Goal: Information Seeking & Learning: Learn about a topic

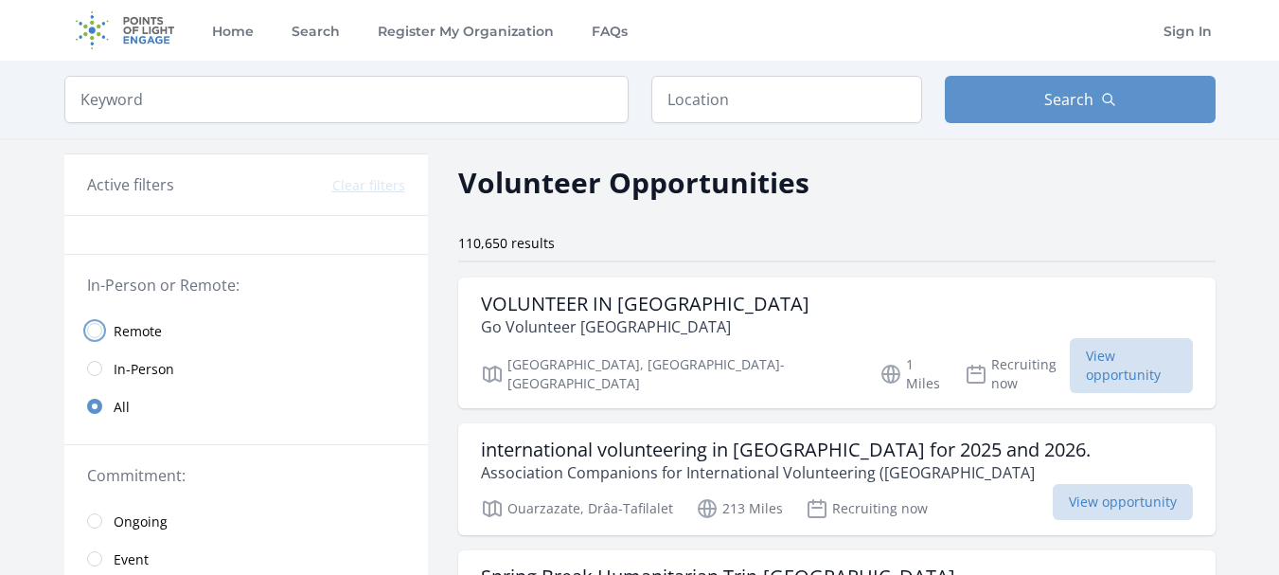
click at [100, 332] on input "radio" at bounding box center [94, 330] width 15 height 15
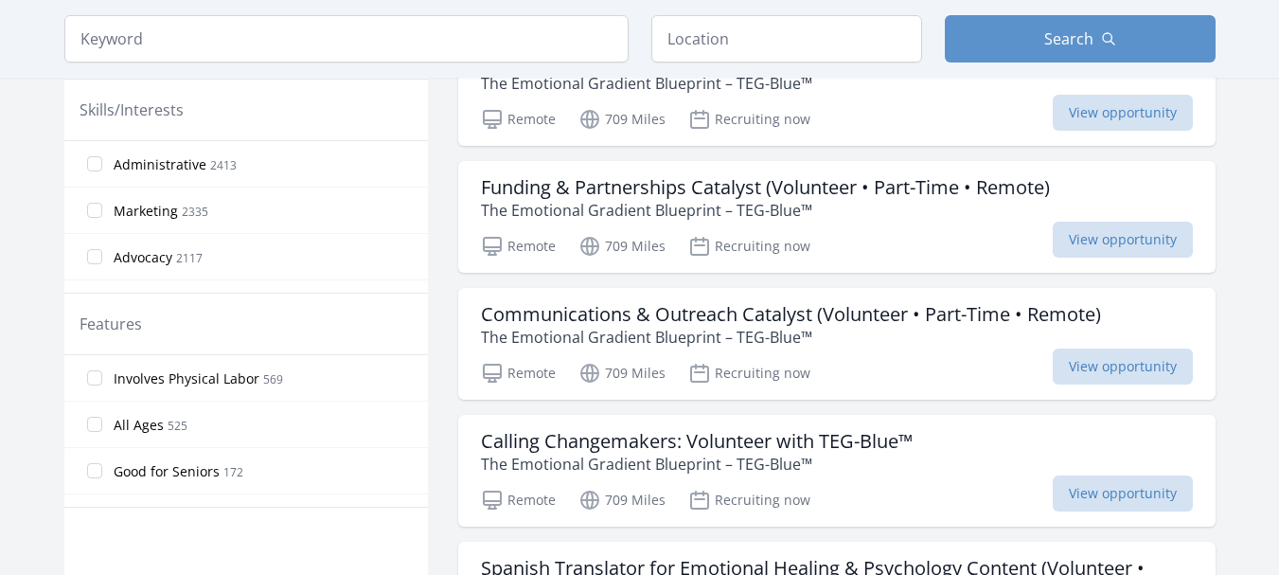
scroll to position [795, 0]
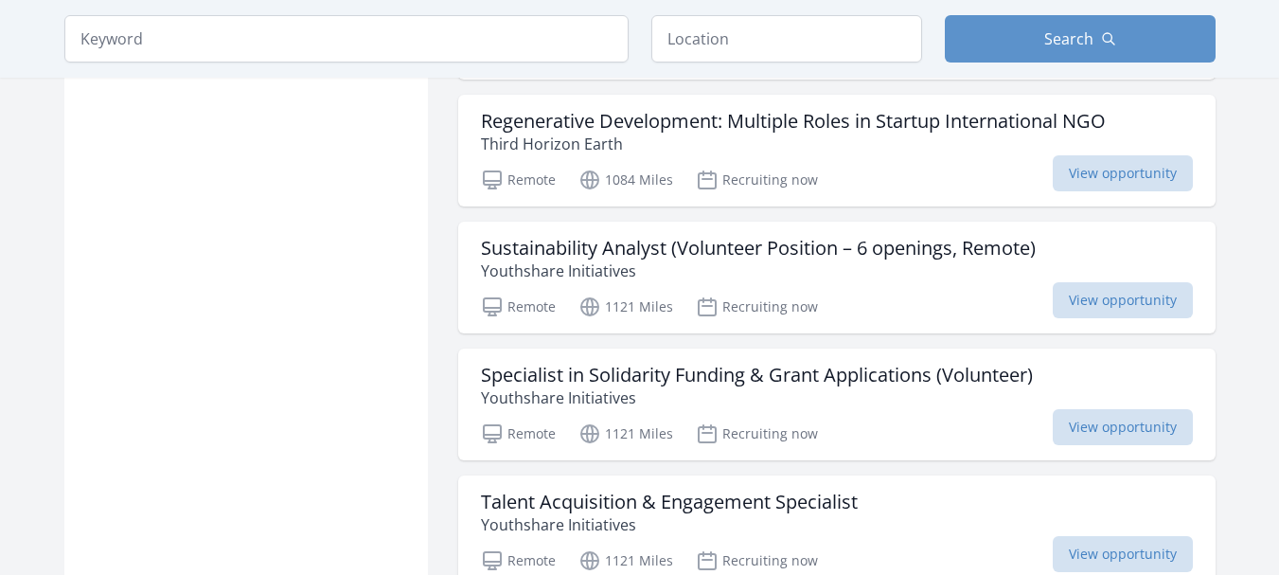
scroll to position [1809, 0]
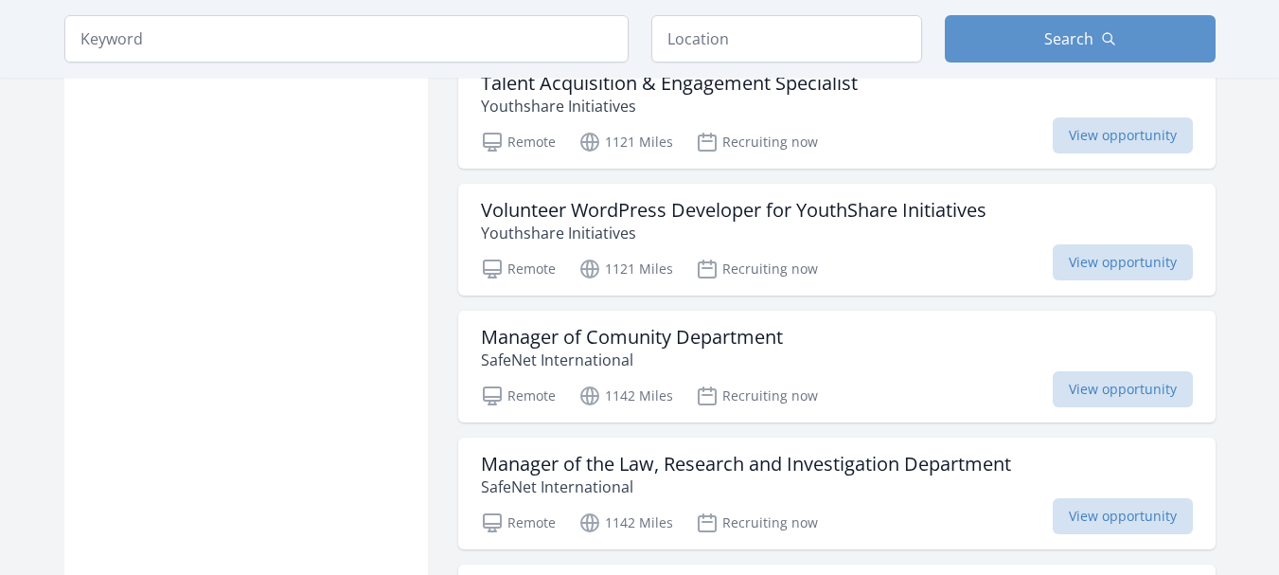
scroll to position [2226, 0]
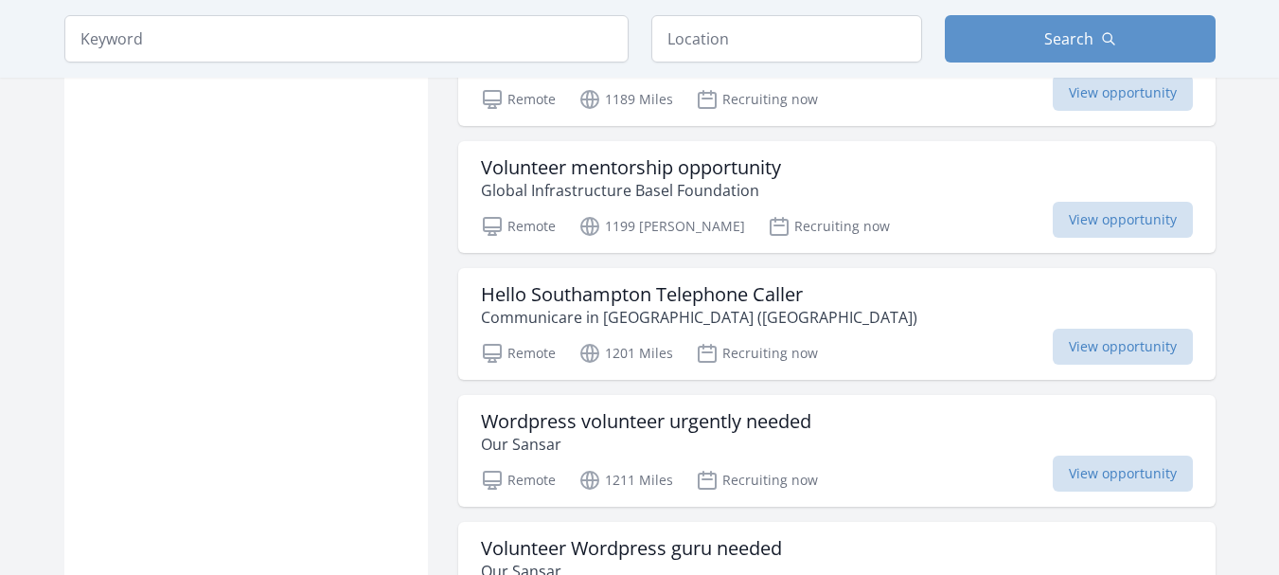
scroll to position [4536, 0]
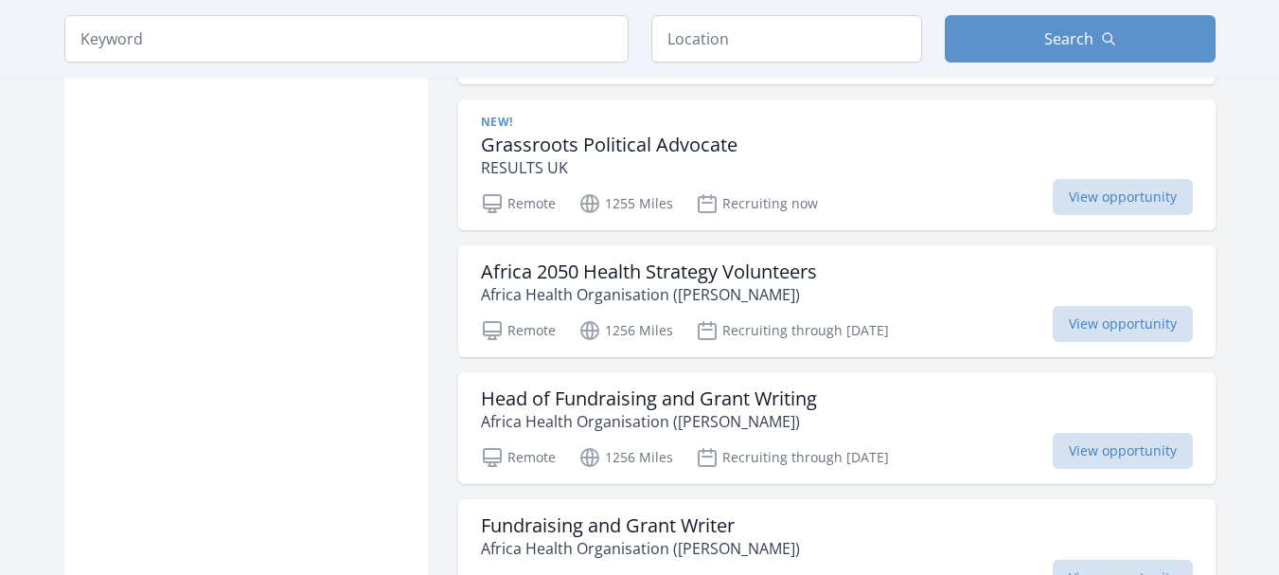
scroll to position [6922, 0]
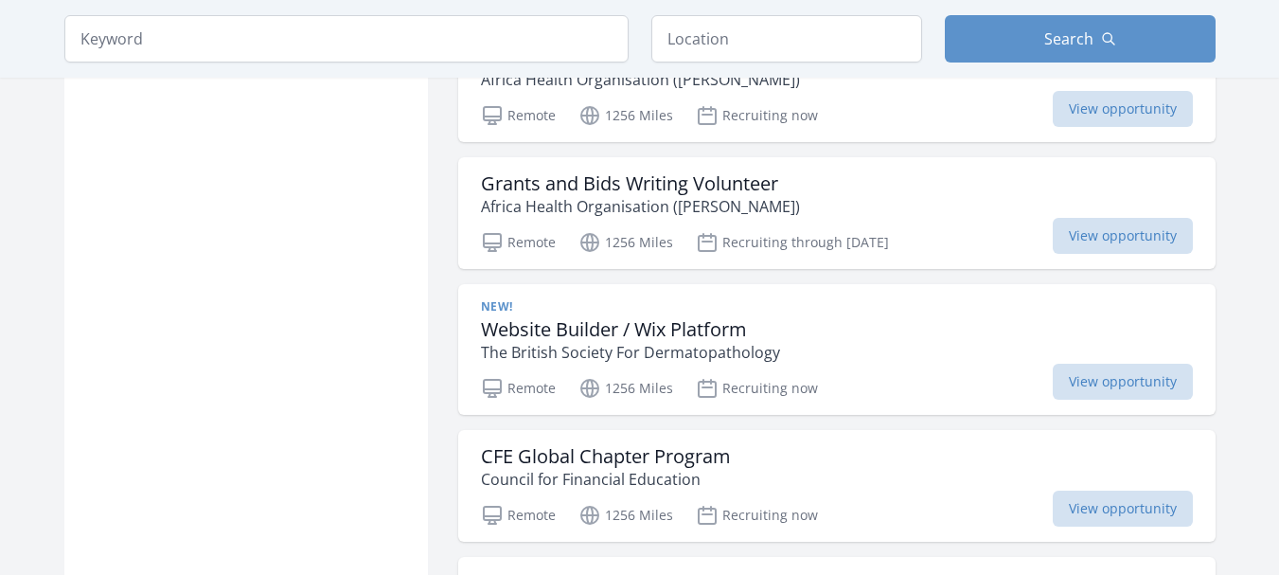
scroll to position [7755, 0]
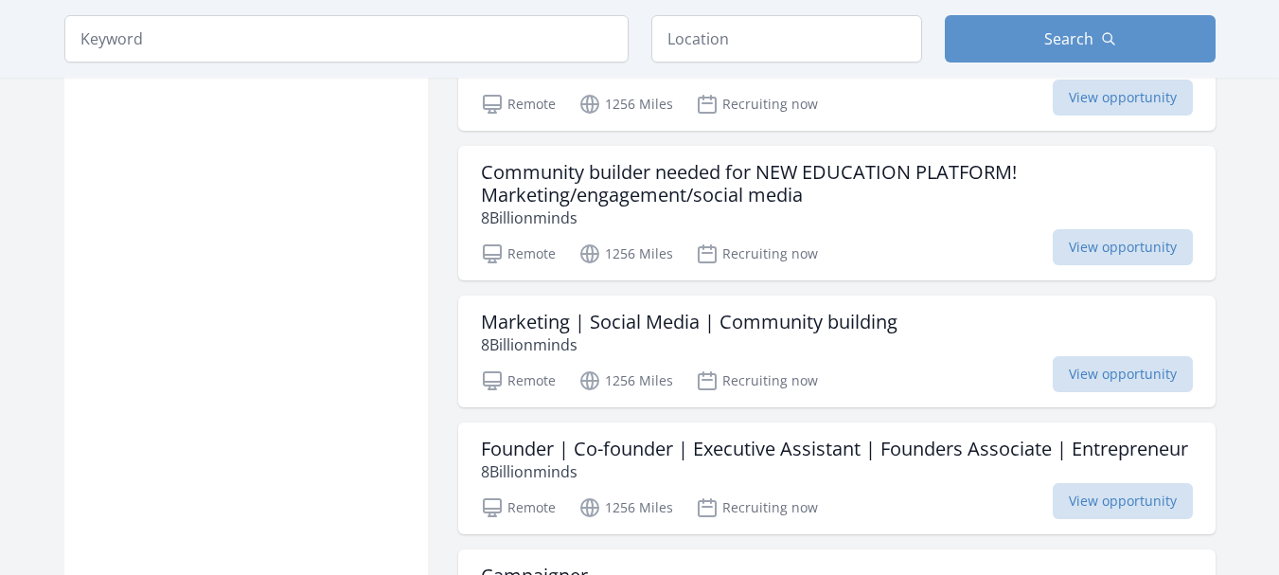
scroll to position [11050, 0]
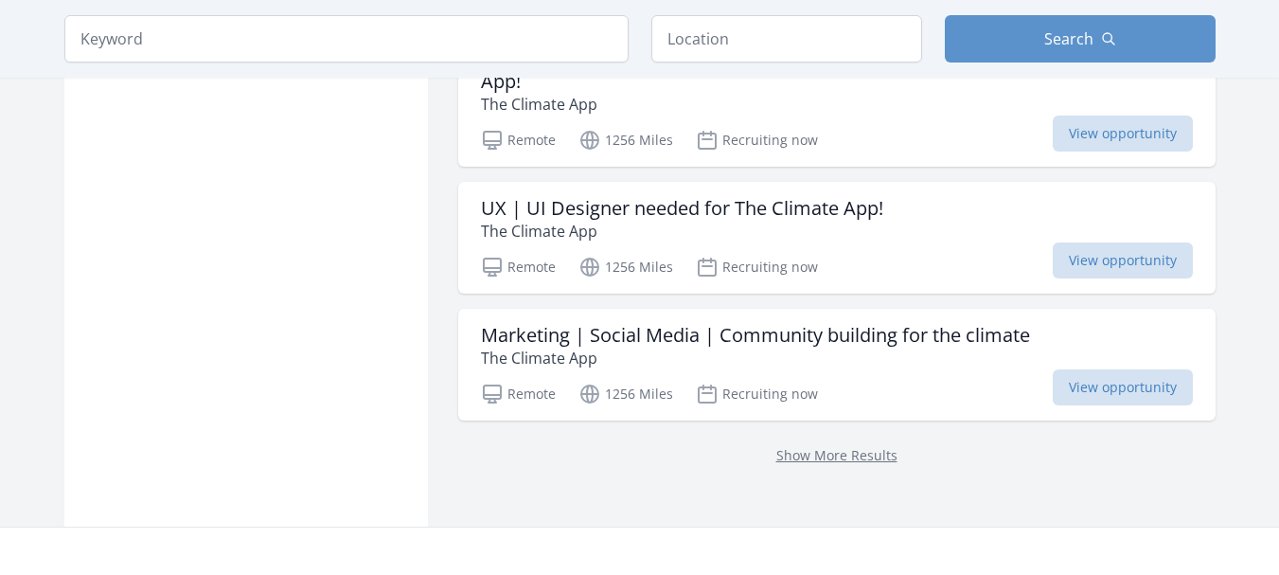
scroll to position [12867, 0]
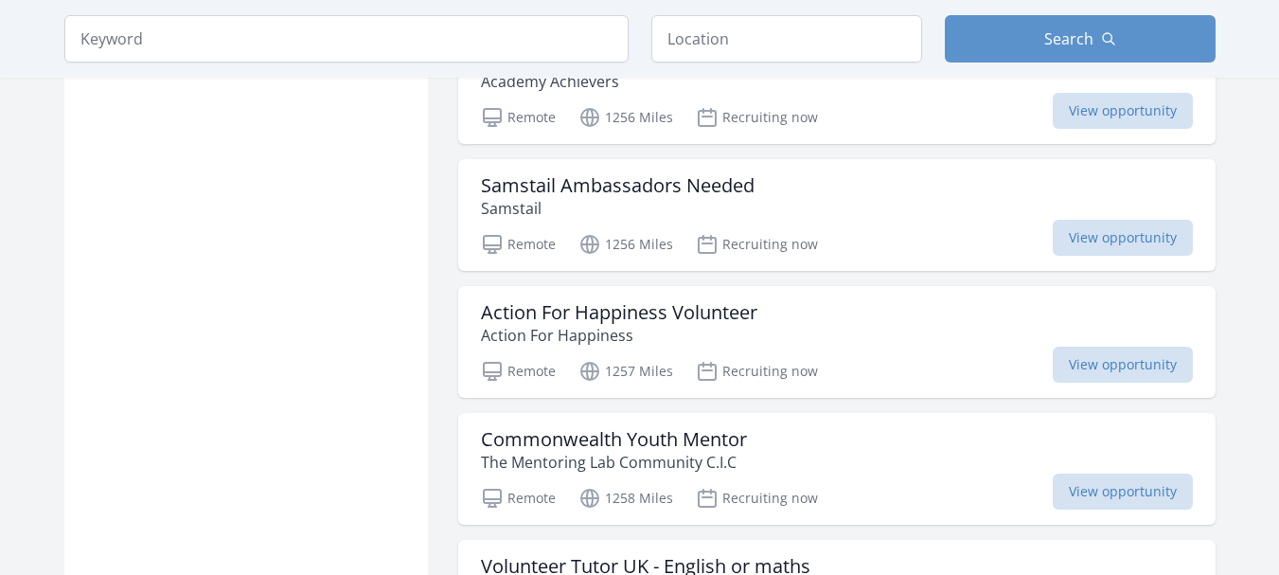
scroll to position [15215, 0]
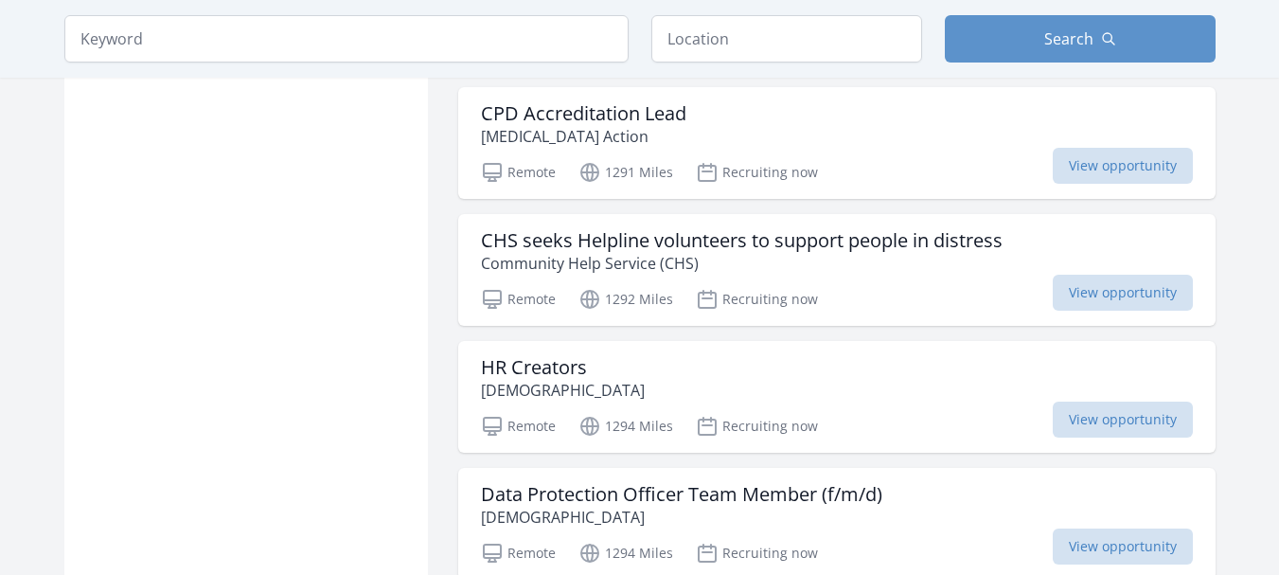
scroll to position [16049, 0]
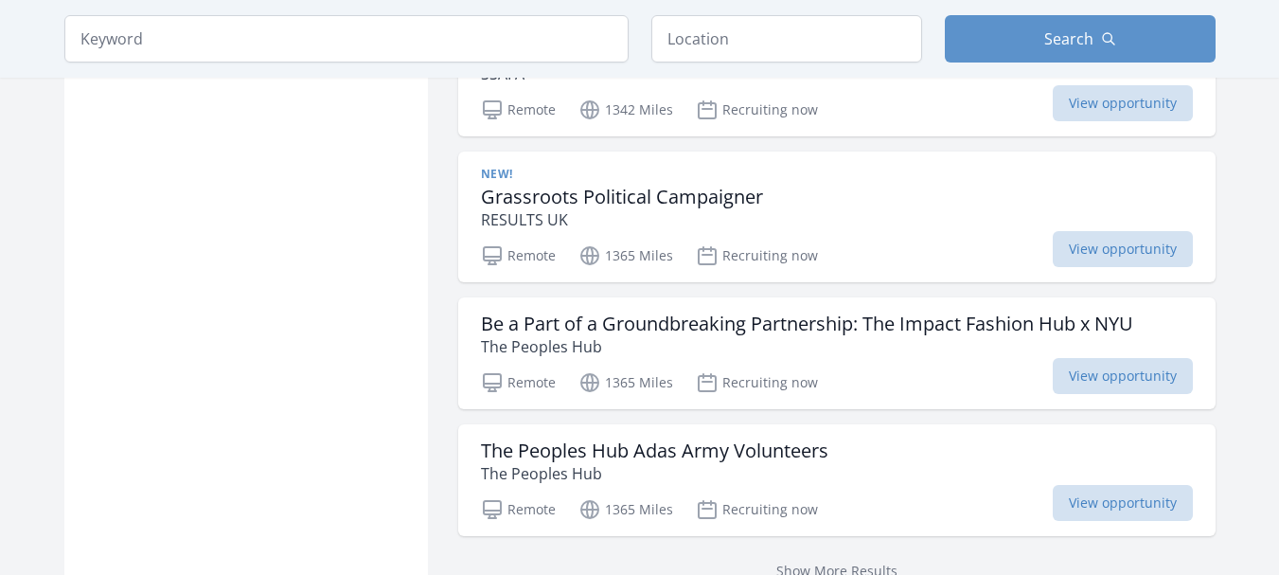
scroll to position [17942, 0]
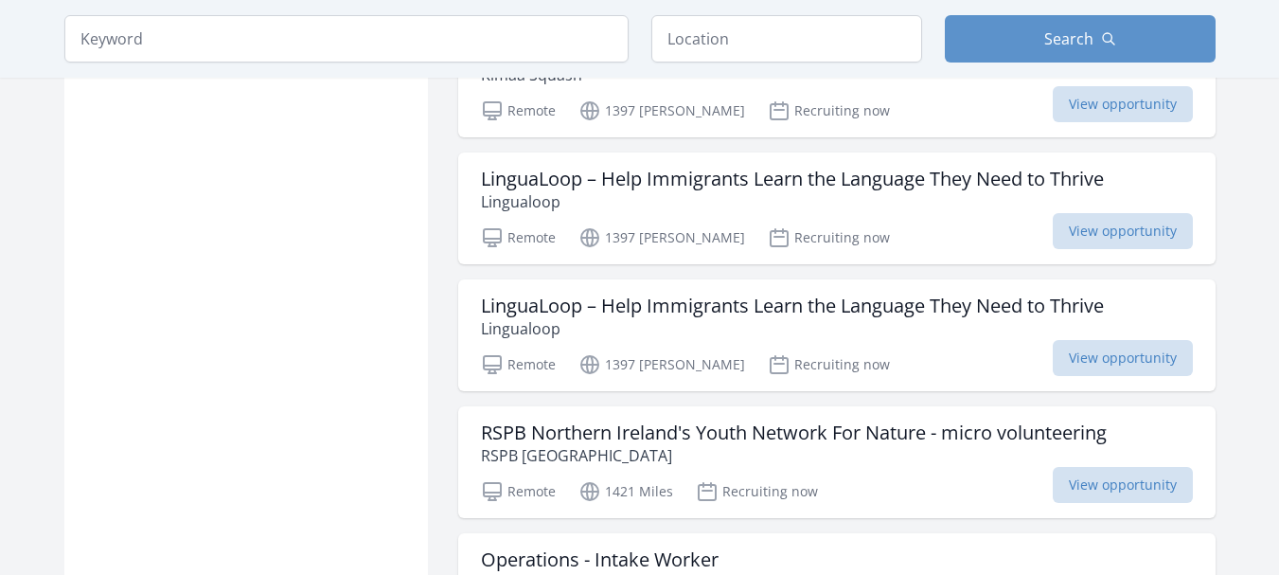
scroll to position [19078, 0]
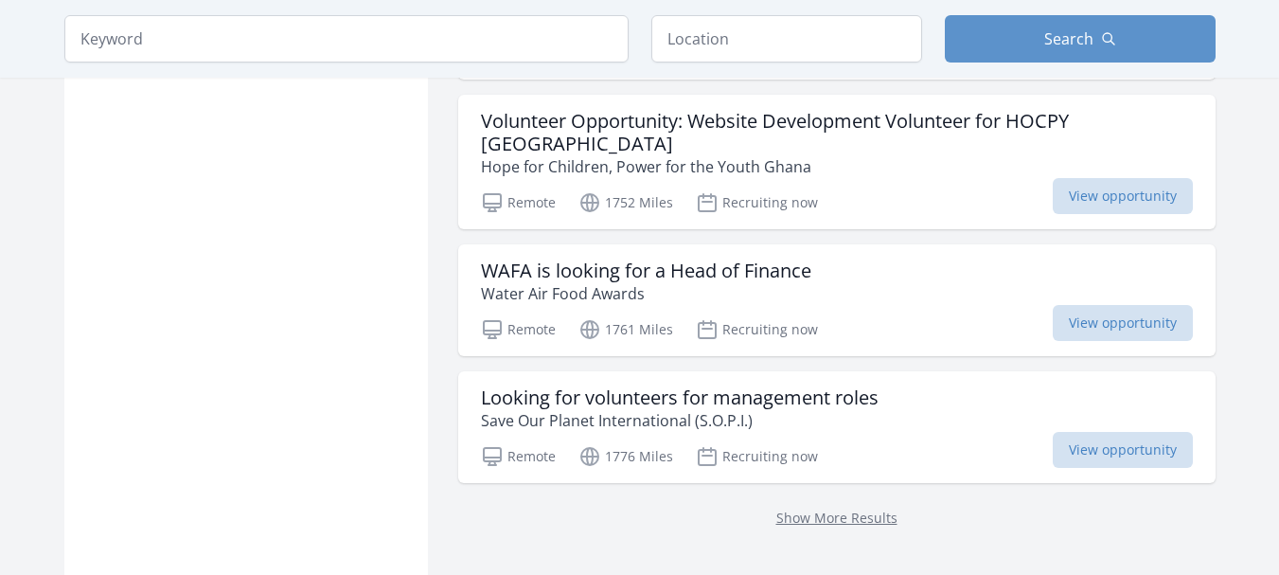
scroll to position [23205, 0]
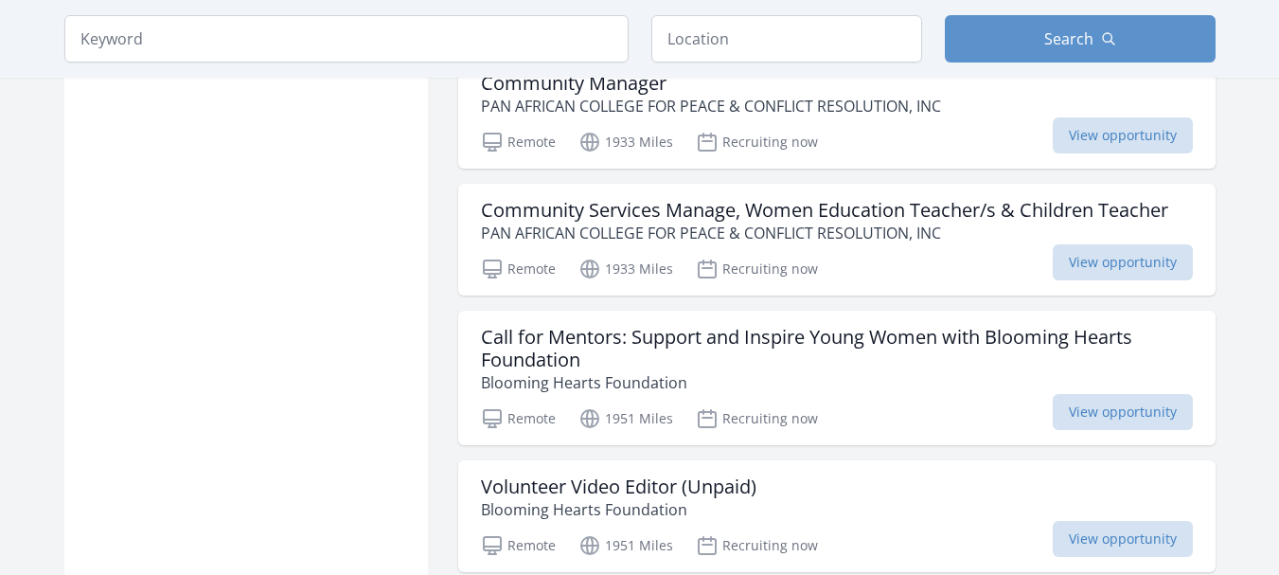
scroll to position [25706, 0]
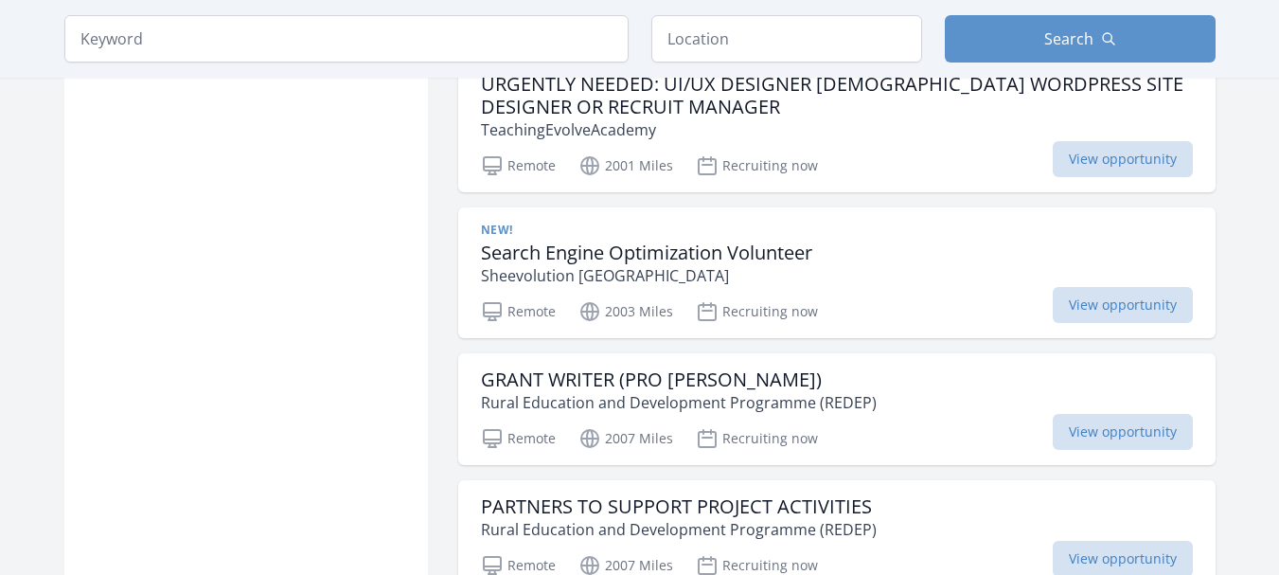
scroll to position [26766, 0]
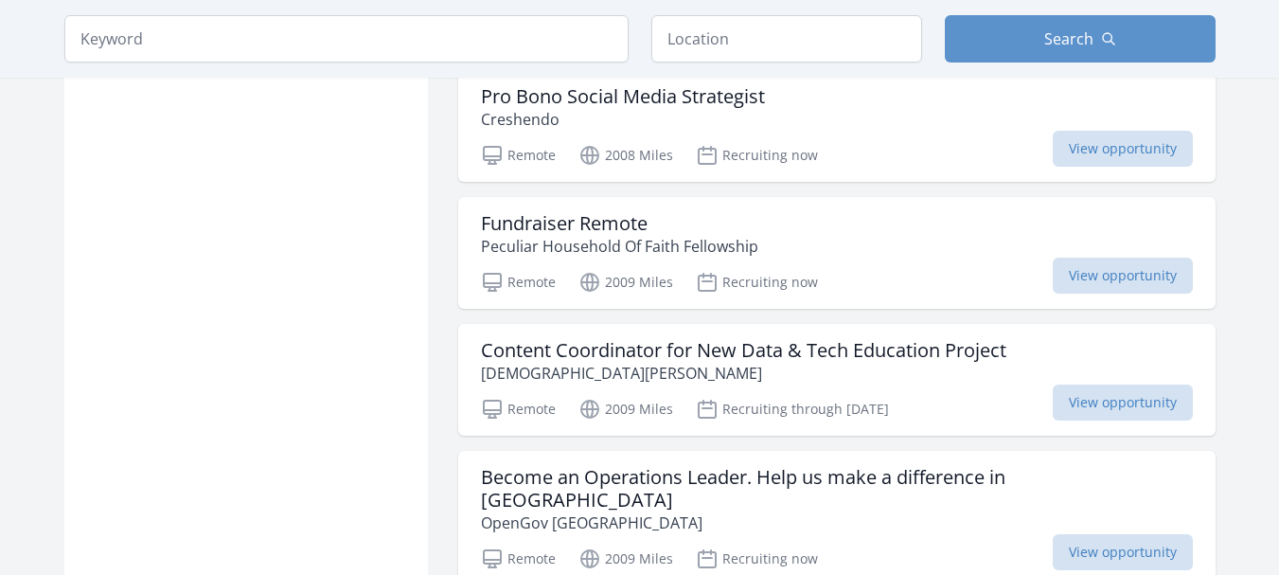
scroll to position [28319, 0]
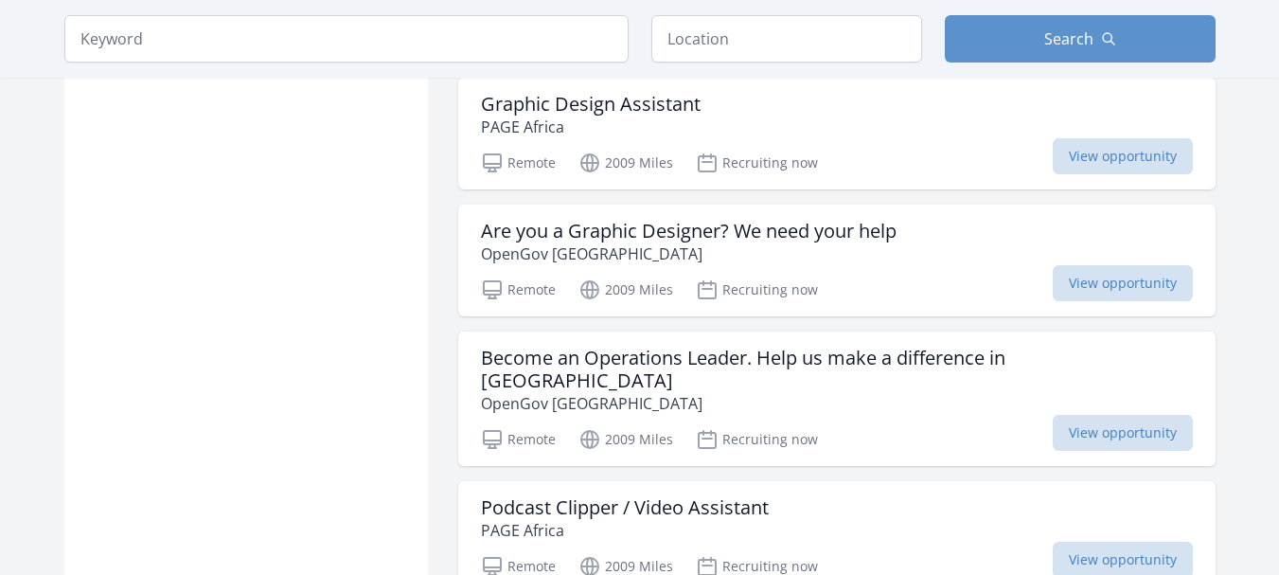
scroll to position [31045, 0]
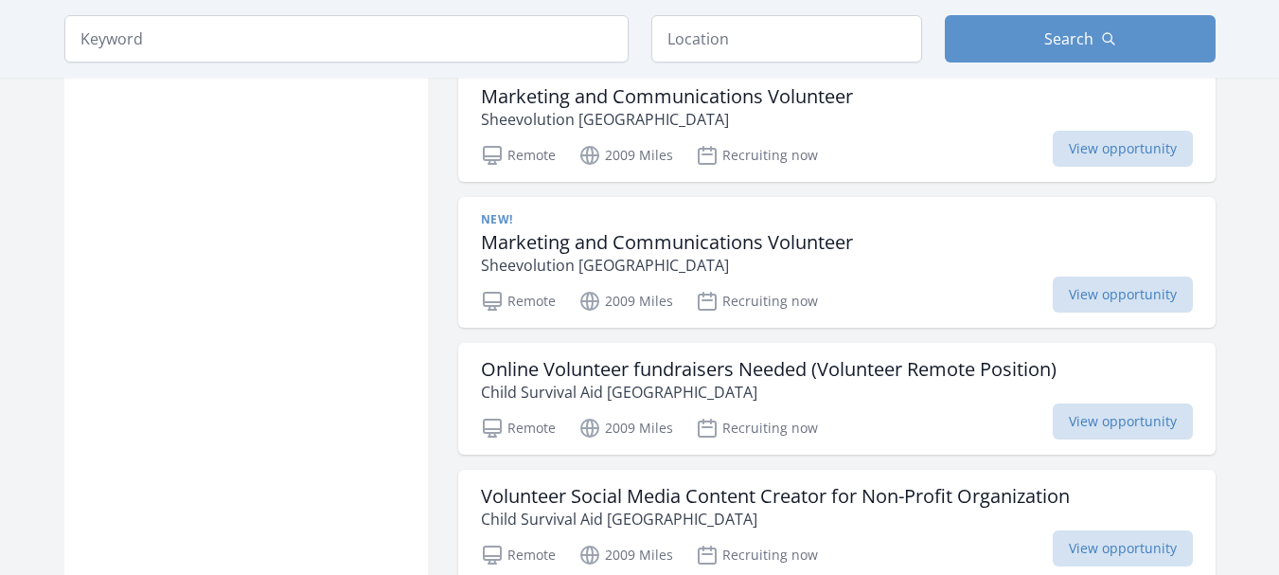
scroll to position [32106, 0]
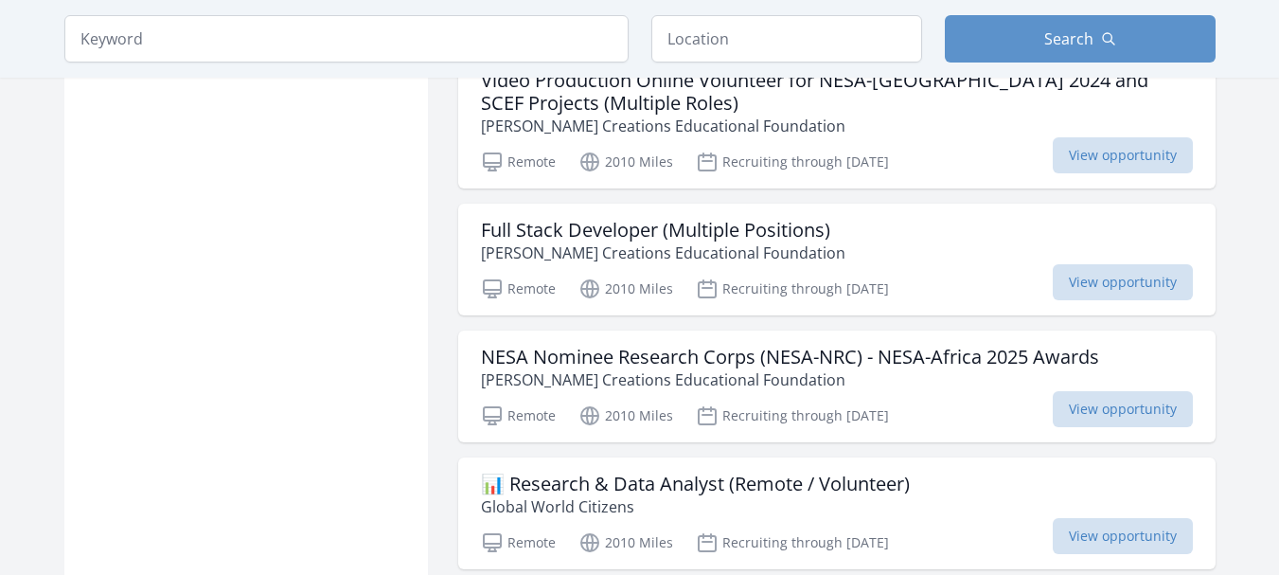
scroll to position [34378, 0]
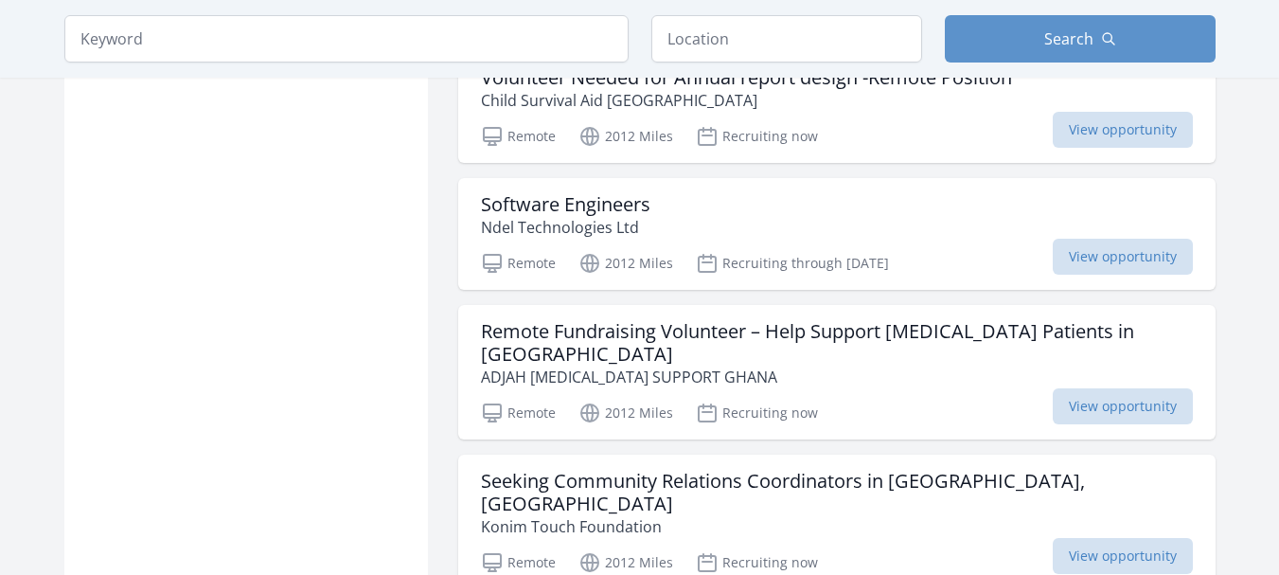
scroll to position [36234, 0]
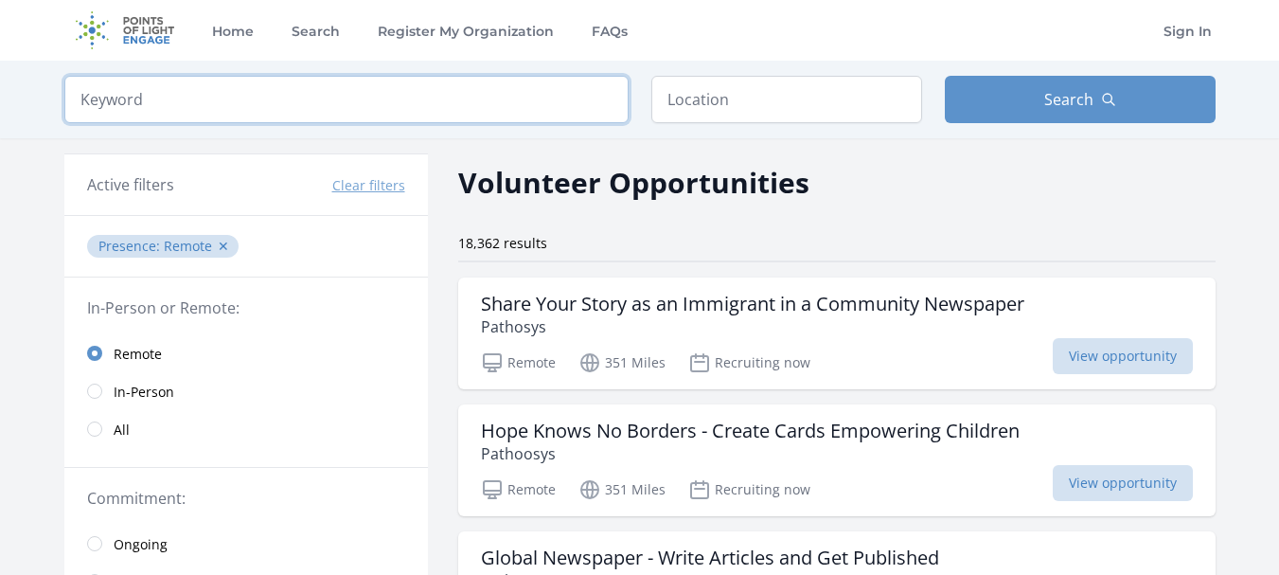
click at [440, 92] on input "search" at bounding box center [346, 99] width 564 height 47
type input "t"
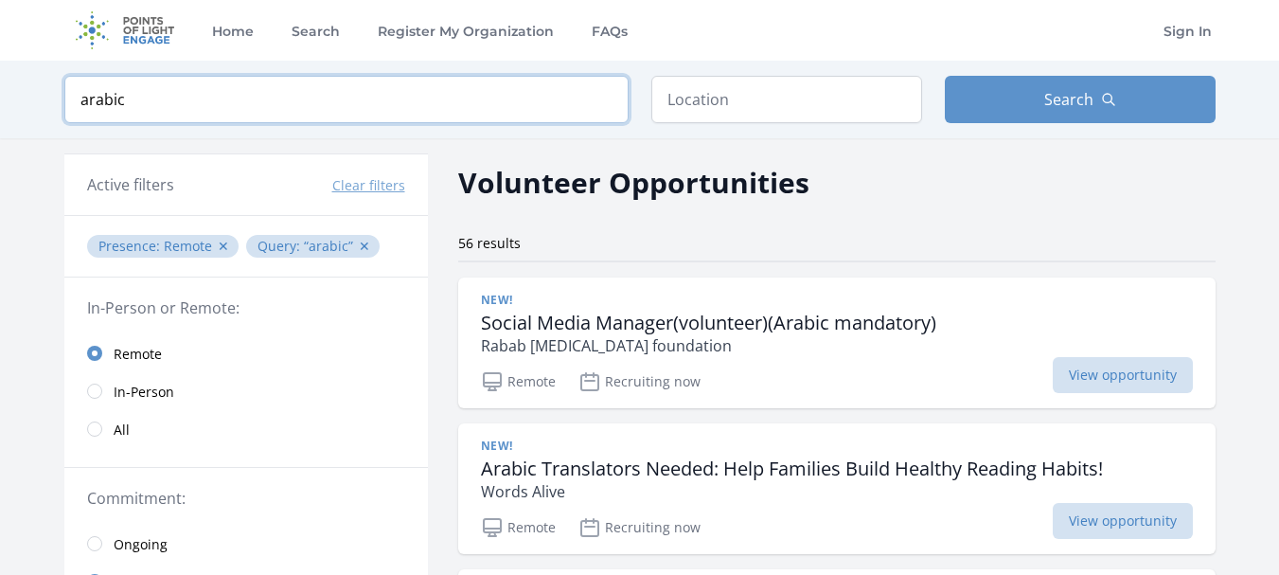
click button "submit" at bounding box center [0, 0] width 0 height 0
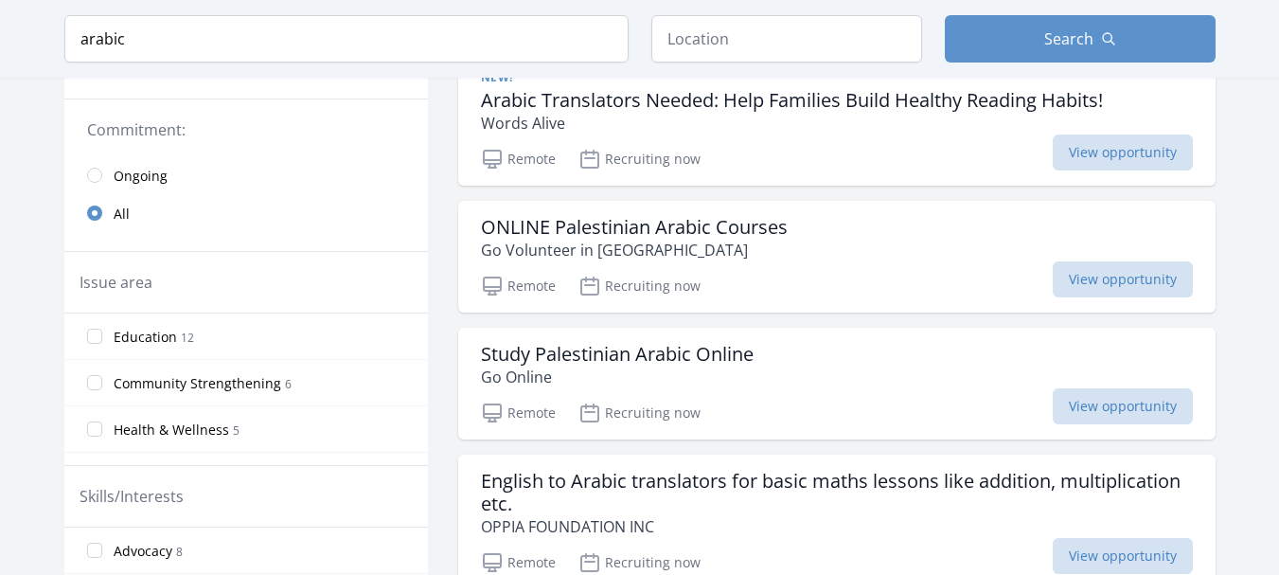
scroll to position [291, 0]
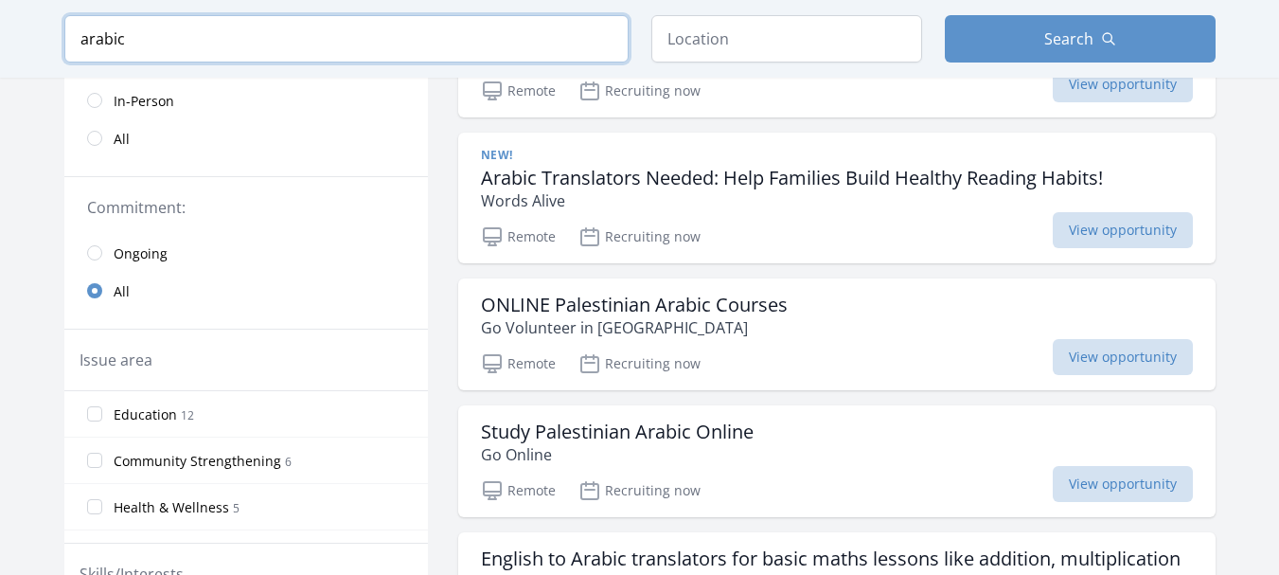
click at [299, 39] on input "arabic" at bounding box center [346, 38] width 564 height 47
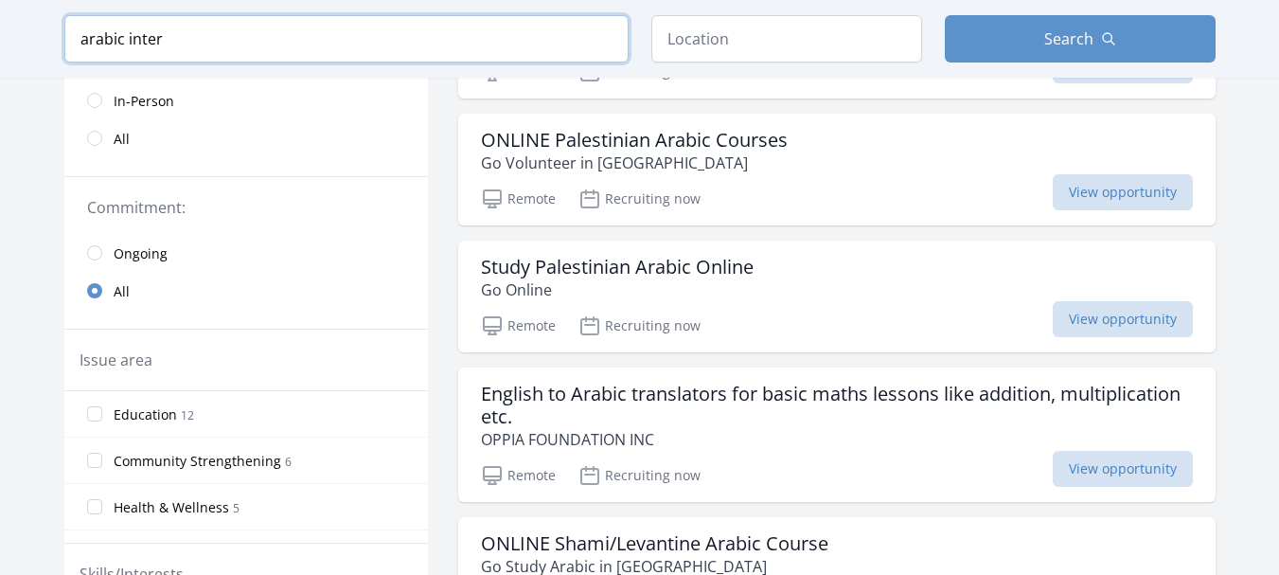
scroll to position [321, 0]
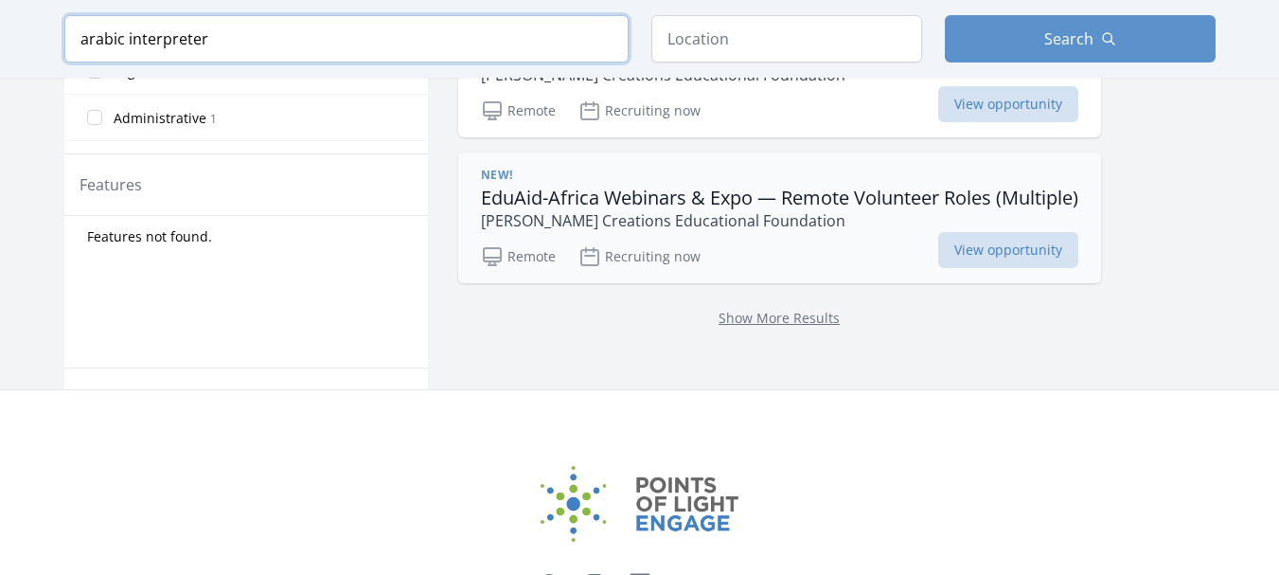
scroll to position [952, 0]
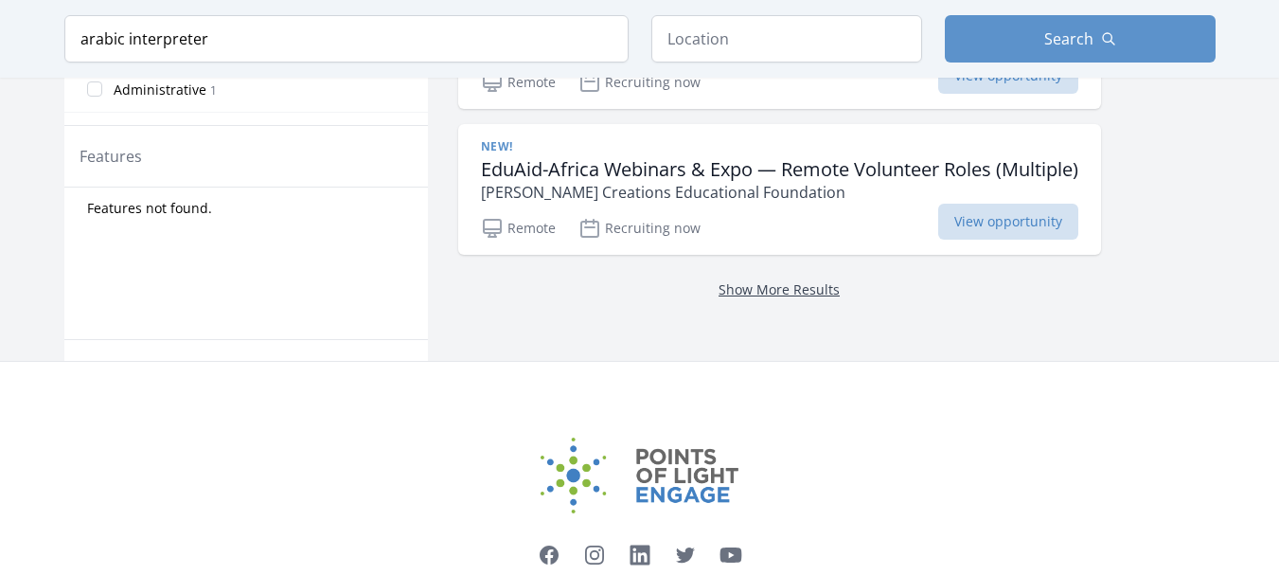
click at [810, 286] on link "Show More Results" at bounding box center [779, 289] width 121 height 18
click at [815, 300] on div "Show More Results" at bounding box center [779, 289] width 643 height 68
click at [813, 292] on link "Show More Results" at bounding box center [779, 289] width 121 height 18
click at [806, 292] on link "Show More Results" at bounding box center [779, 289] width 121 height 18
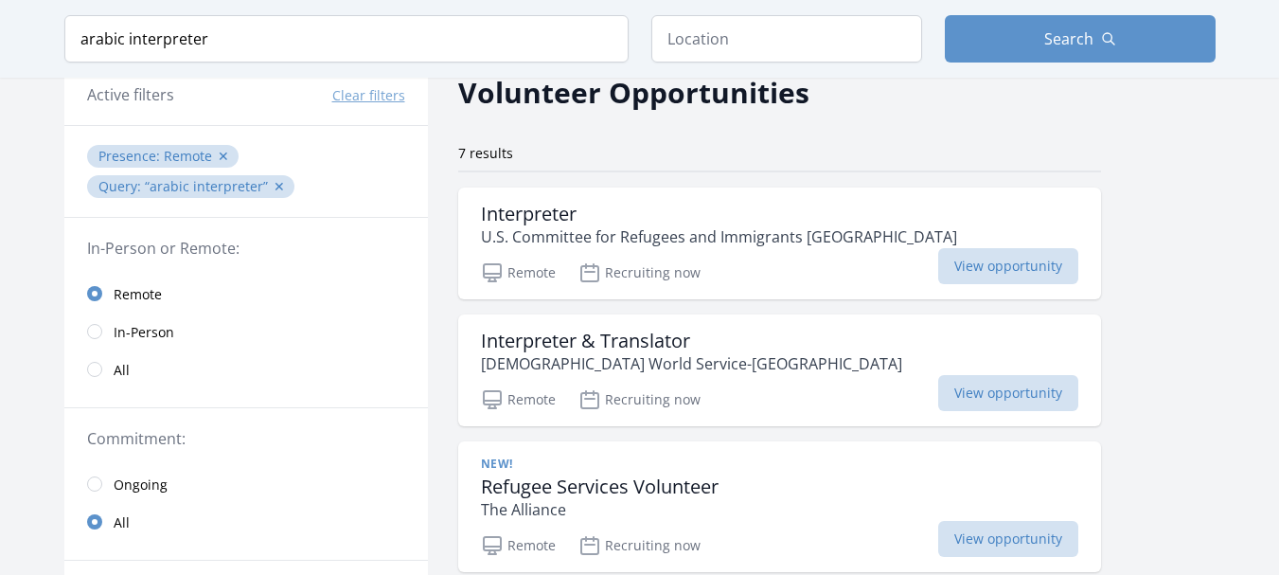
scroll to position [95, 0]
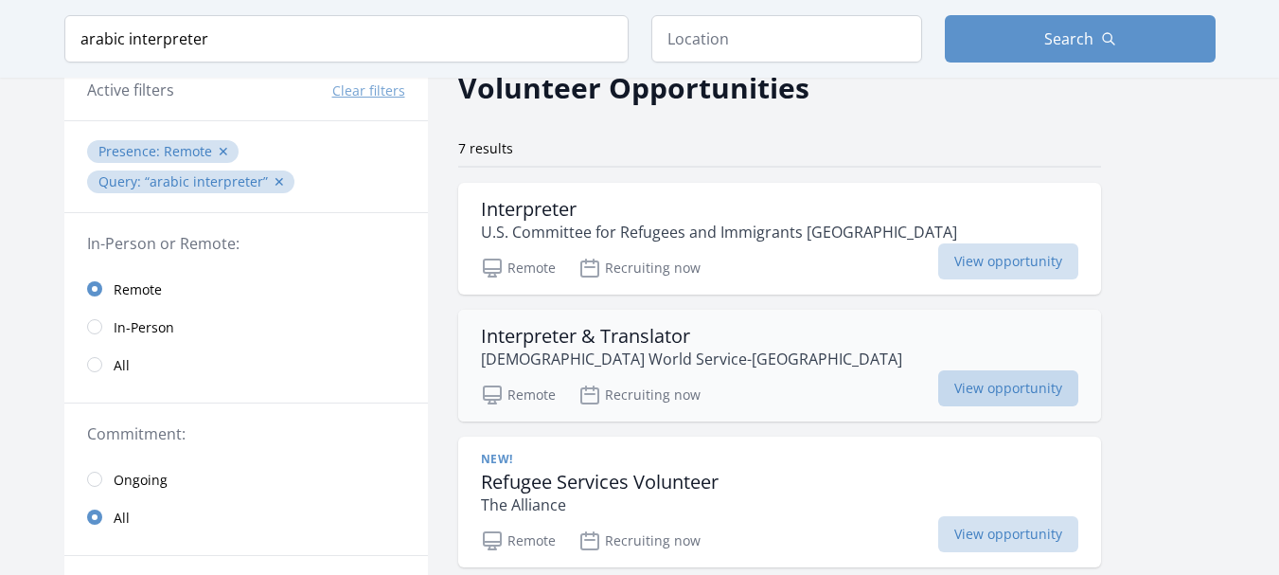
click at [991, 386] on span "View opportunity" at bounding box center [1008, 388] width 140 height 36
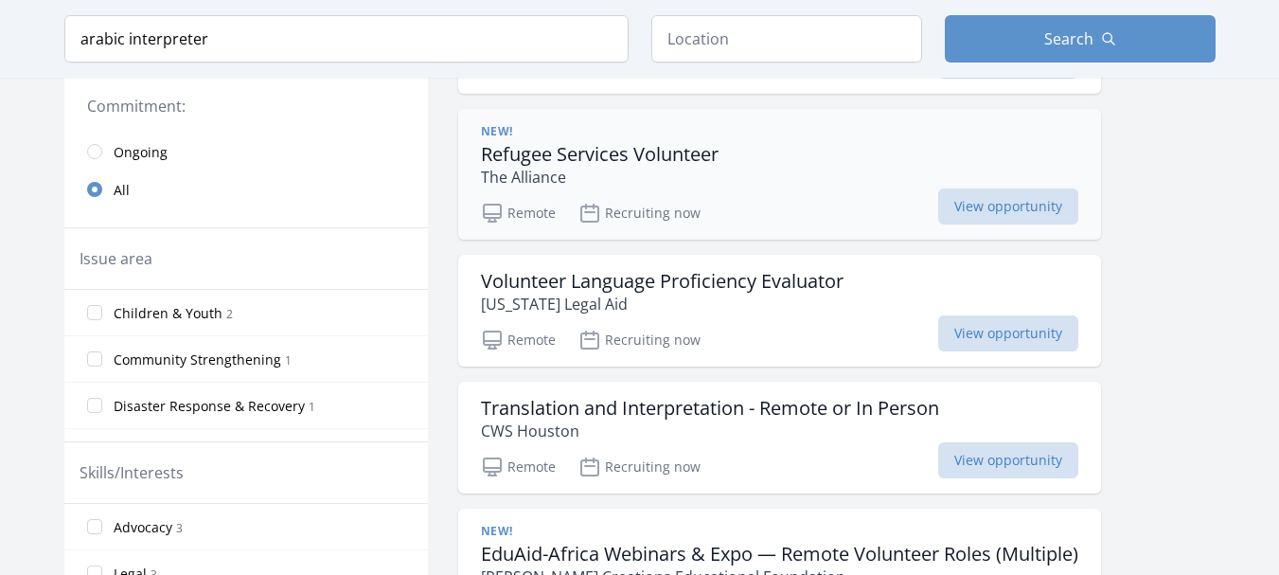
scroll to position [410, 0]
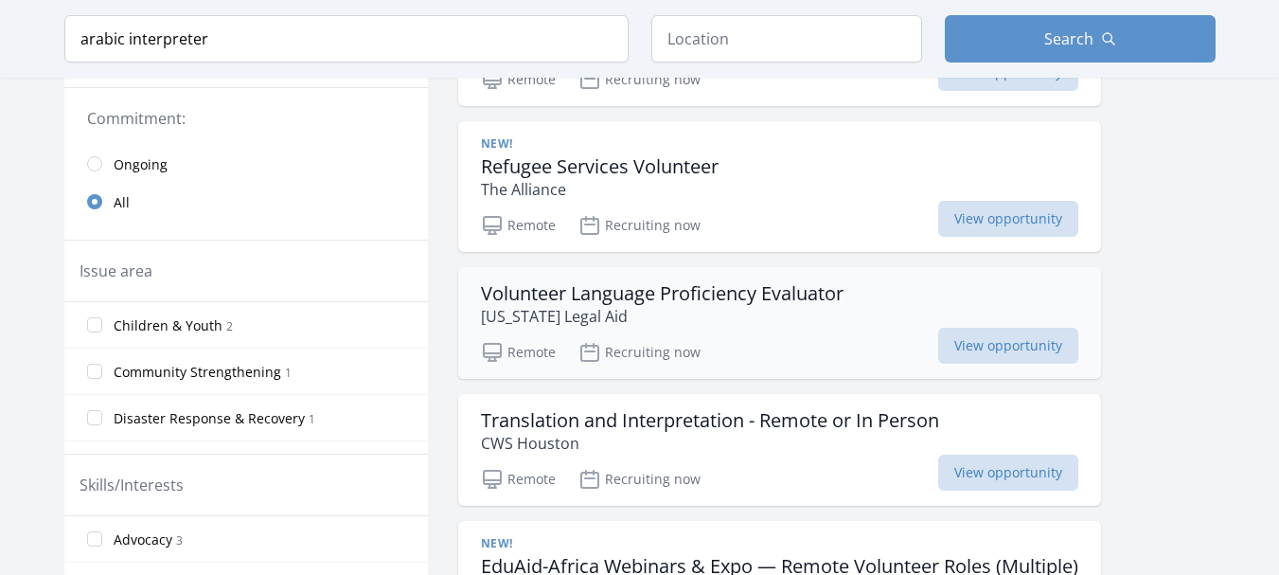
click at [672, 293] on h3 "Volunteer Language Proficiency Evaluator" at bounding box center [662, 293] width 363 height 23
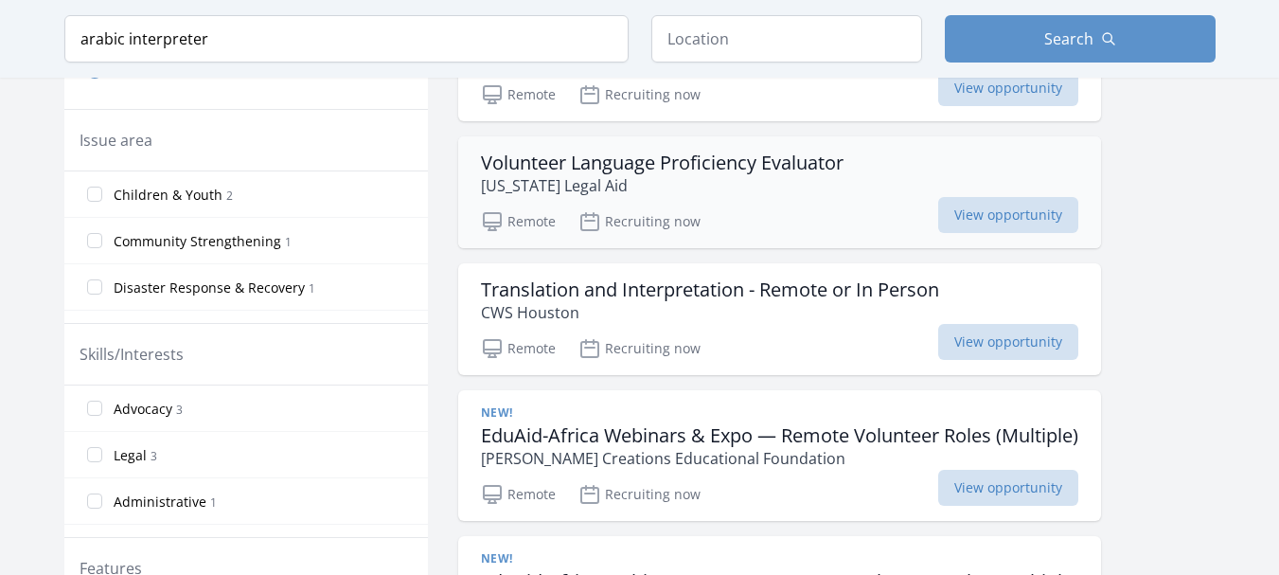
scroll to position [537, 0]
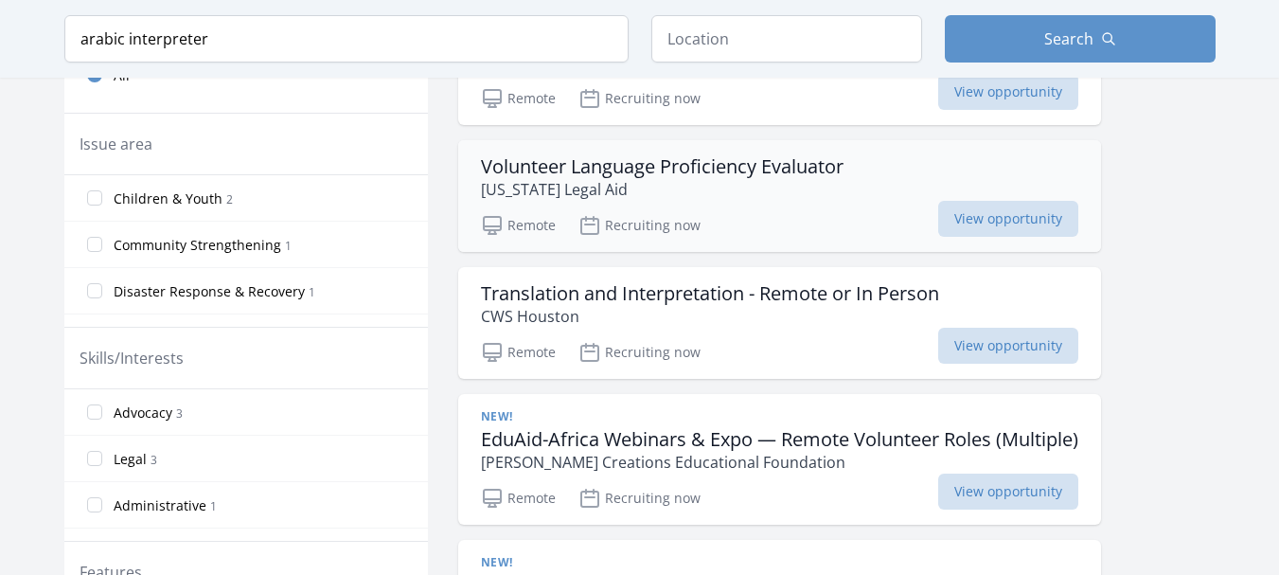
click at [660, 147] on div "Volunteer Language Proficiency Evaluator Iowa Legal Aid Remote Recruiting now V…" at bounding box center [779, 196] width 643 height 112
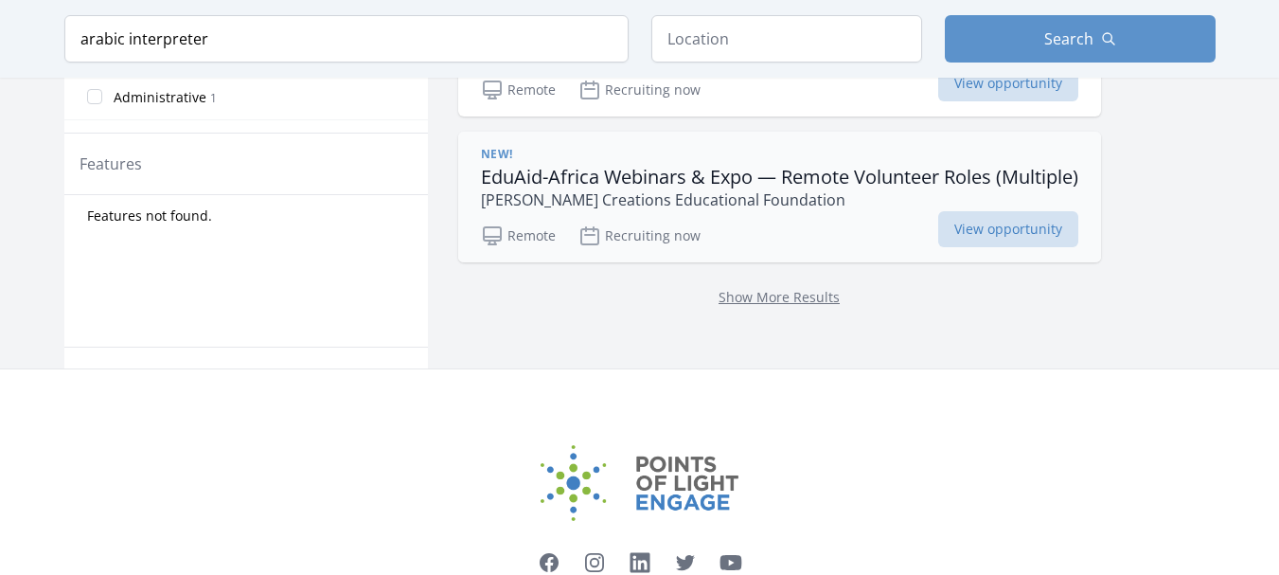
scroll to position [978, 0]
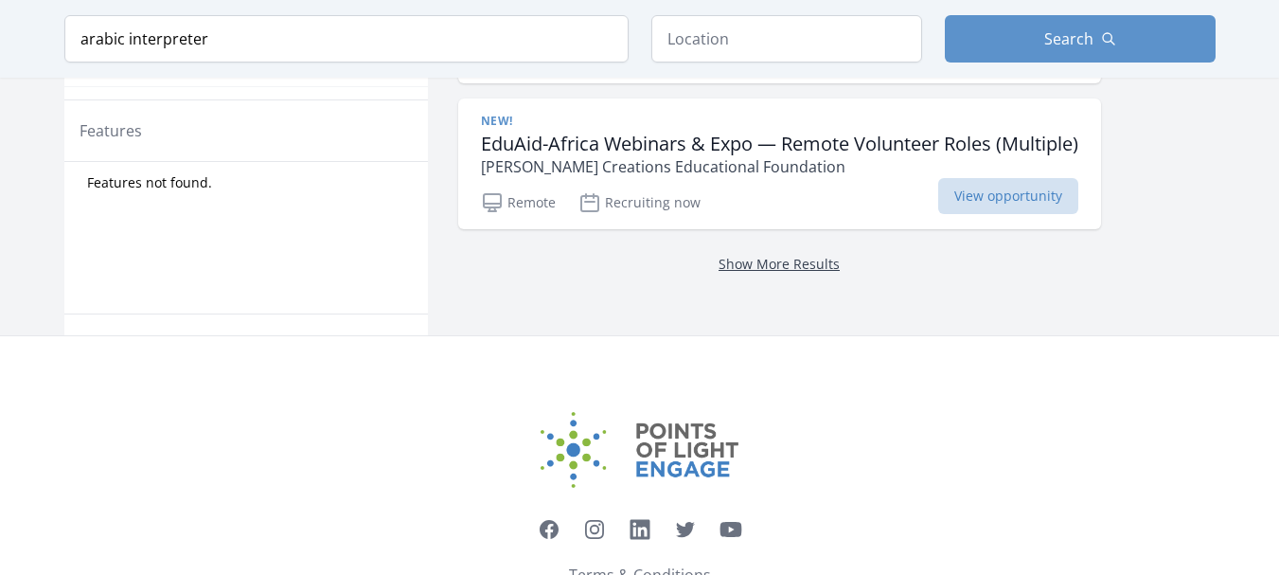
click at [814, 271] on link "Show More Results" at bounding box center [779, 264] width 121 height 18
click at [807, 265] on link "Show More Results" at bounding box center [779, 264] width 121 height 18
click at [792, 271] on link "Show More Results" at bounding box center [779, 264] width 121 height 18
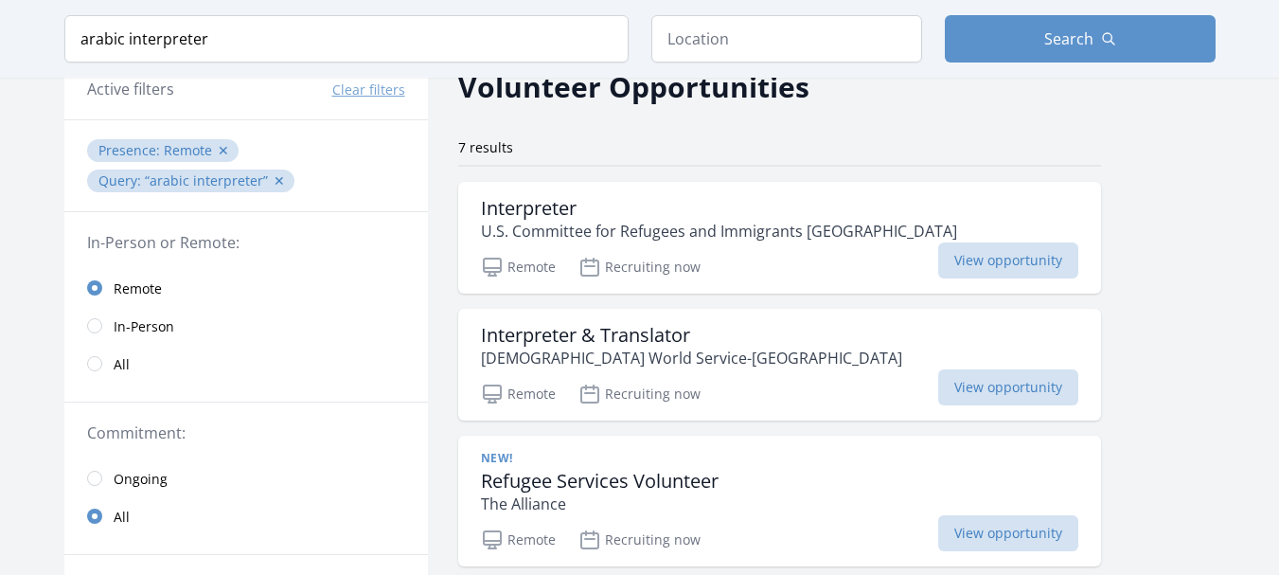
scroll to position [95, 0]
click at [248, 43] on input "arabic interpreter" at bounding box center [346, 38] width 564 height 47
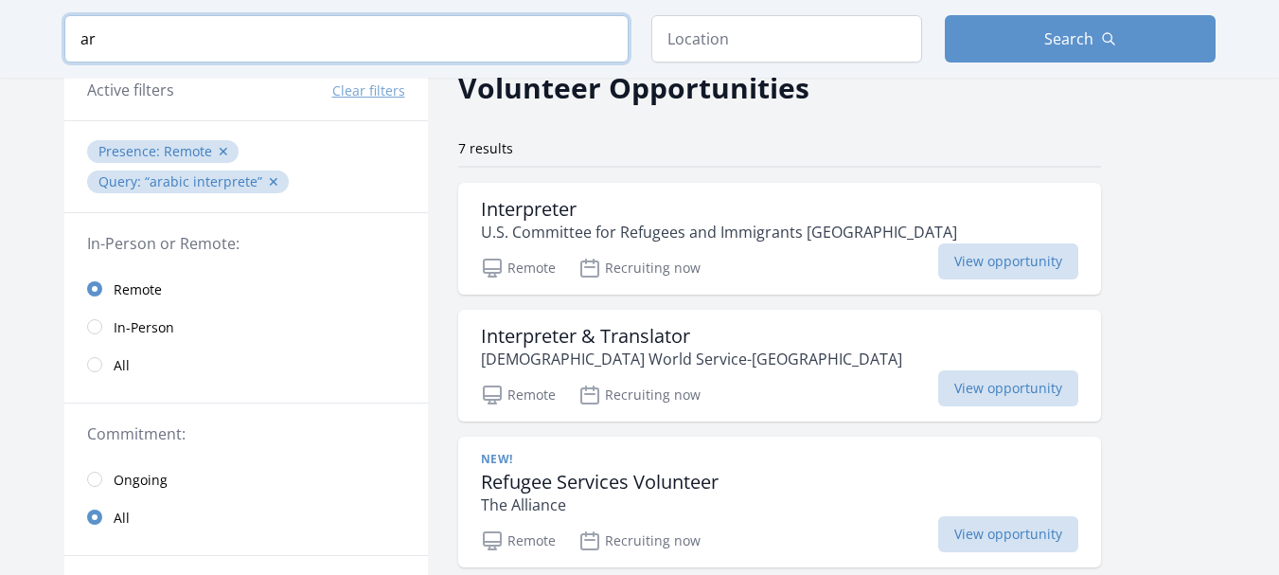
type input "a"
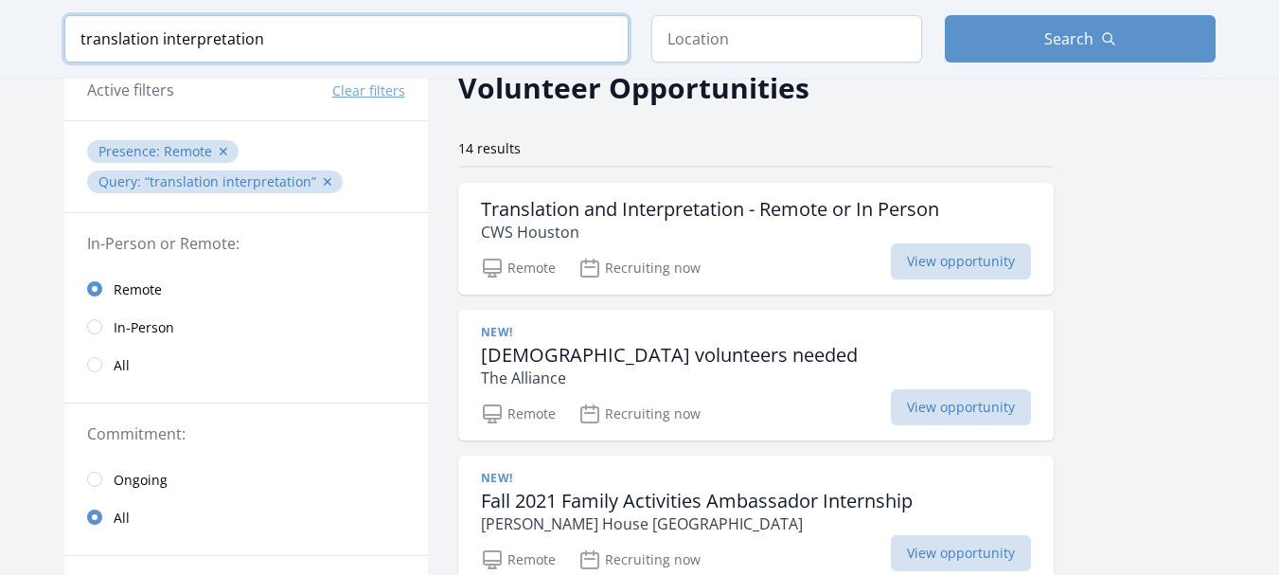
click button "submit" at bounding box center [0, 0] width 0 height 0
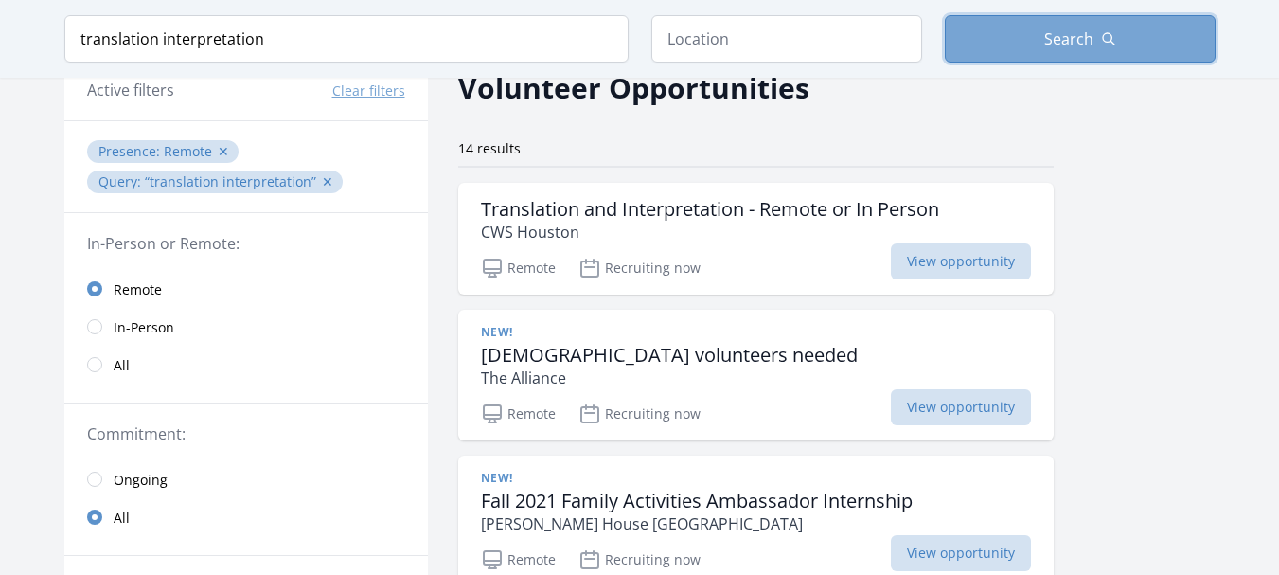
click at [1103, 35] on icon "button" at bounding box center [1108, 38] width 15 height 15
click at [1069, 47] on span "Search" at bounding box center [1068, 38] width 49 height 23
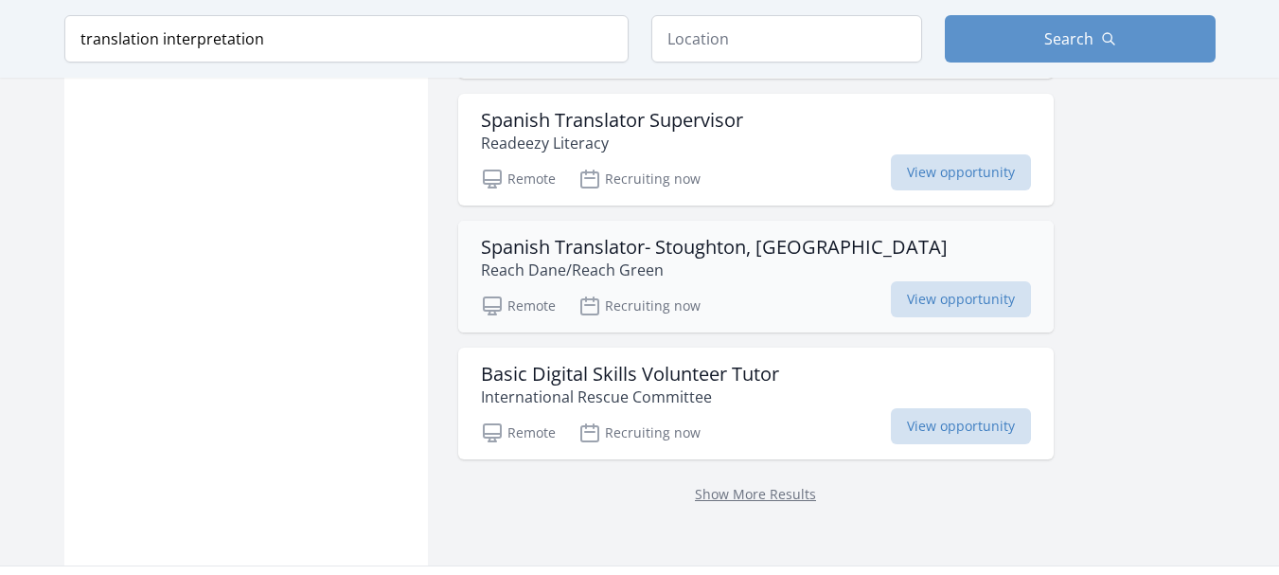
scroll to position [1704, 0]
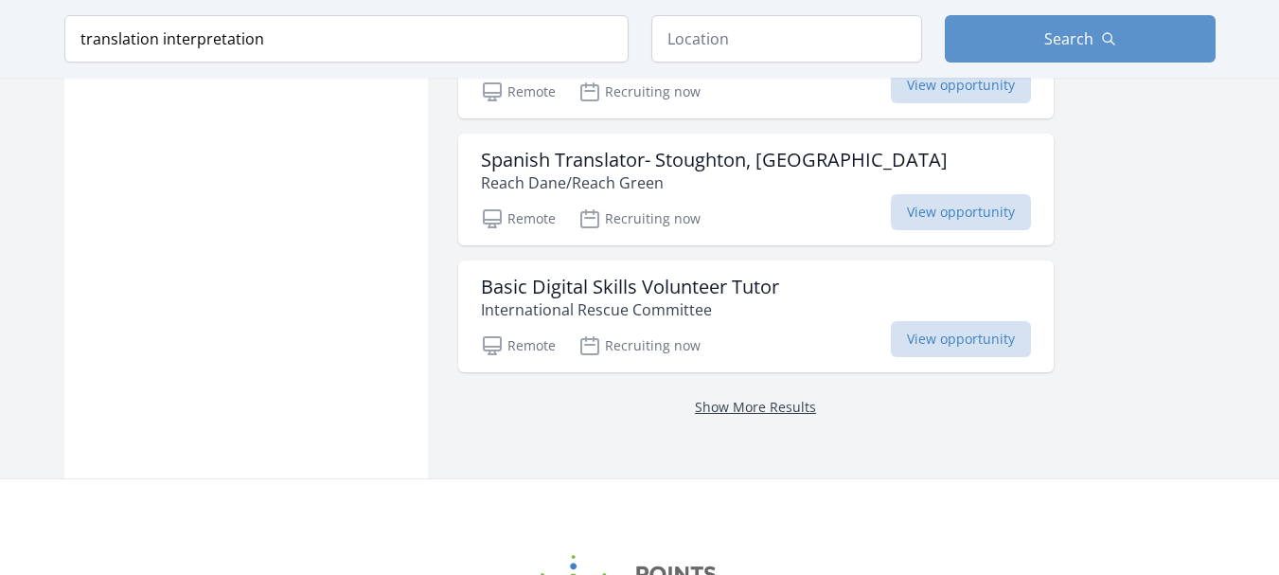
click at [780, 413] on link "Show More Results" at bounding box center [755, 407] width 121 height 18
click at [786, 405] on link "Show More Results" at bounding box center [755, 407] width 121 height 18
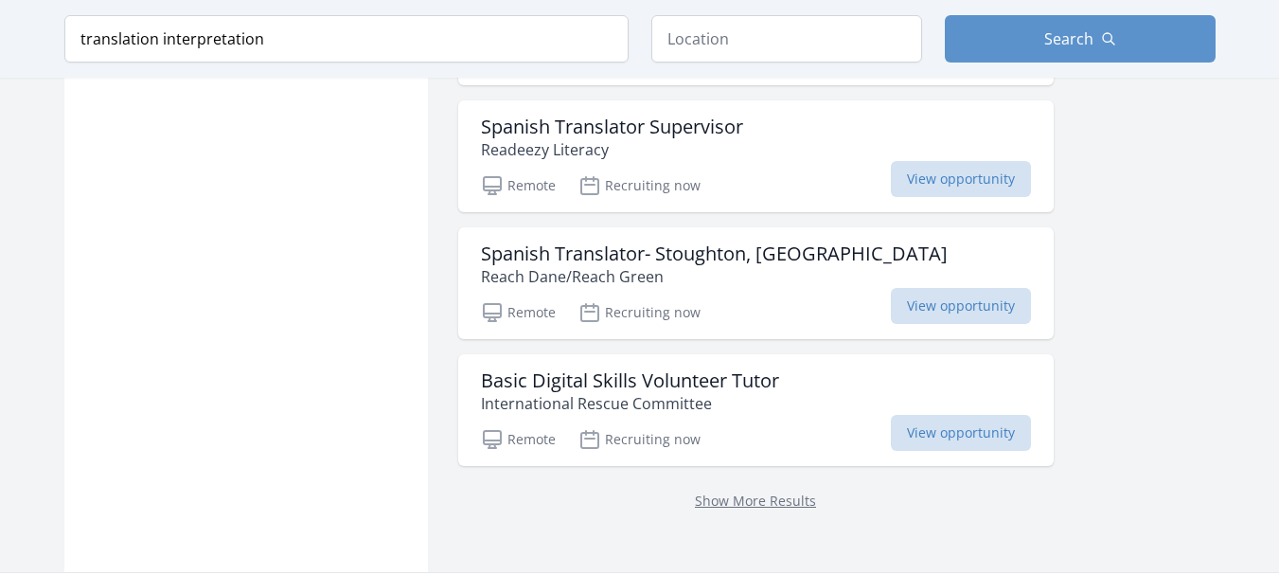
scroll to position [1609, 0]
drag, startPoint x: 287, startPoint y: 44, endPoint x: 64, endPoint y: 41, distance: 222.5
click at [64, 41] on input "translation interpretation" at bounding box center [346, 38] width 564 height 47
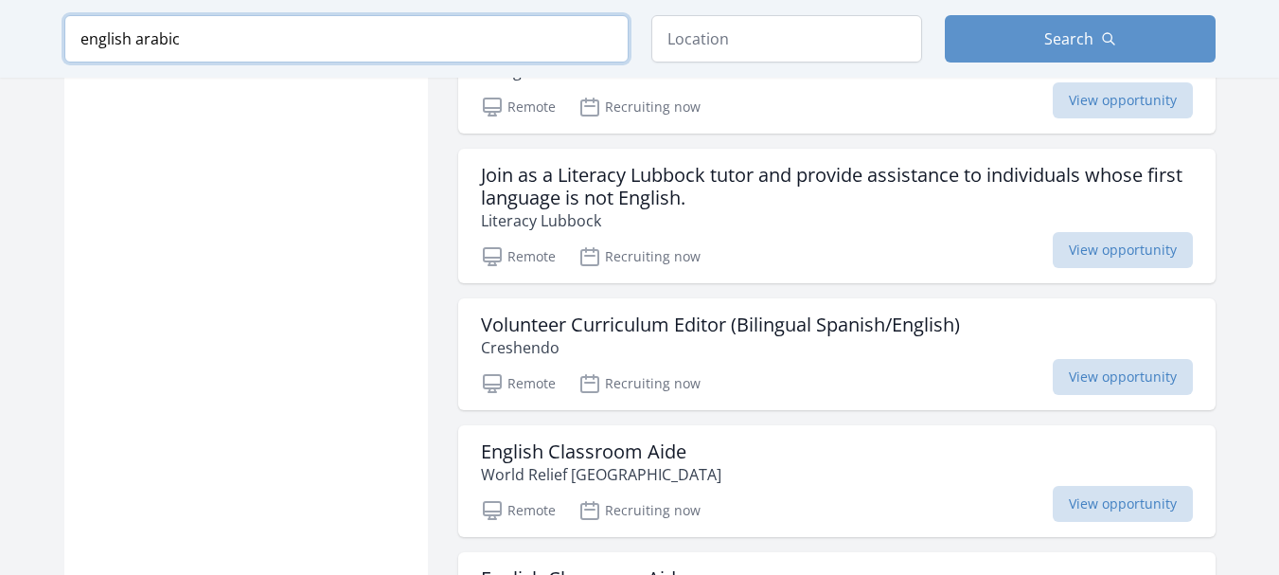
click button "submit" at bounding box center [0, 0] width 0 height 0
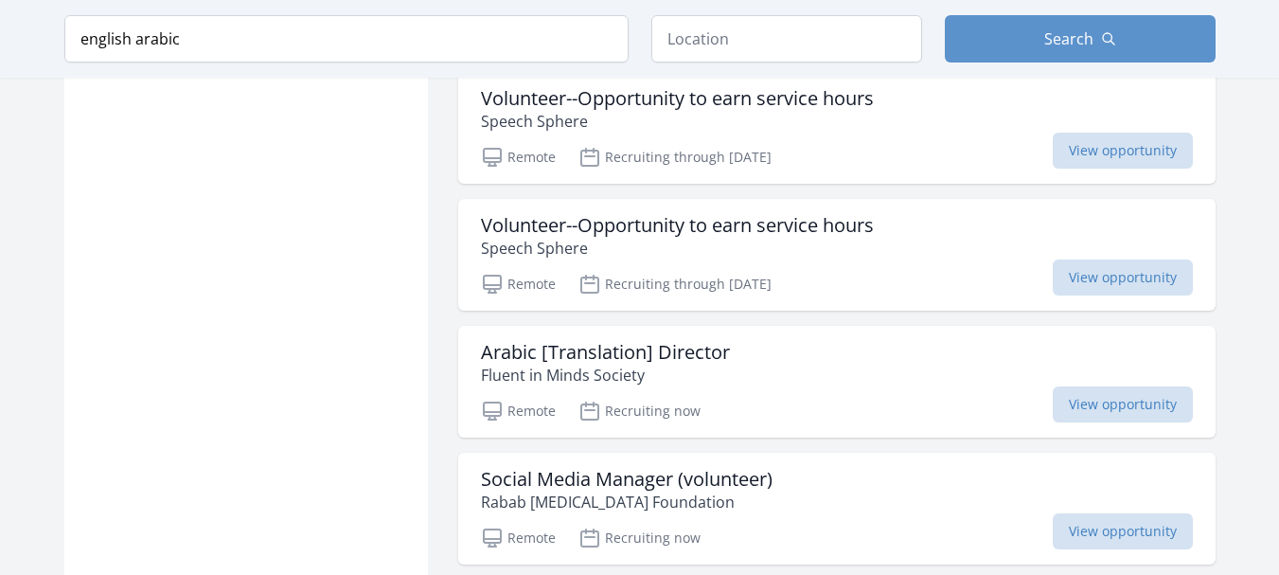
scroll to position [2132, 0]
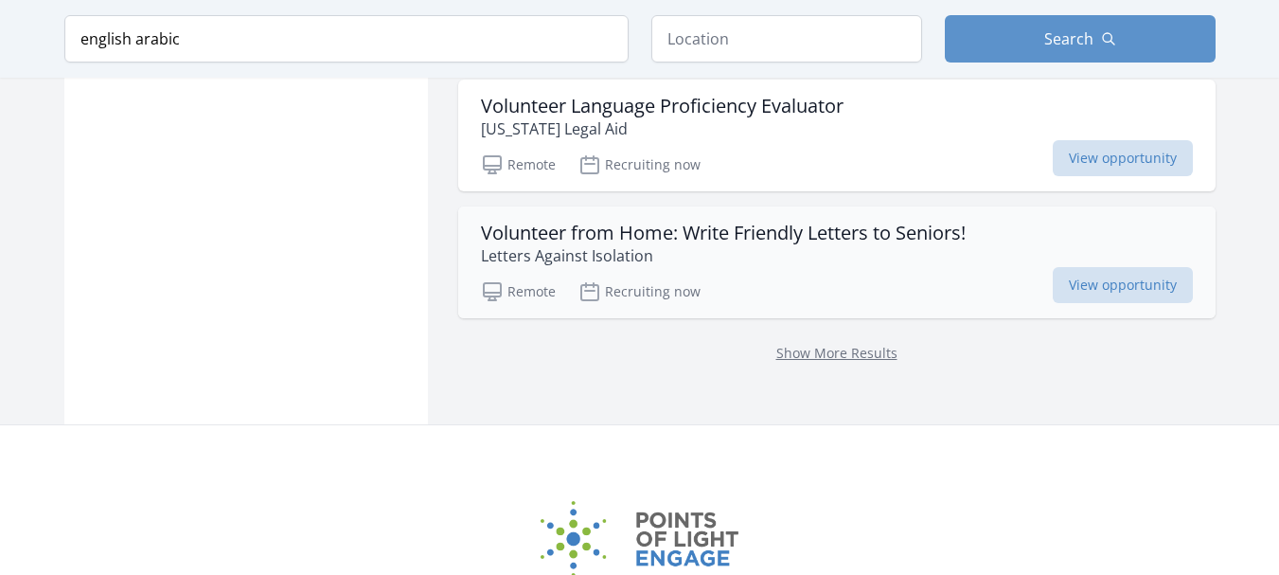
scroll to position [4278, 0]
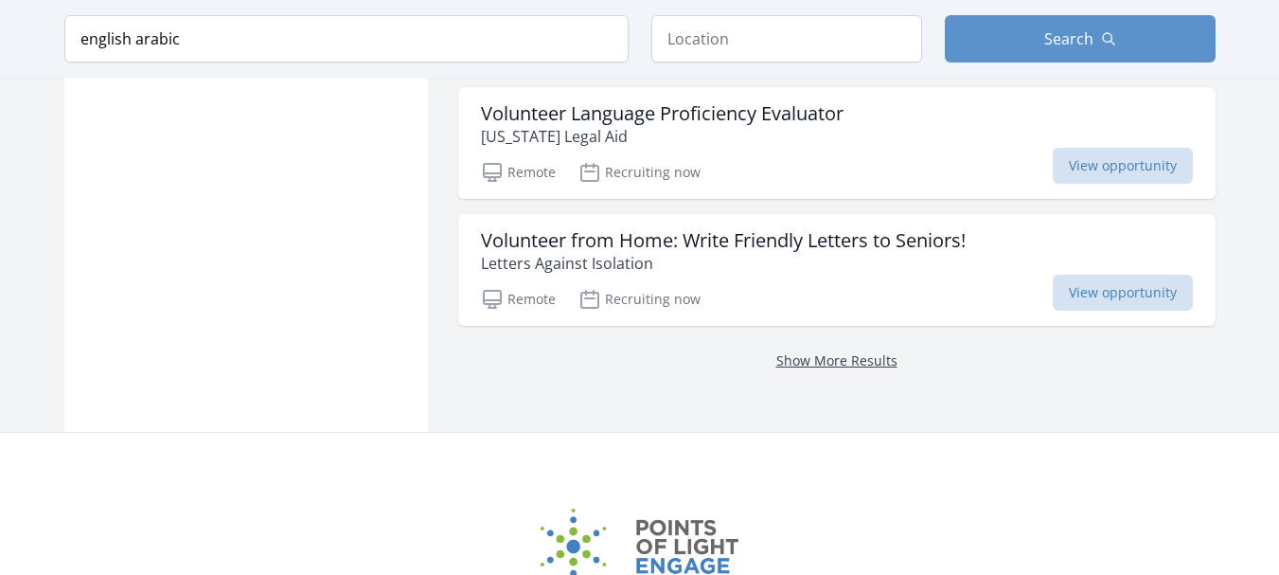
click at [845, 361] on link "Show More Results" at bounding box center [836, 360] width 121 height 18
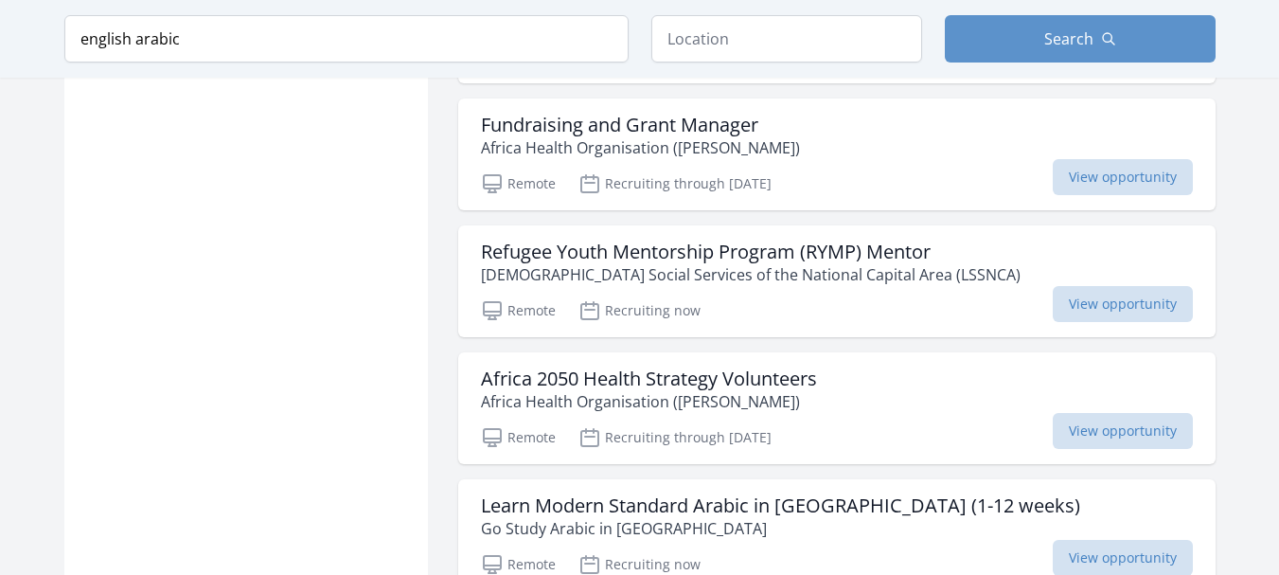
scroll to position [3073, 0]
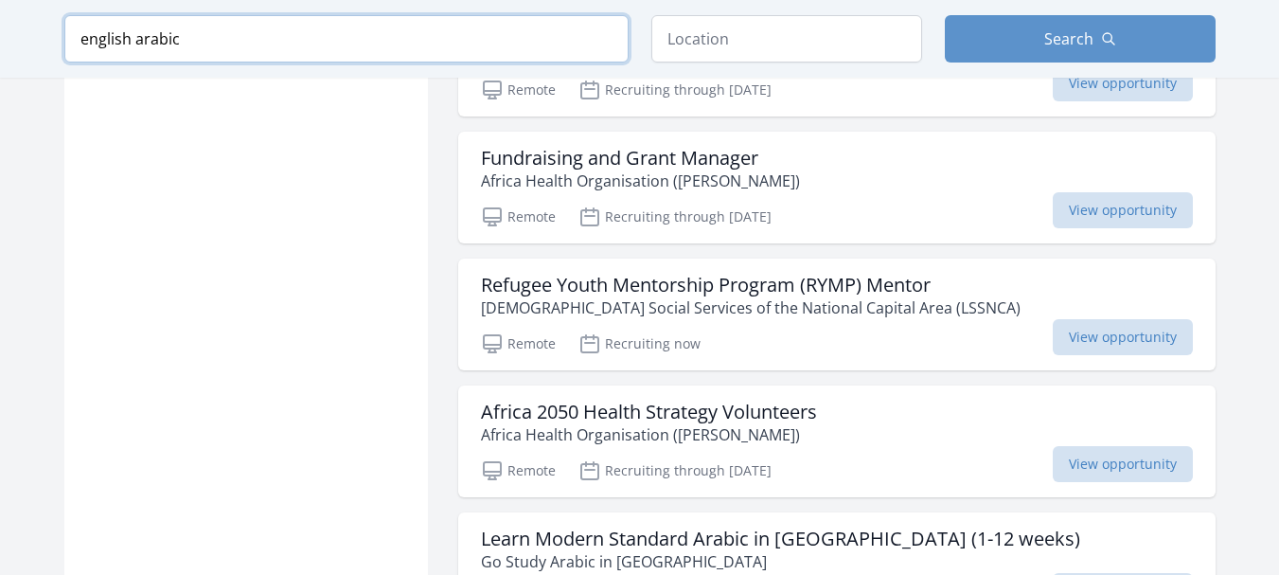
click at [220, 39] on input "english arabic" at bounding box center [346, 38] width 564 height 47
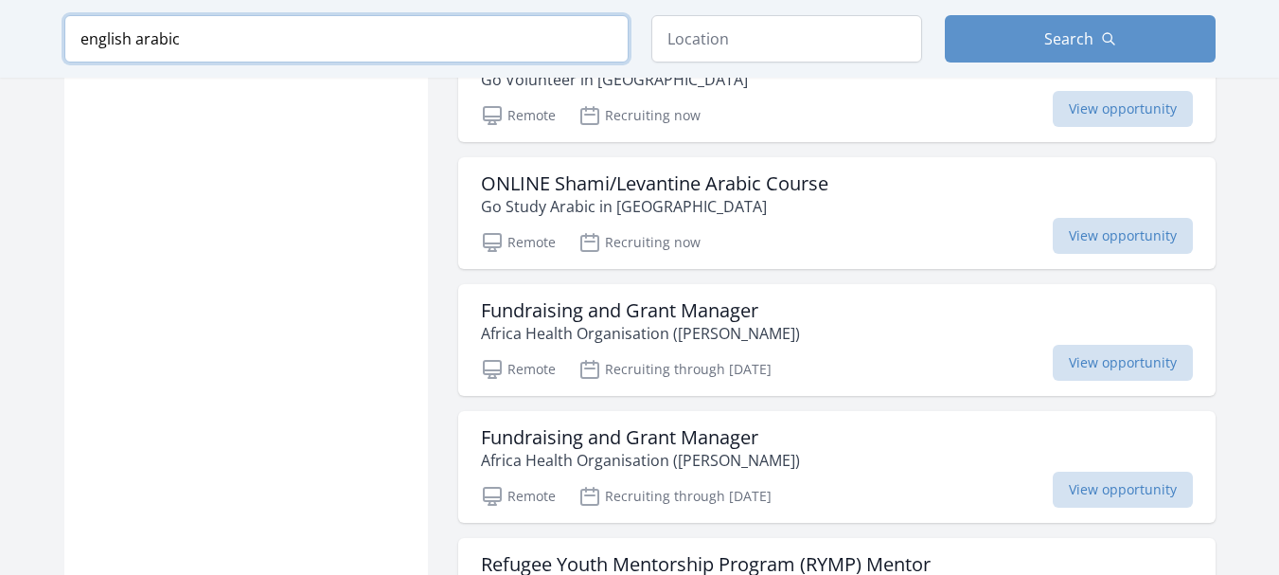
scroll to position [3073, 0]
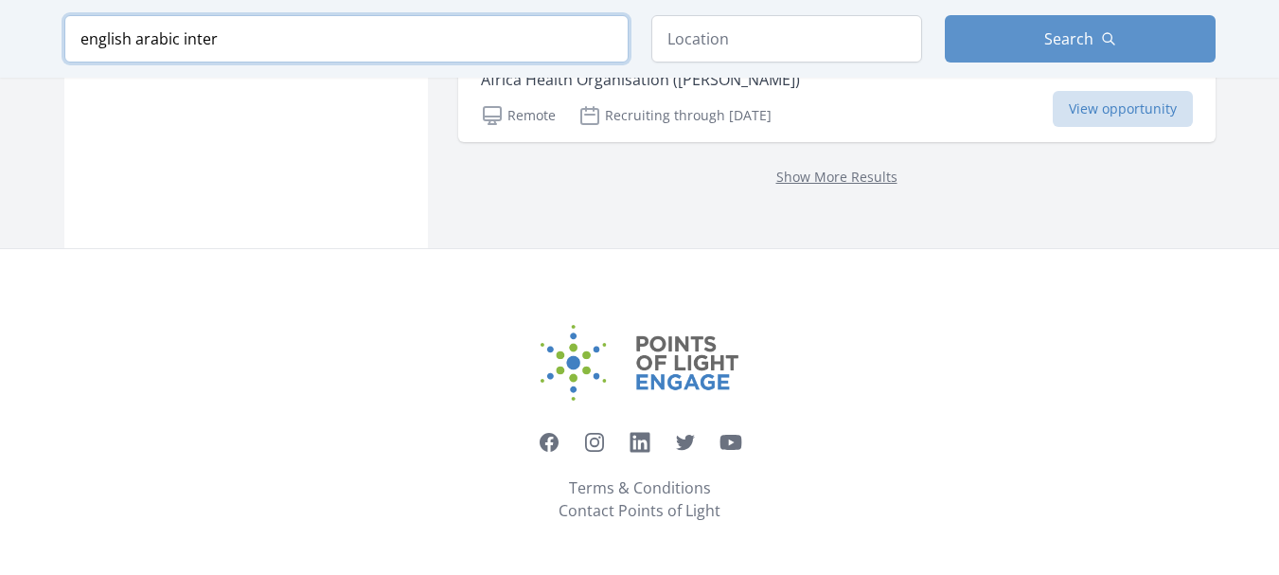
scroll to position [3073, 0]
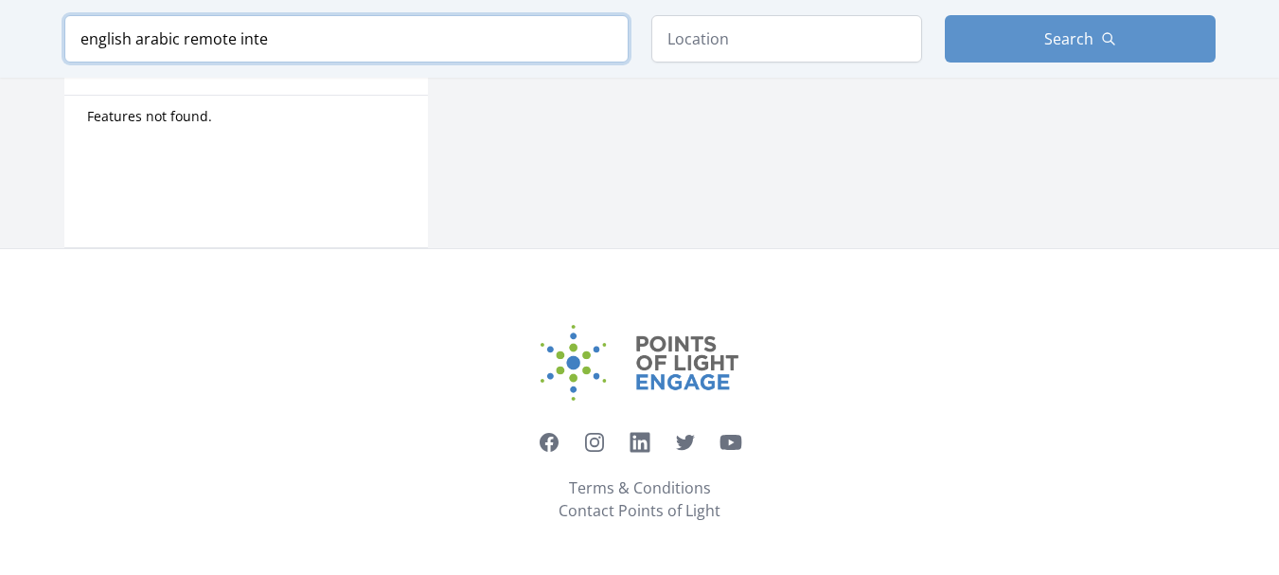
scroll to position [1044, 0]
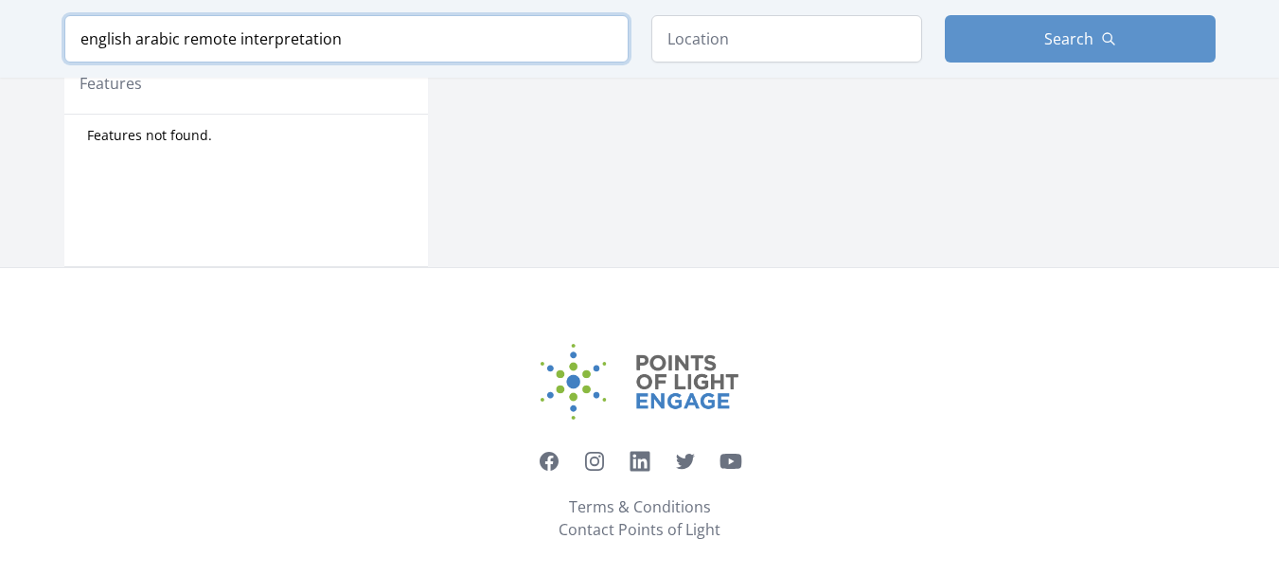
click at [398, 30] on input "english arabic remote interpretation" at bounding box center [346, 38] width 564 height 47
drag, startPoint x: 241, startPoint y: 42, endPoint x: 183, endPoint y: 33, distance: 59.3
click at [183, 33] on input "english arabic remote interpretation" at bounding box center [346, 38] width 564 height 47
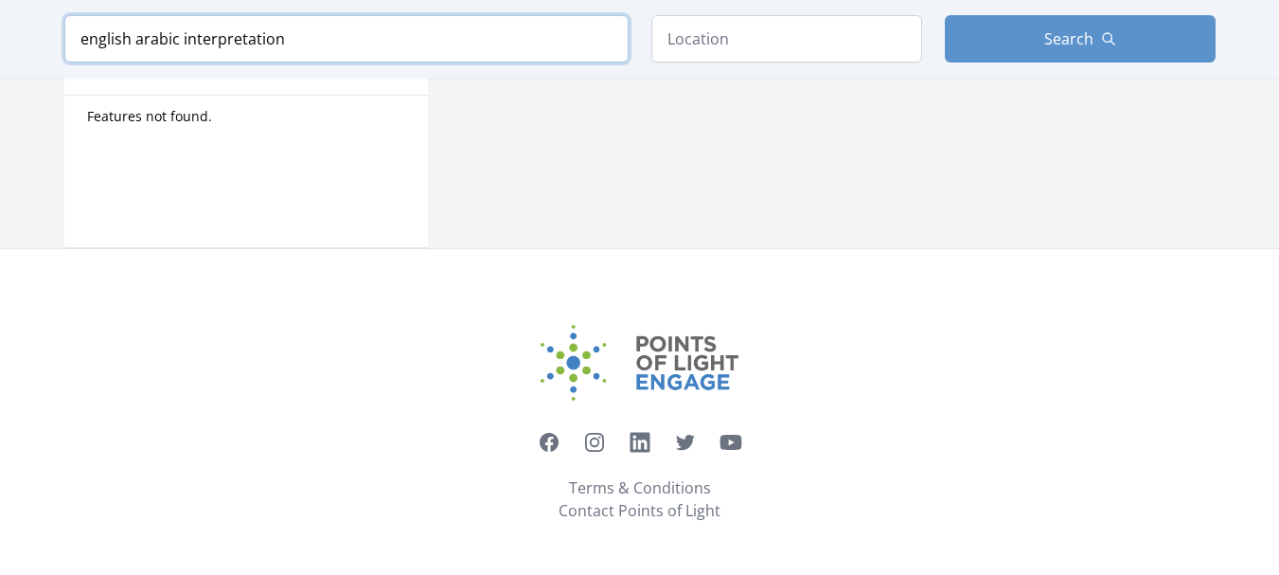
scroll to position [1044, 0]
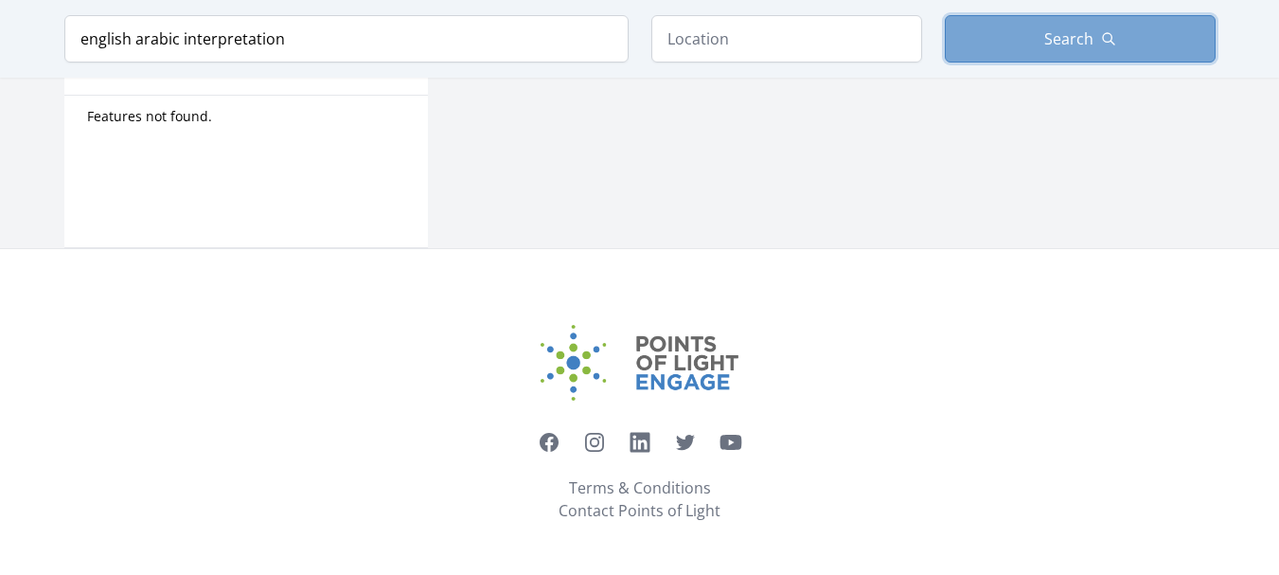
click at [1070, 29] on span "Search" at bounding box center [1068, 38] width 49 height 23
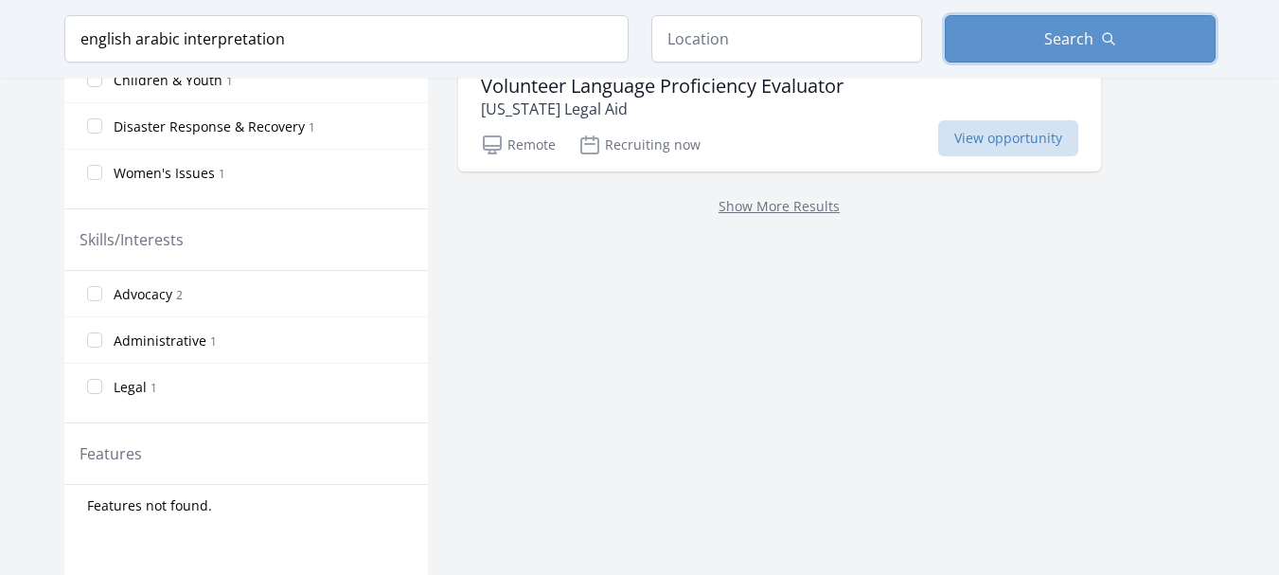
scroll to position [571, 0]
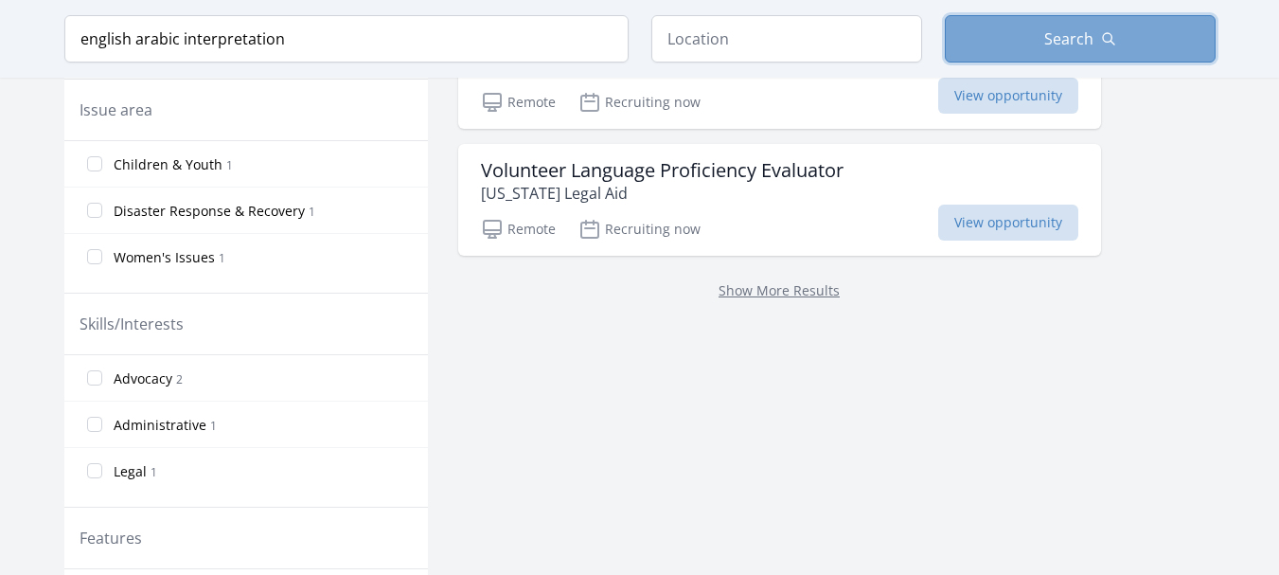
click at [1116, 42] on button "Search" at bounding box center [1080, 38] width 271 height 47
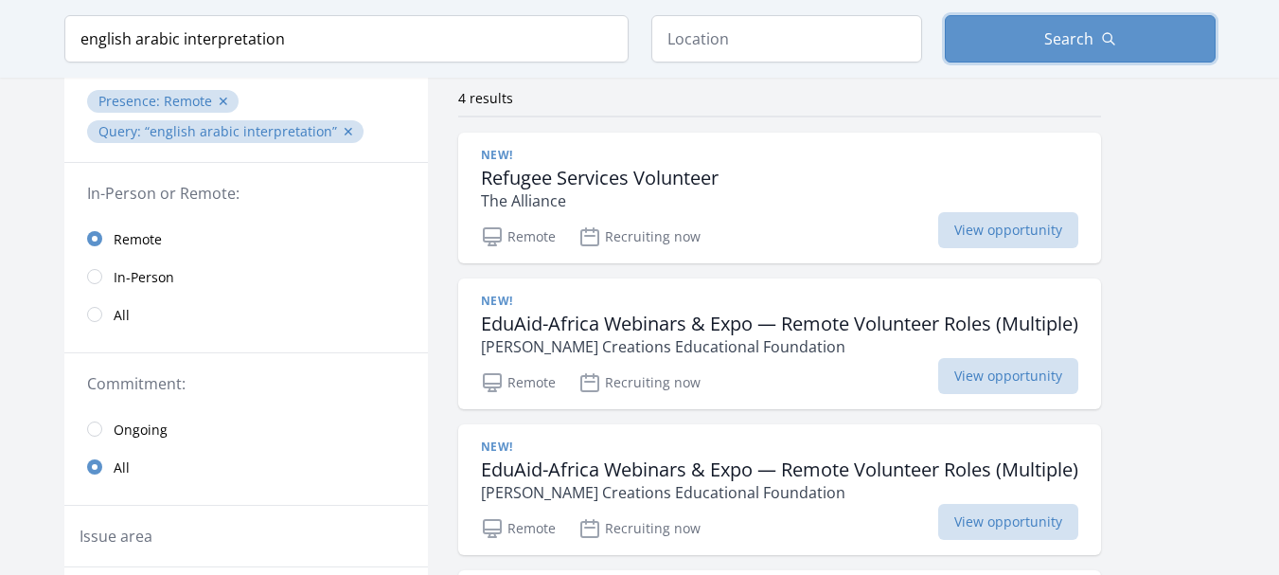
scroll to position [129, 0]
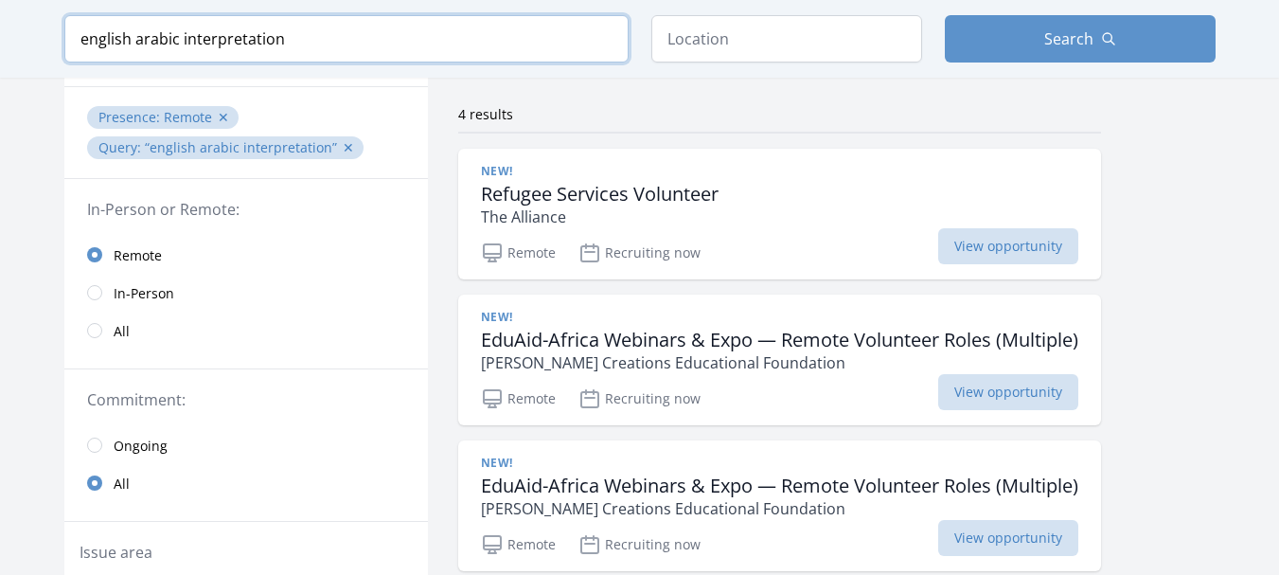
drag, startPoint x: 295, startPoint y: 36, endPoint x: 0, endPoint y: 22, distance: 295.7
click at [0, 22] on div "Keyword english arabic interpretation Location Search" at bounding box center [639, 39] width 1279 height 78
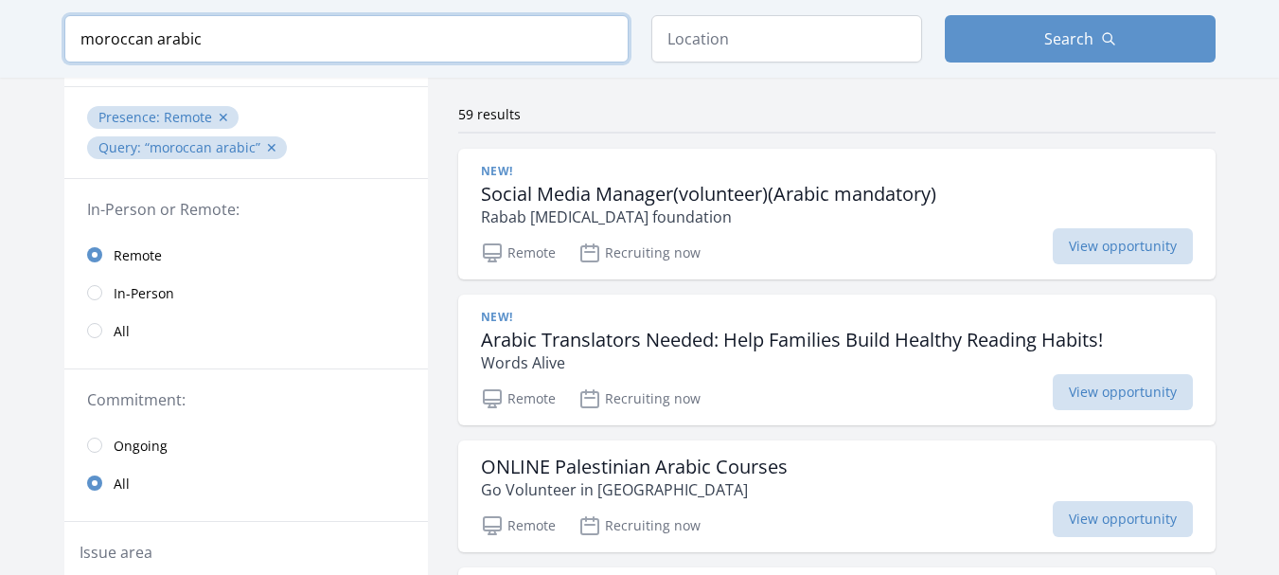
click button "submit" at bounding box center [0, 0] width 0 height 0
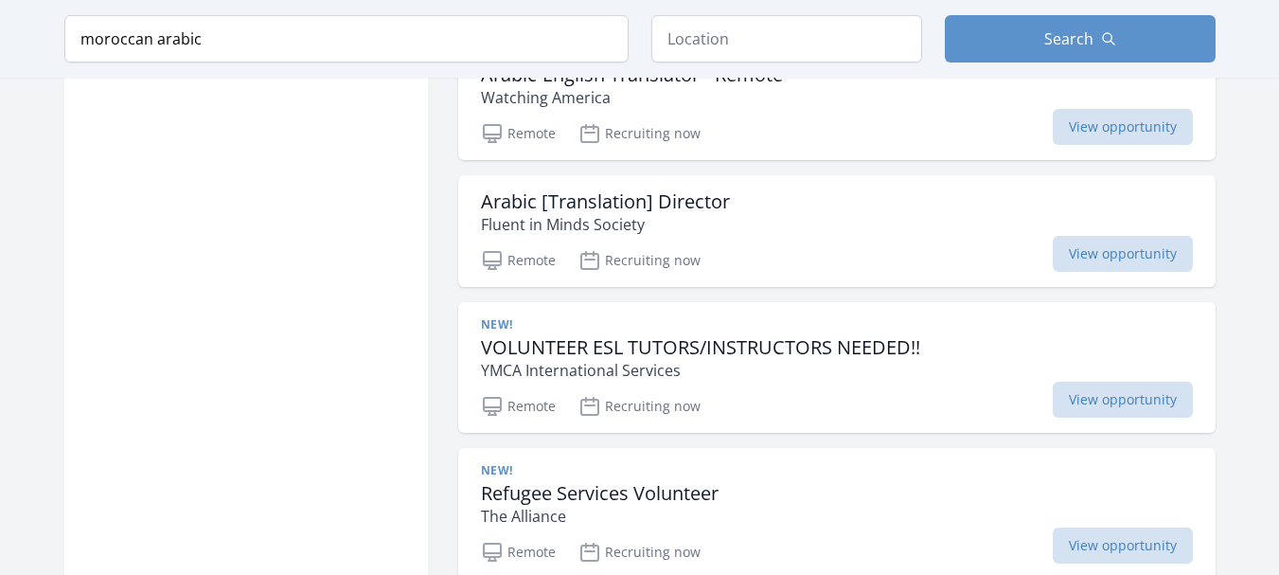
scroll to position [1951, 0]
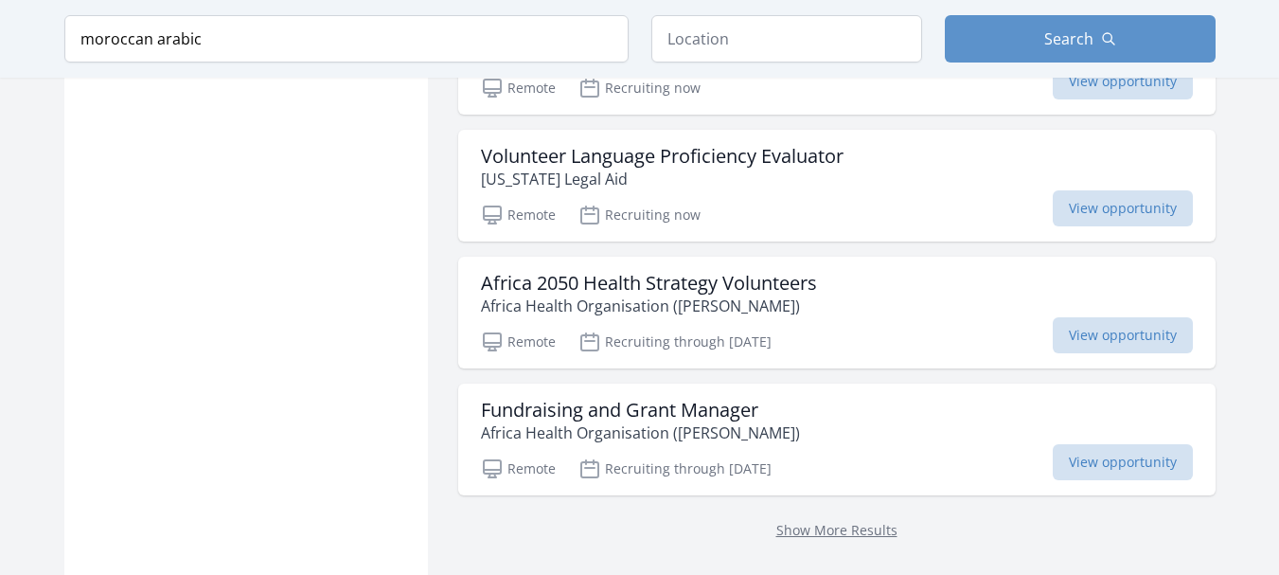
scroll to position [5026, 0]
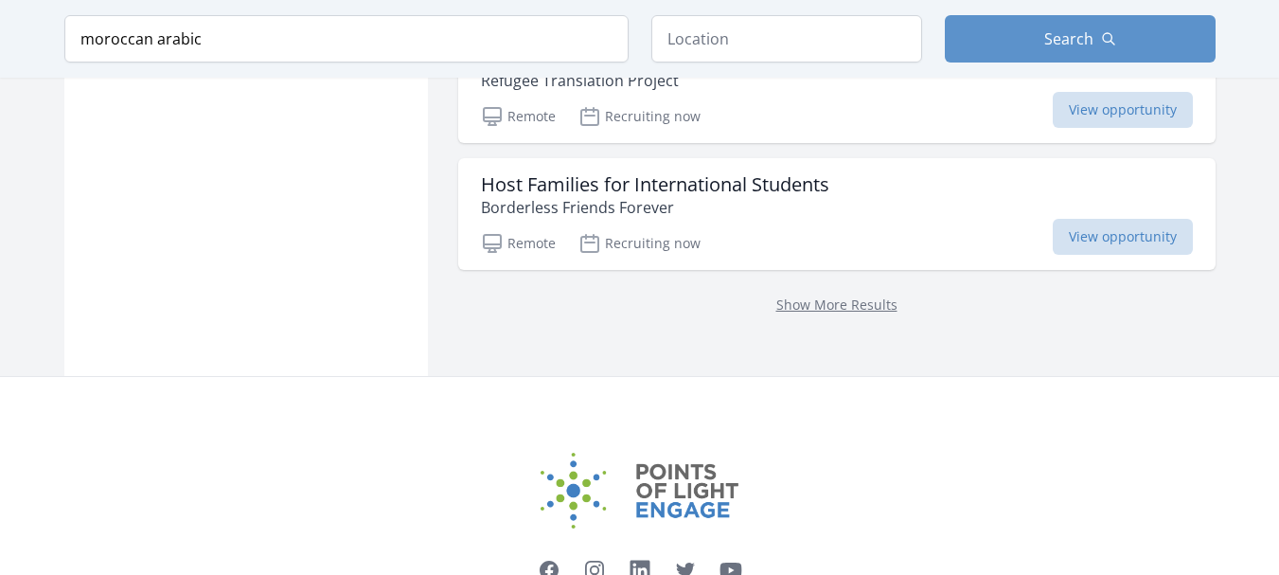
scroll to position [7705, 0]
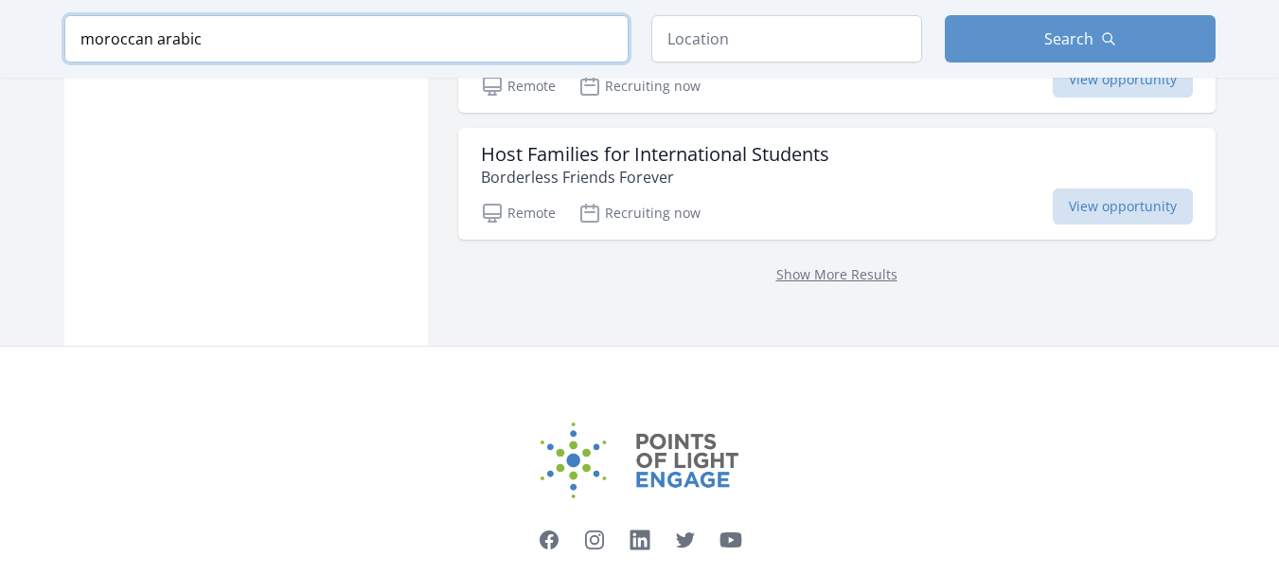
click at [409, 35] on input "moroccan arabic" at bounding box center [346, 38] width 564 height 47
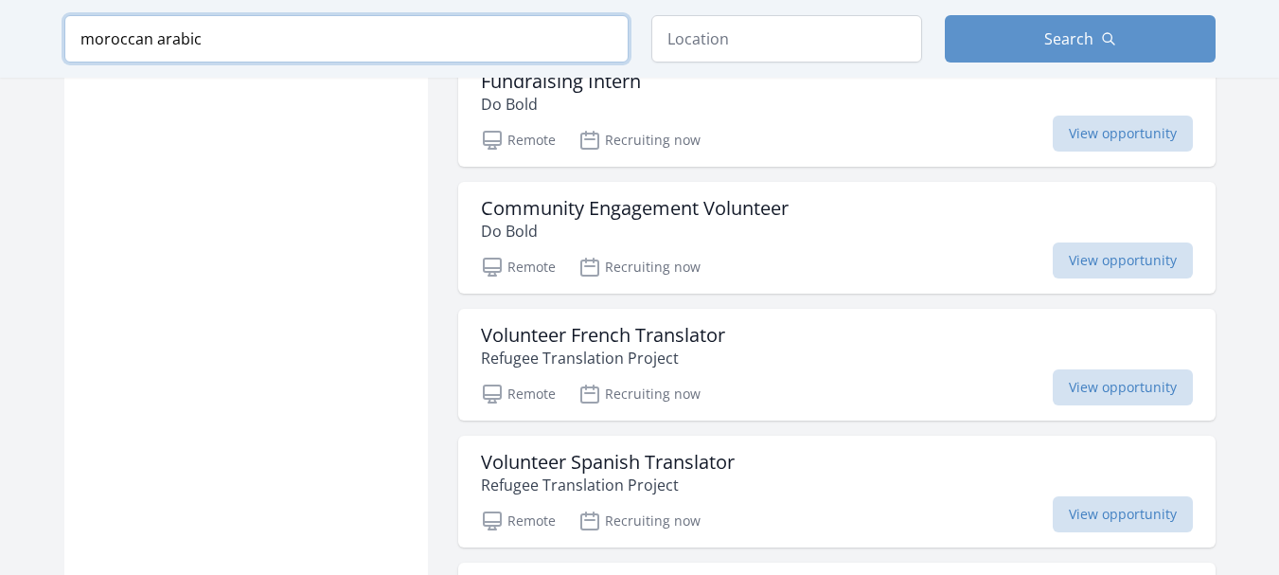
scroll to position [7088, 0]
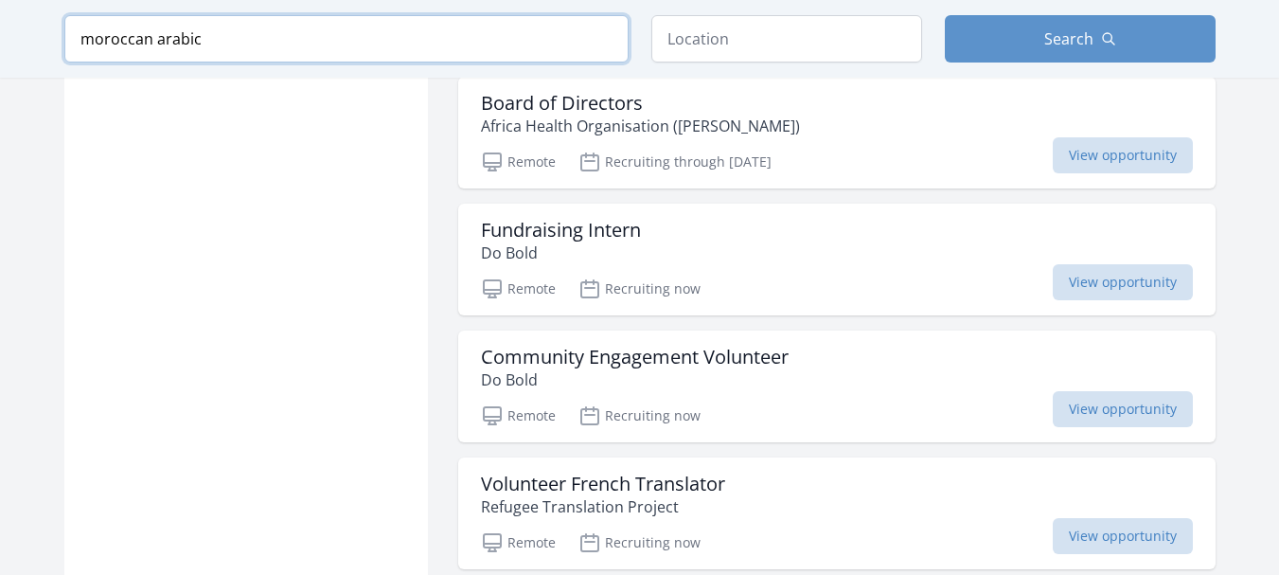
drag, startPoint x: 408, startPoint y: 32, endPoint x: 0, endPoint y: -27, distance: 412.3
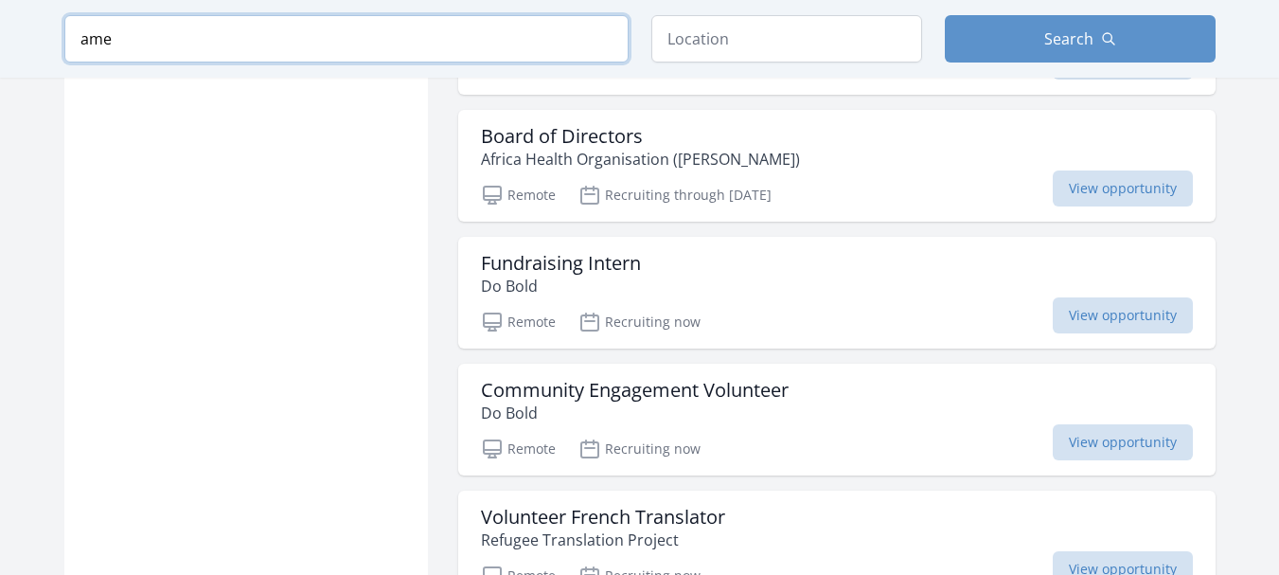
scroll to position [3059, 0]
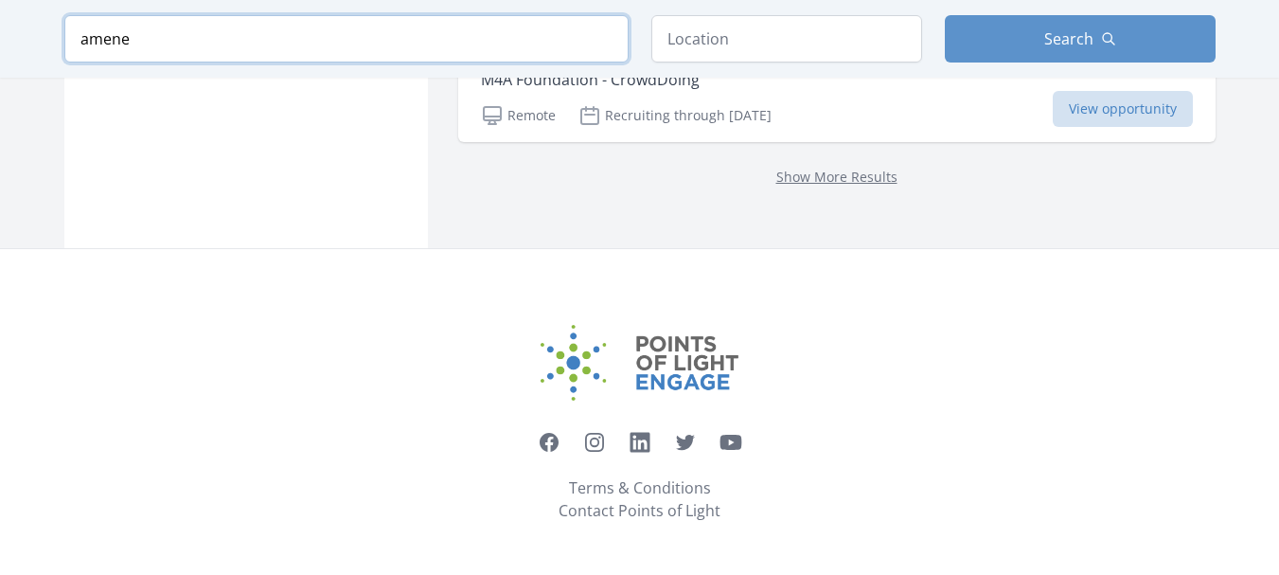
scroll to position [2813, 0]
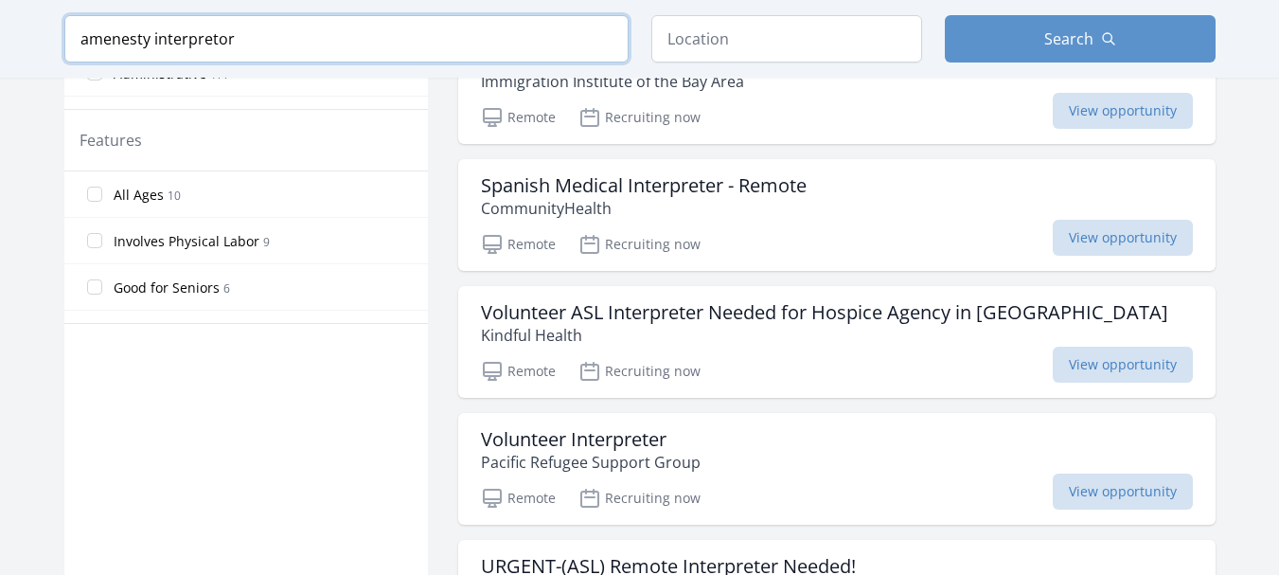
scroll to position [2680, 0]
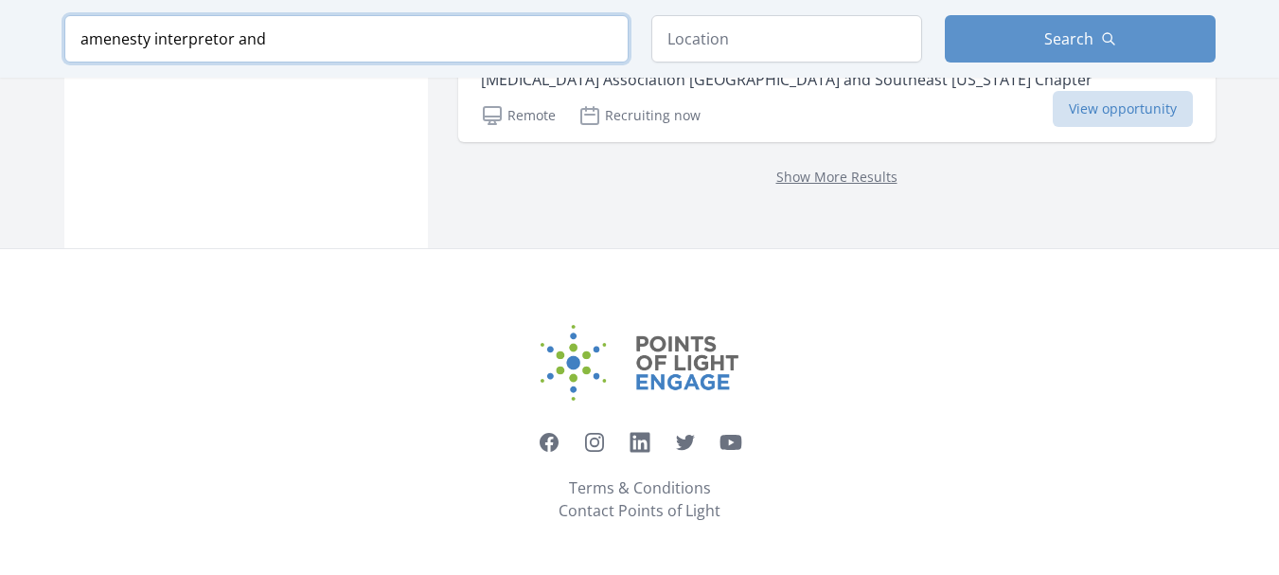
scroll to position [3173, 0]
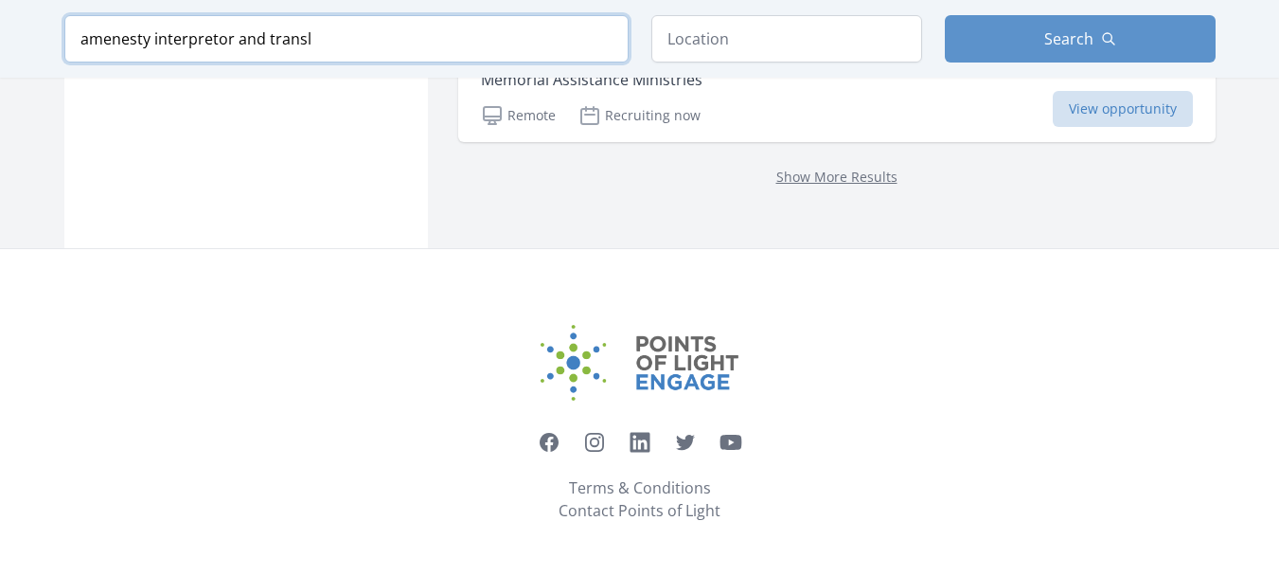
scroll to position [3127, 0]
type input "amenesty interpretor and translation"
click button "submit" at bounding box center [0, 0] width 0 height 0
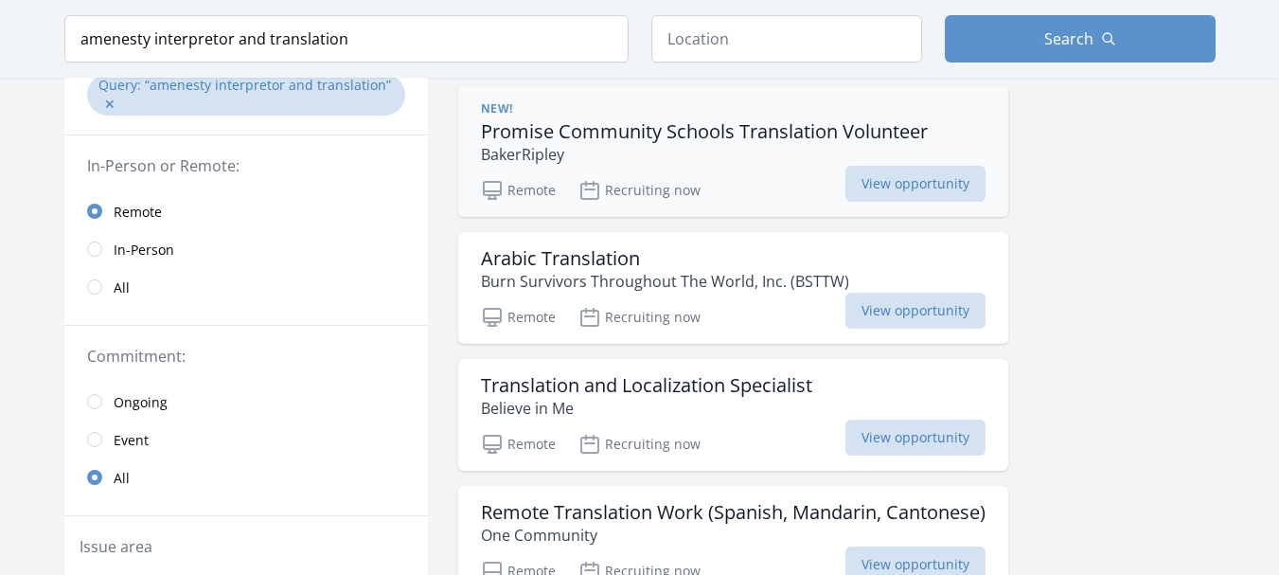
scroll to position [189, 0]
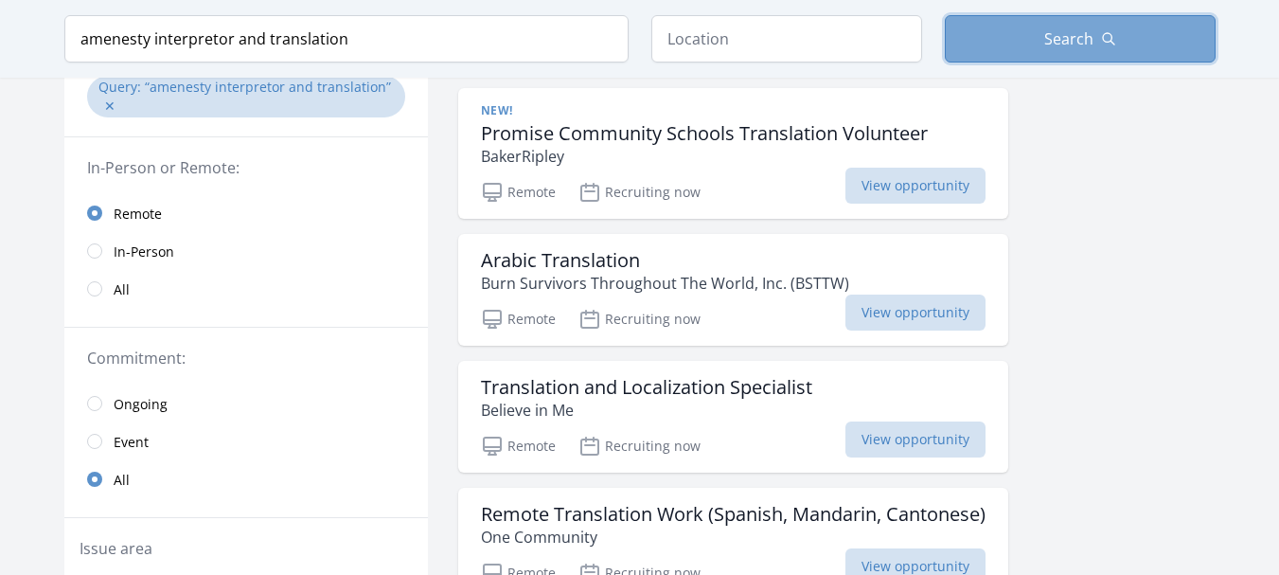
click at [1136, 44] on button "Search" at bounding box center [1080, 38] width 271 height 47
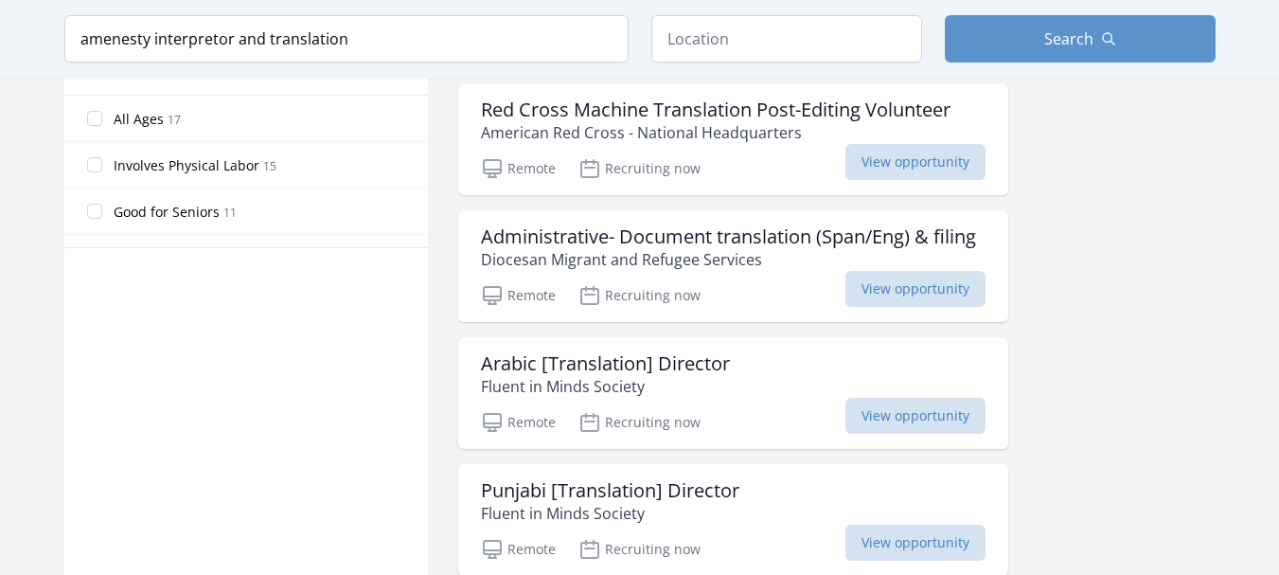
scroll to position [1136, 0]
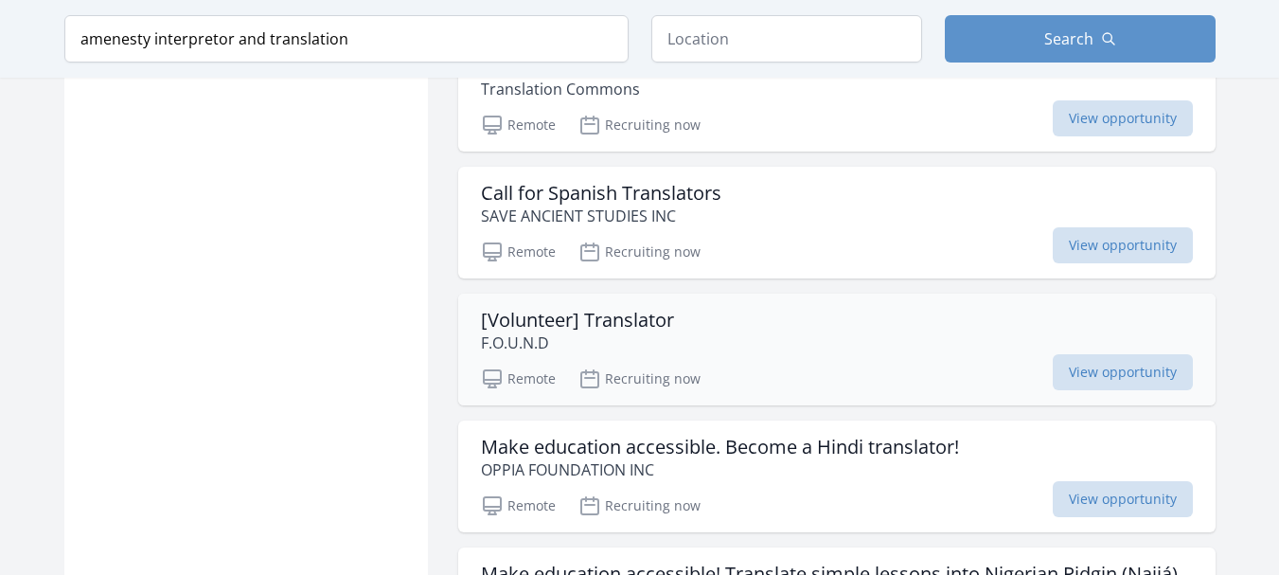
scroll to position [4166, 0]
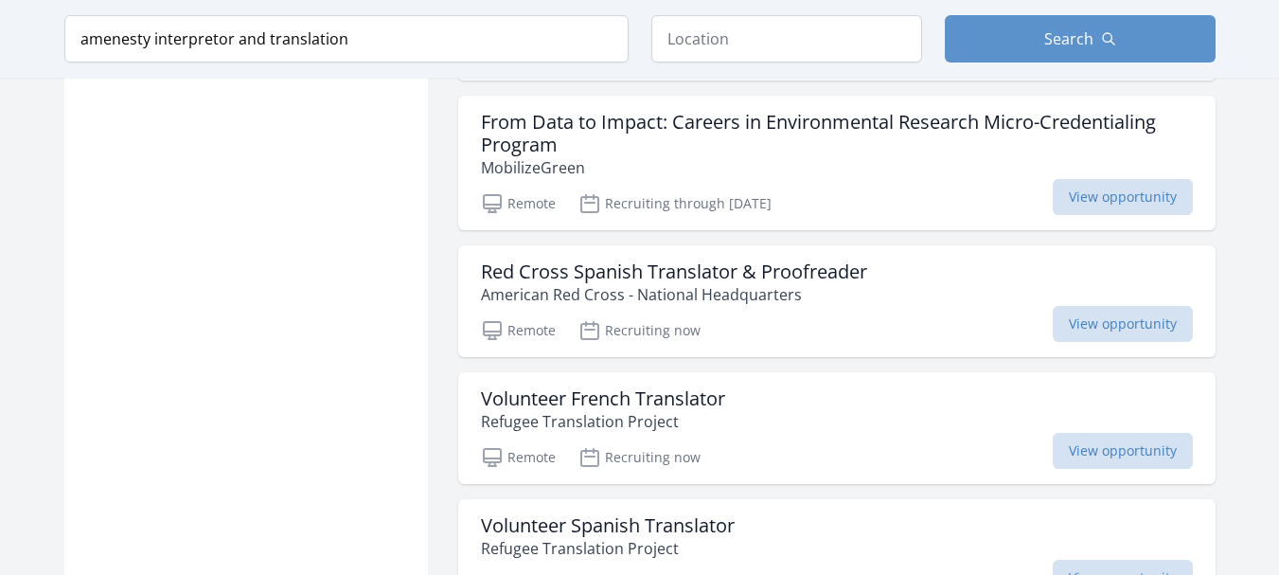
scroll to position [7321, 0]
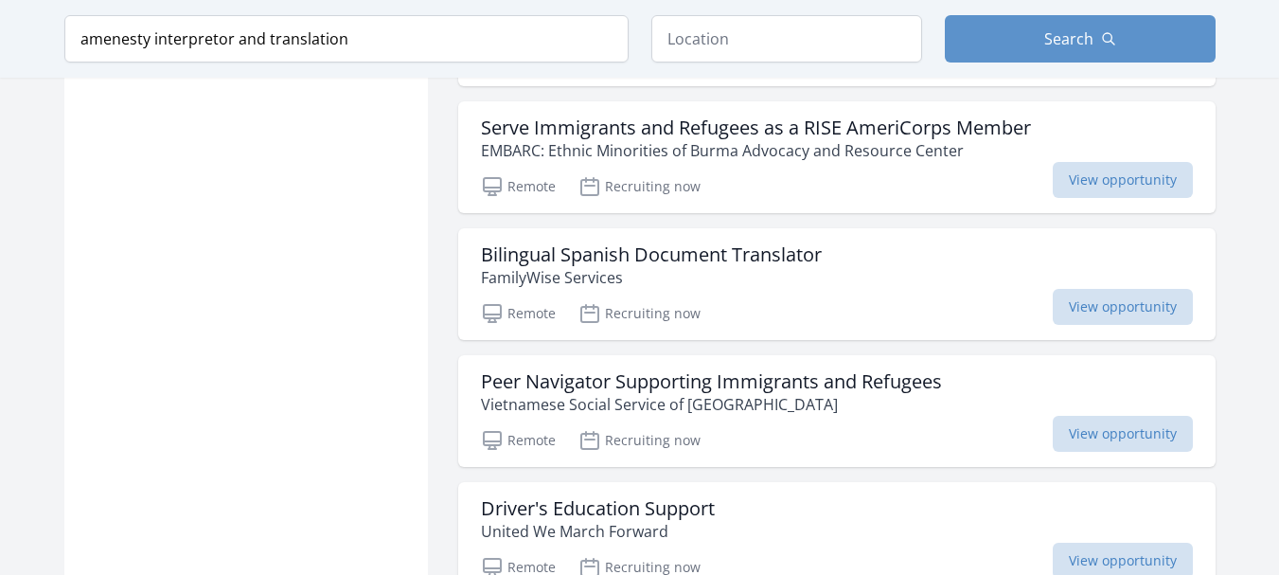
scroll to position [9531, 0]
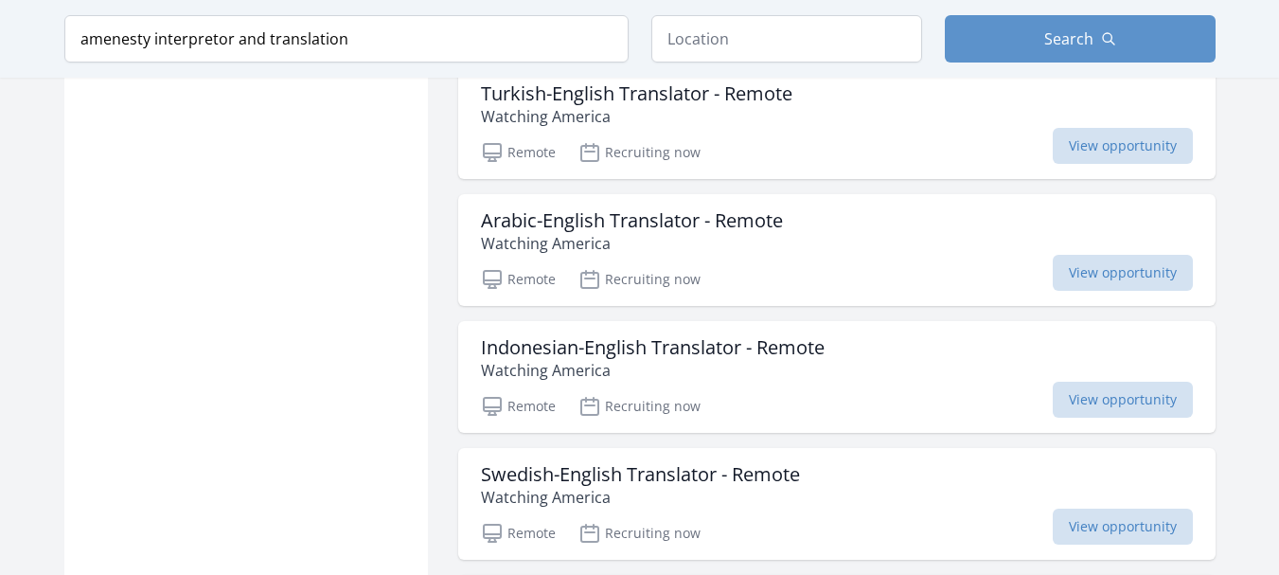
scroll to position [12087, 0]
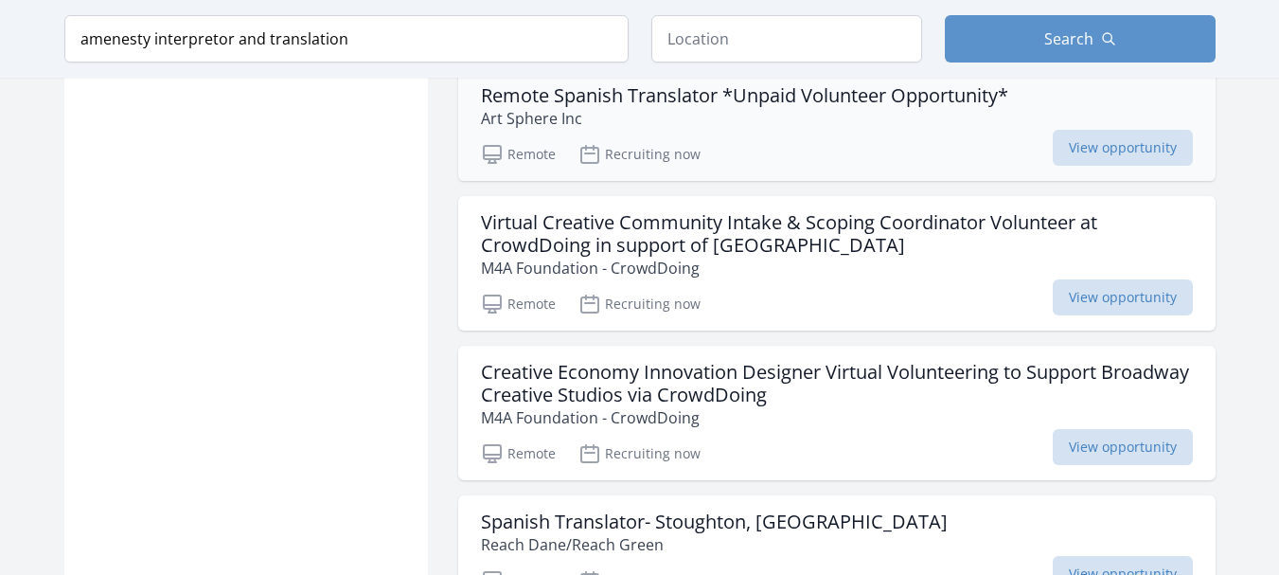
scroll to position [14959, 0]
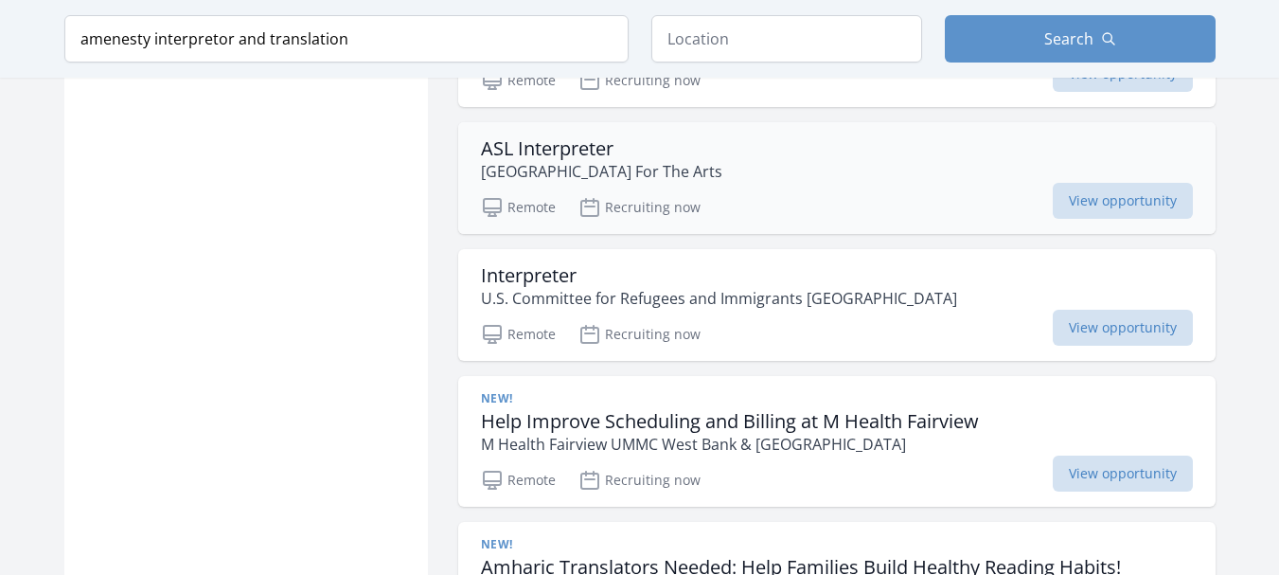
scroll to position [17736, 0]
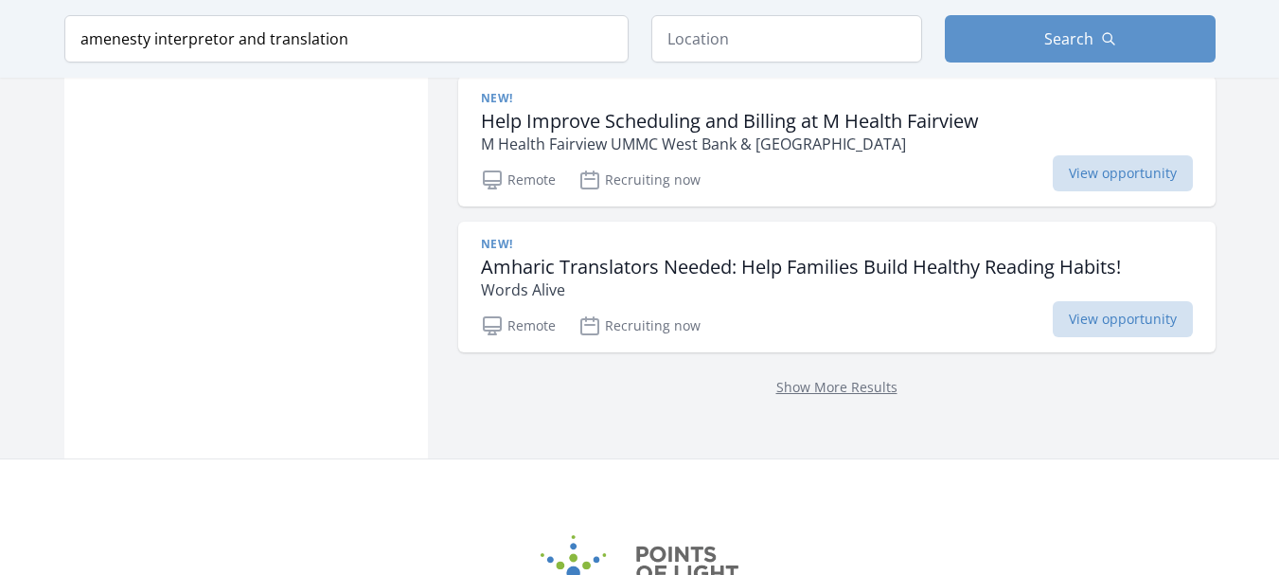
scroll to position [18052, 0]
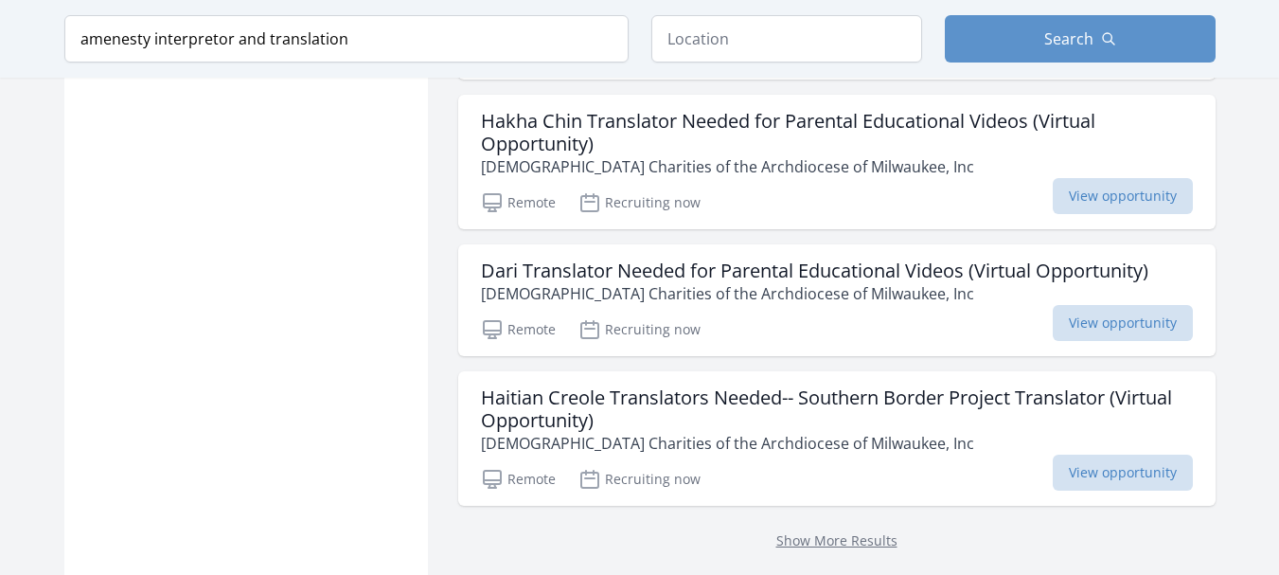
scroll to position [20798, 0]
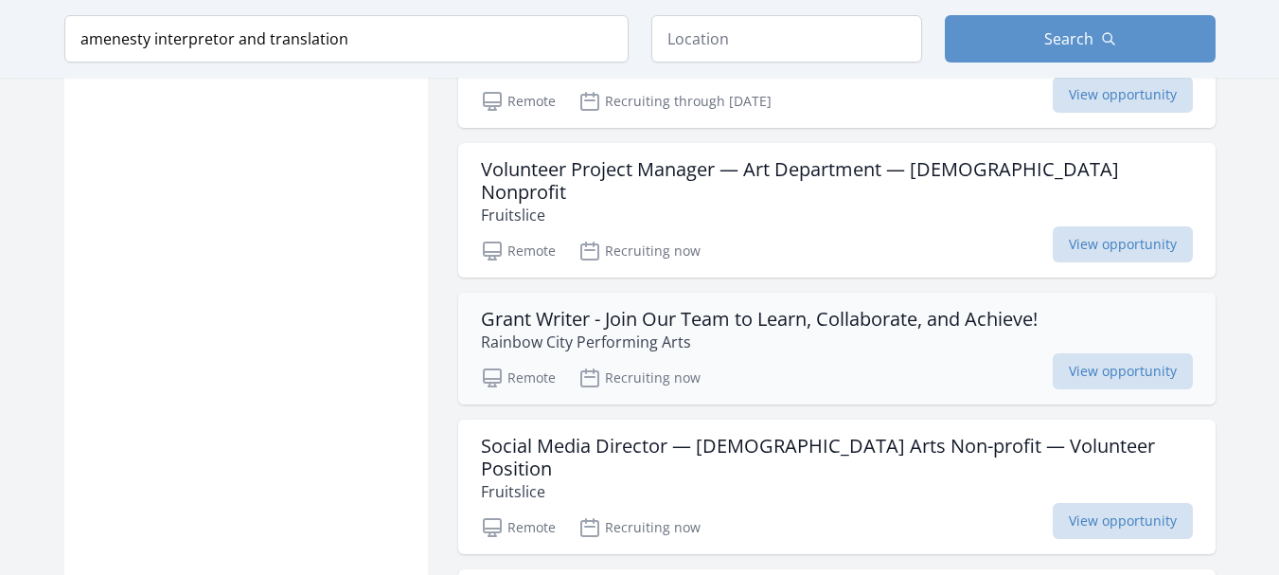
scroll to position [24395, 0]
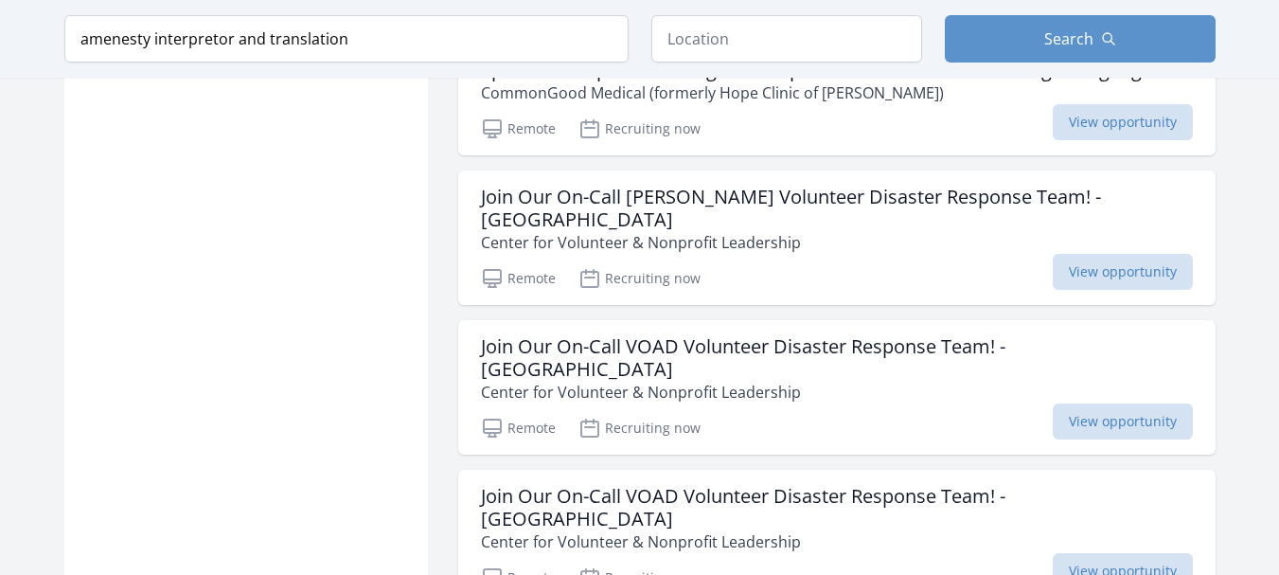
scroll to position [28466, 0]
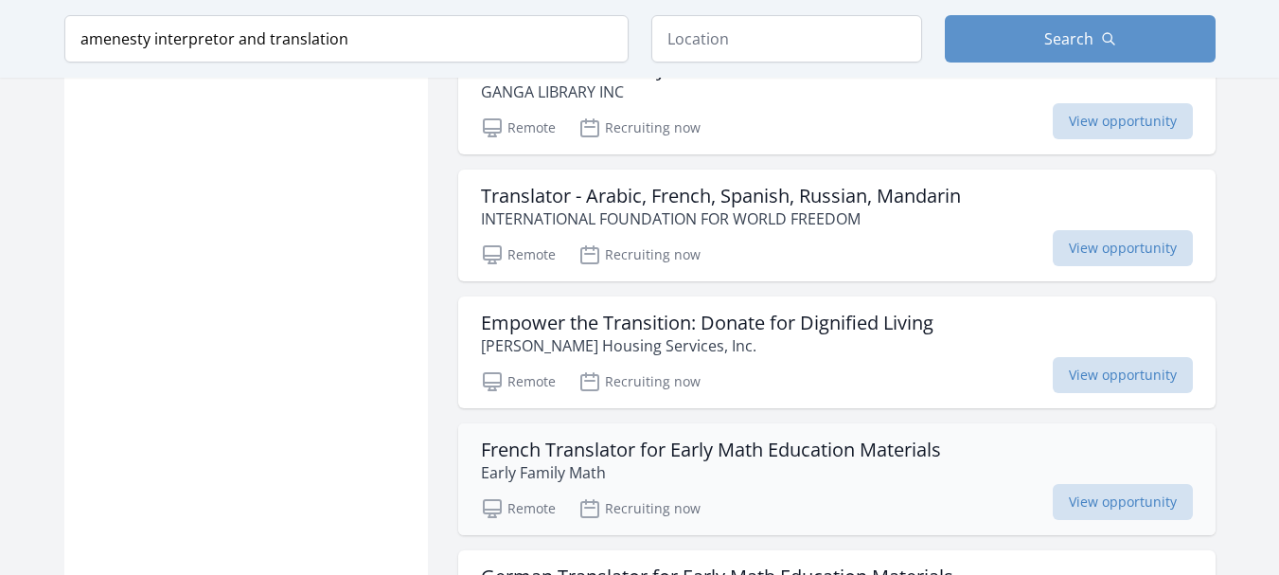
scroll to position [30391, 0]
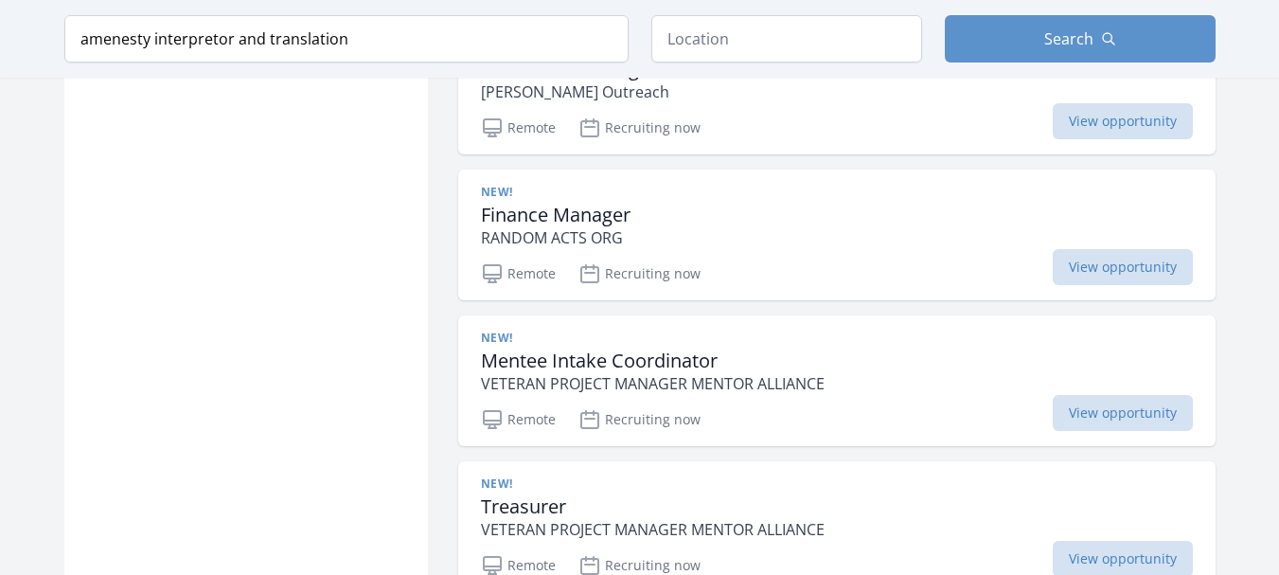
scroll to position [33674, 0]
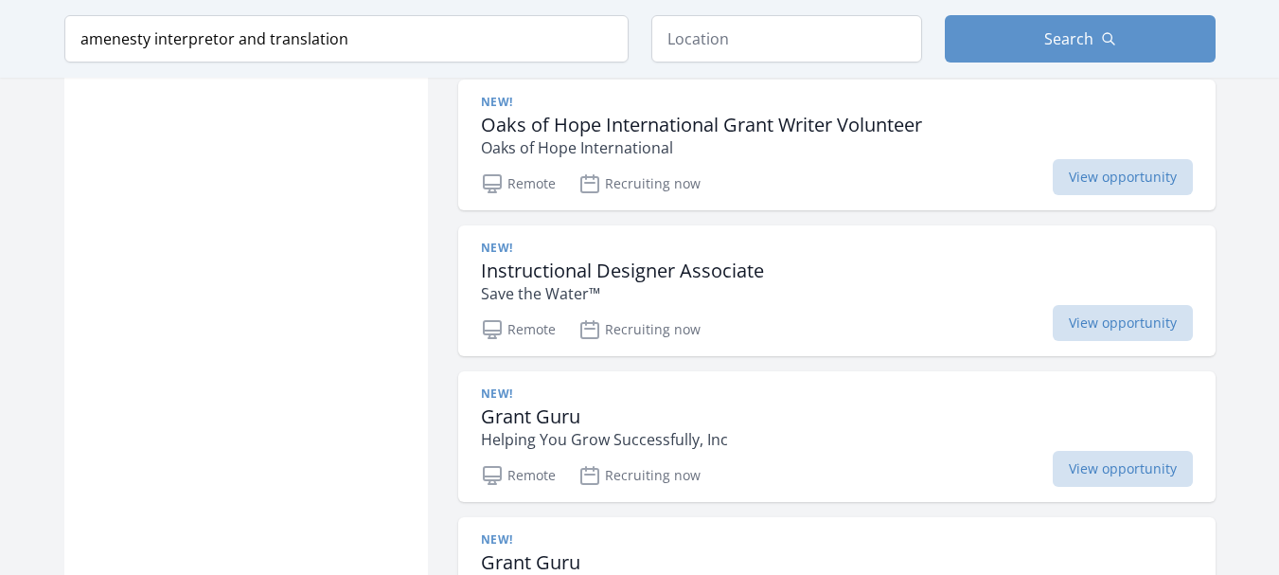
scroll to position [35598, 0]
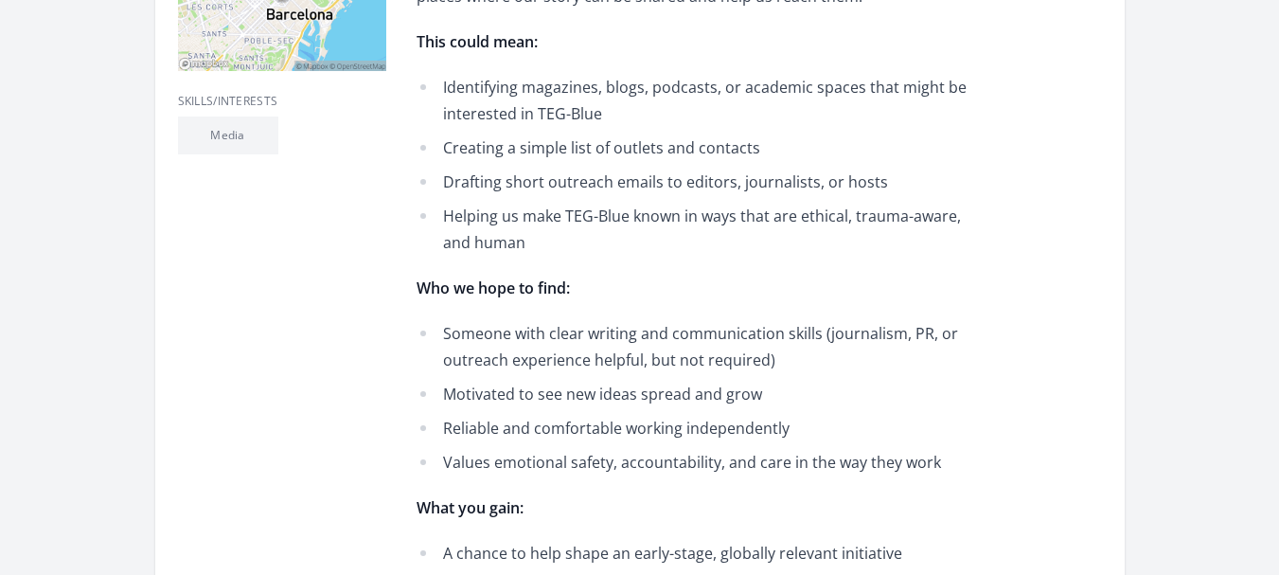
scroll to position [865, 0]
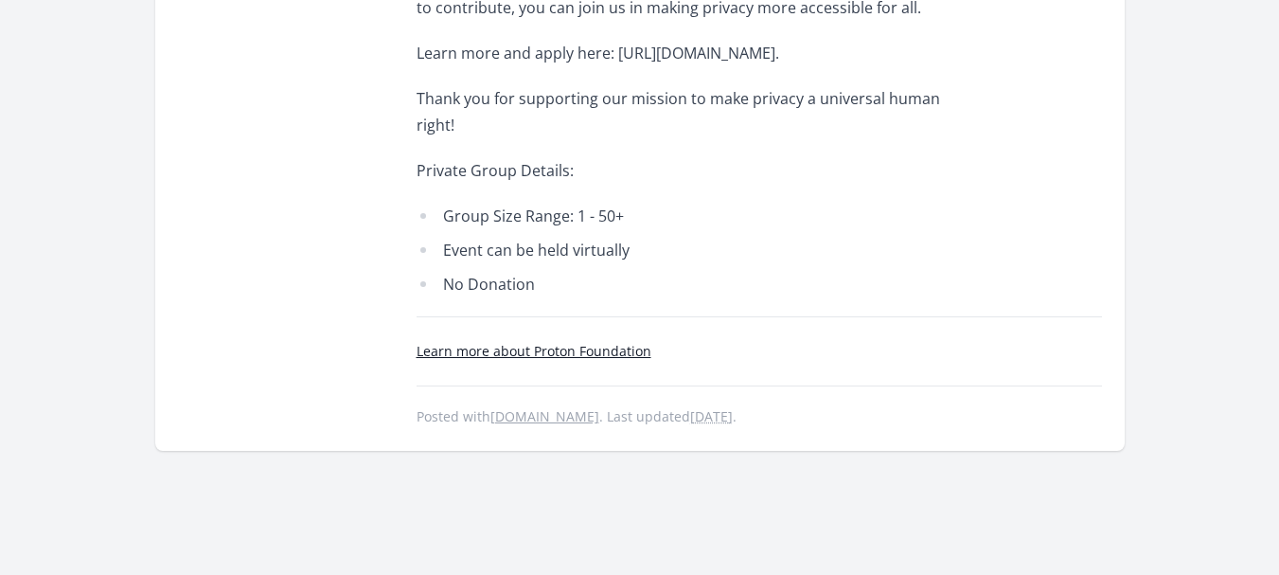
scroll to position [151, 0]
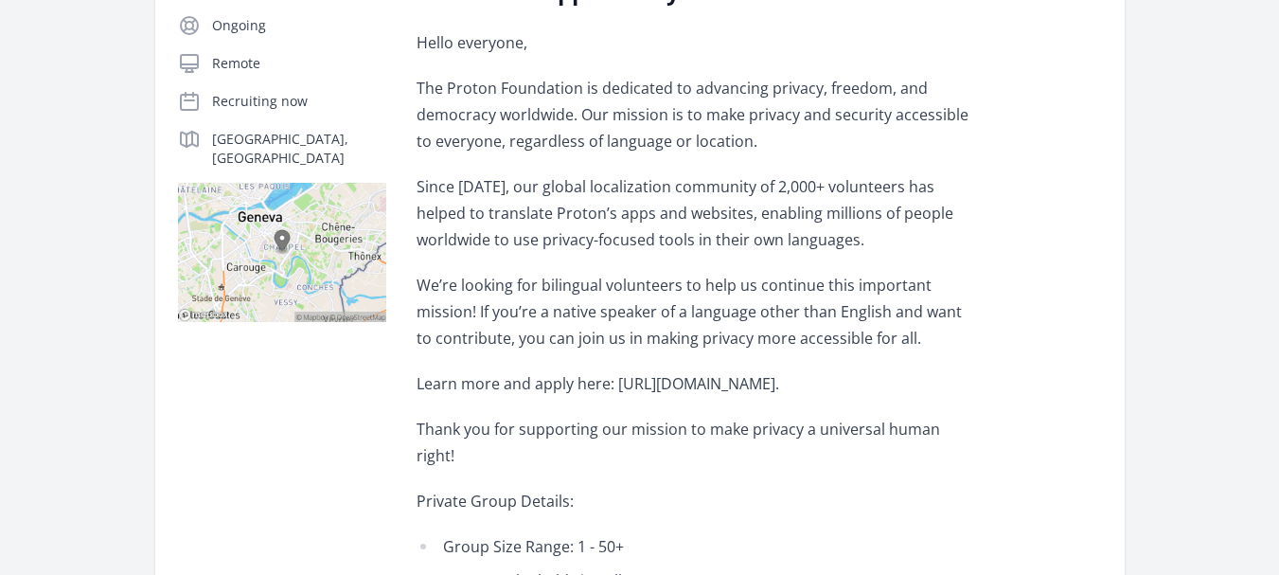
scroll to position [454, 0]
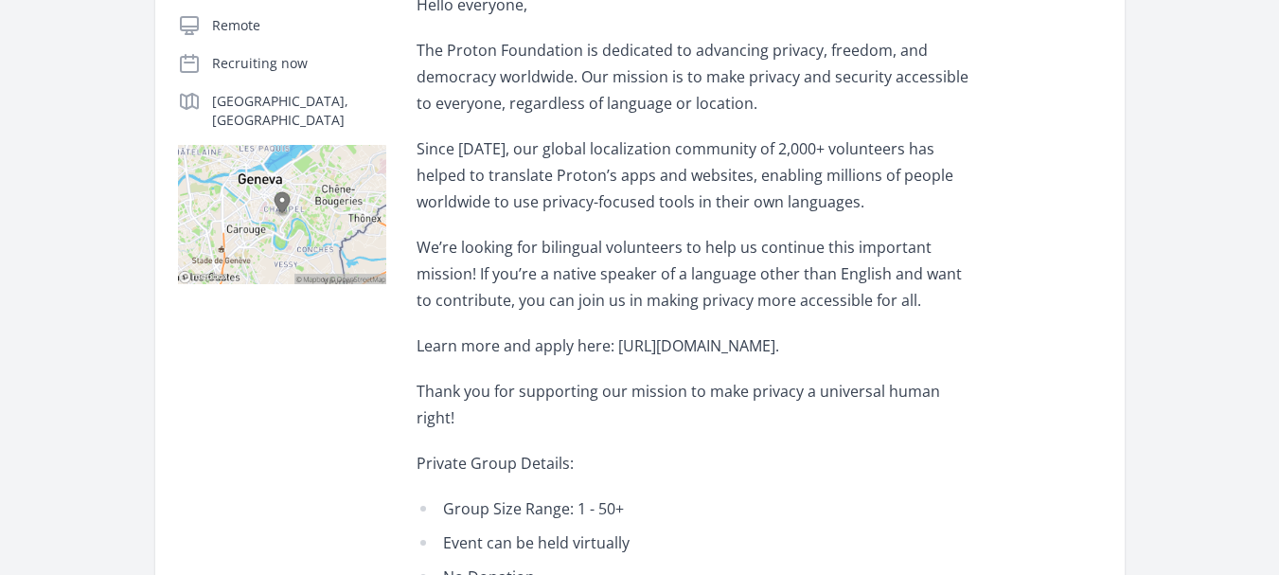
drag, startPoint x: 950, startPoint y: 345, endPoint x: 617, endPoint y: 355, distance: 332.5
click at [617, 355] on p "Learn more and apply here: https://proton.me/blog/translation-community." at bounding box center [694, 345] width 554 height 27
copy p "https://proton.me/blog/translation-community."
click at [981, 339] on div "About this Opportunity Hello everyone, The Proton Foundation is dedicated to ad…" at bounding box center [759, 329] width 685 height 782
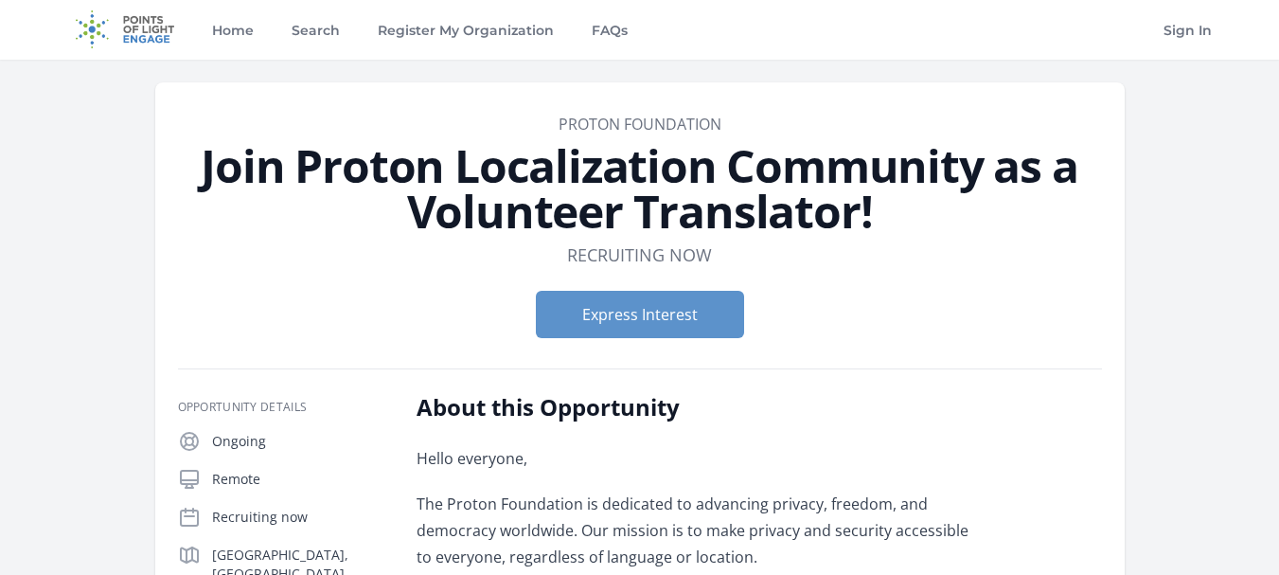
scroll to position [0, 0]
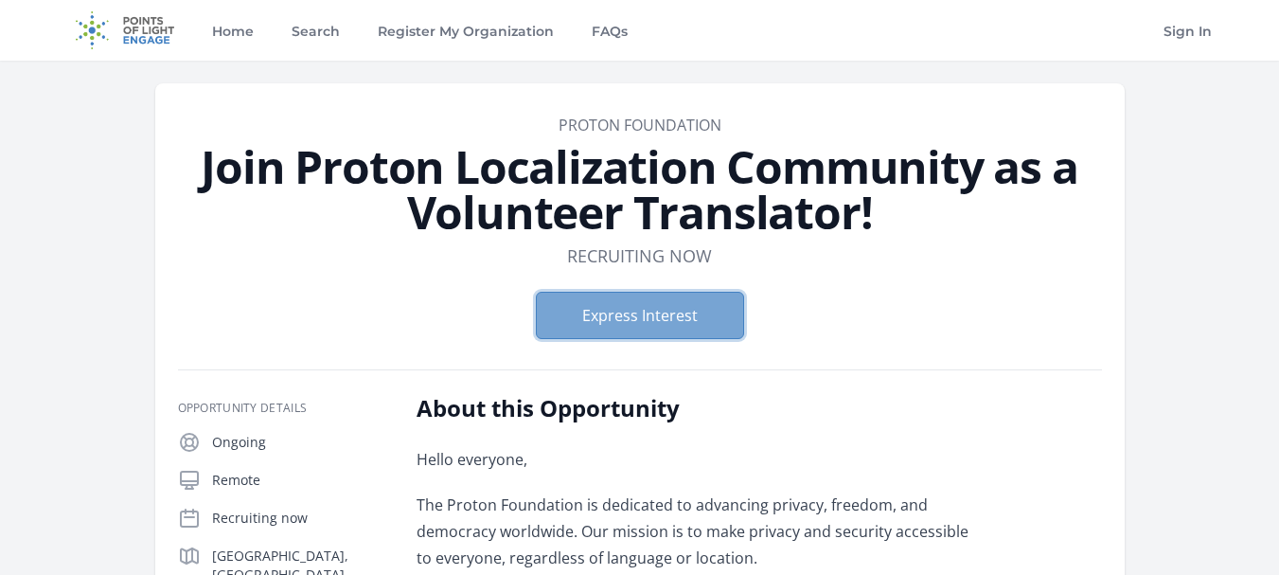
click at [703, 325] on button "Express Interest" at bounding box center [640, 315] width 208 height 47
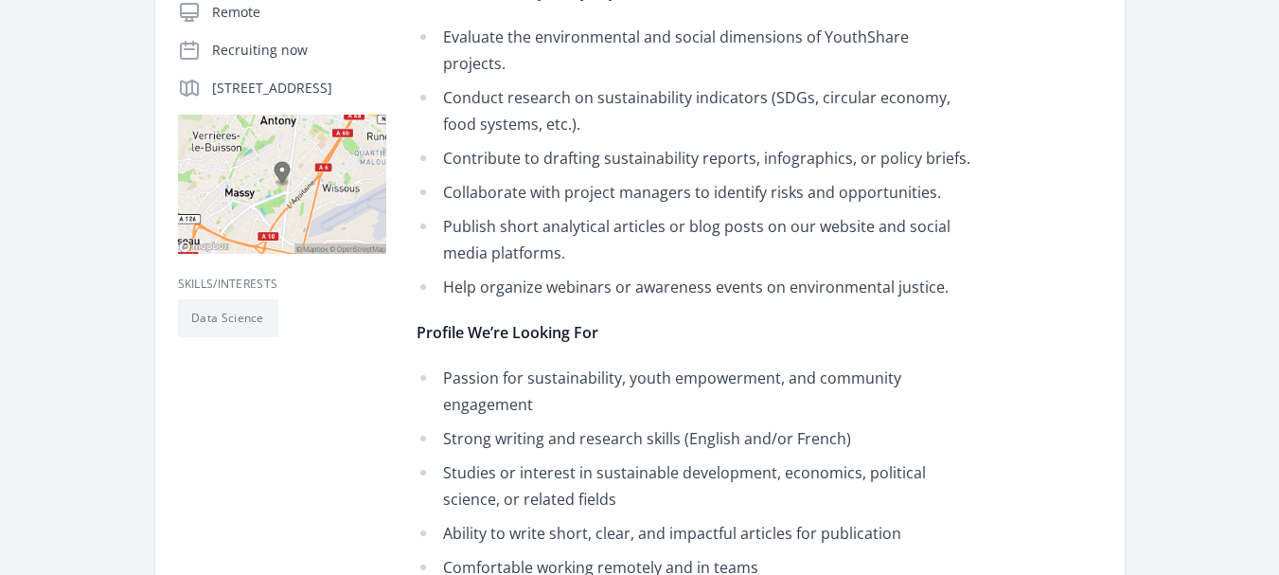
scroll to position [310, 0]
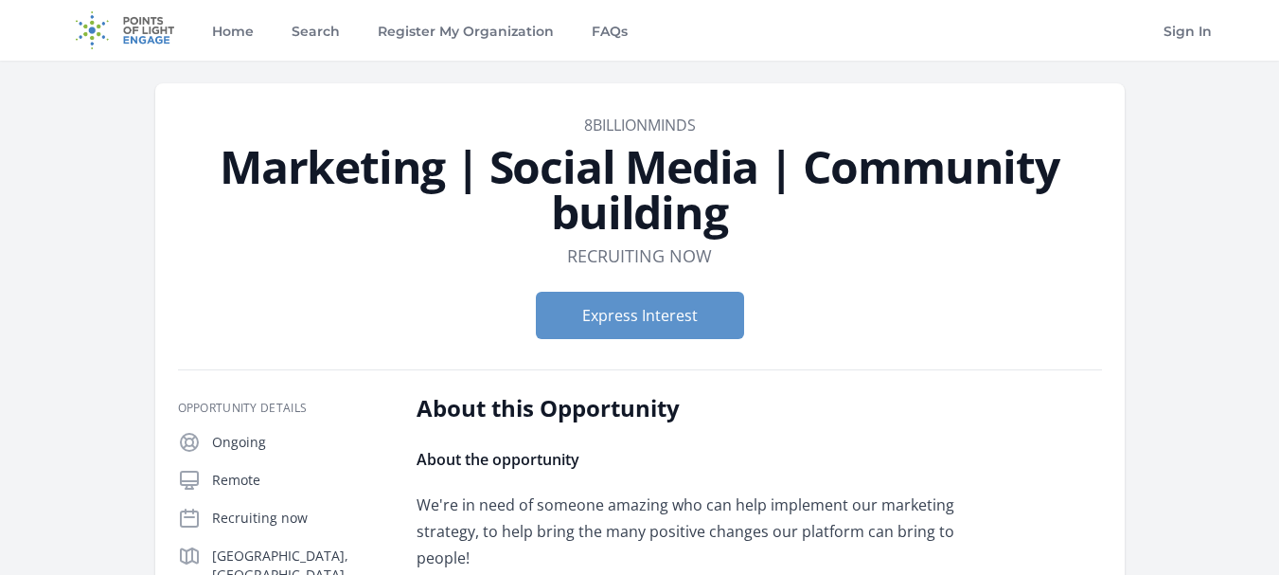
click at [959, 262] on dl "Duration Recruiting now" at bounding box center [640, 255] width 924 height 27
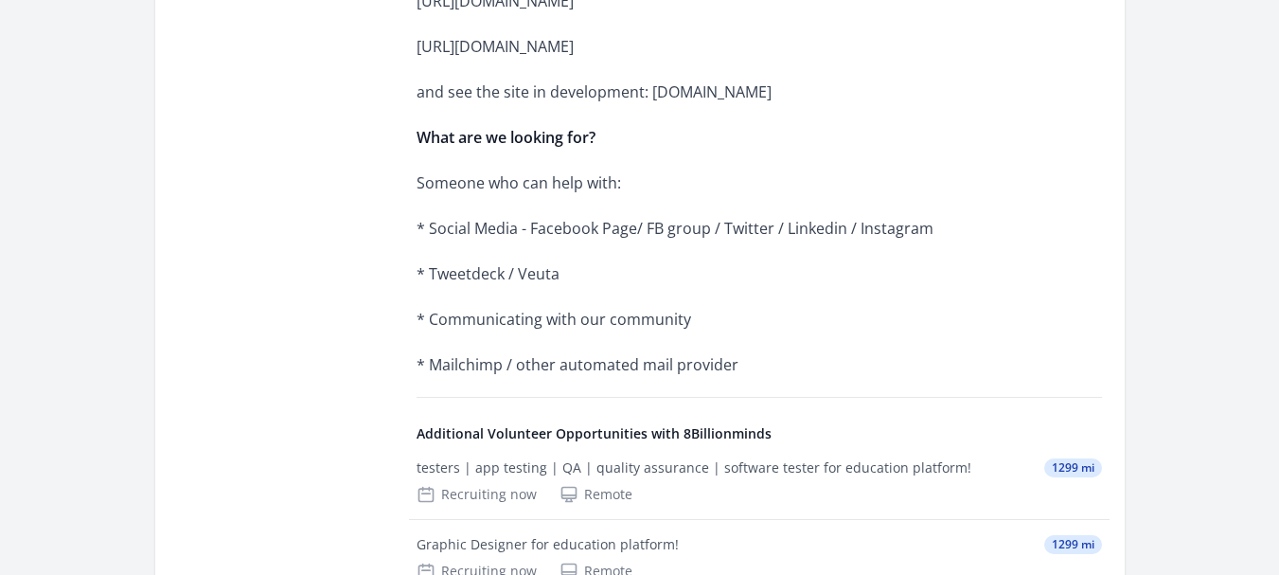
scroll to position [1250, 0]
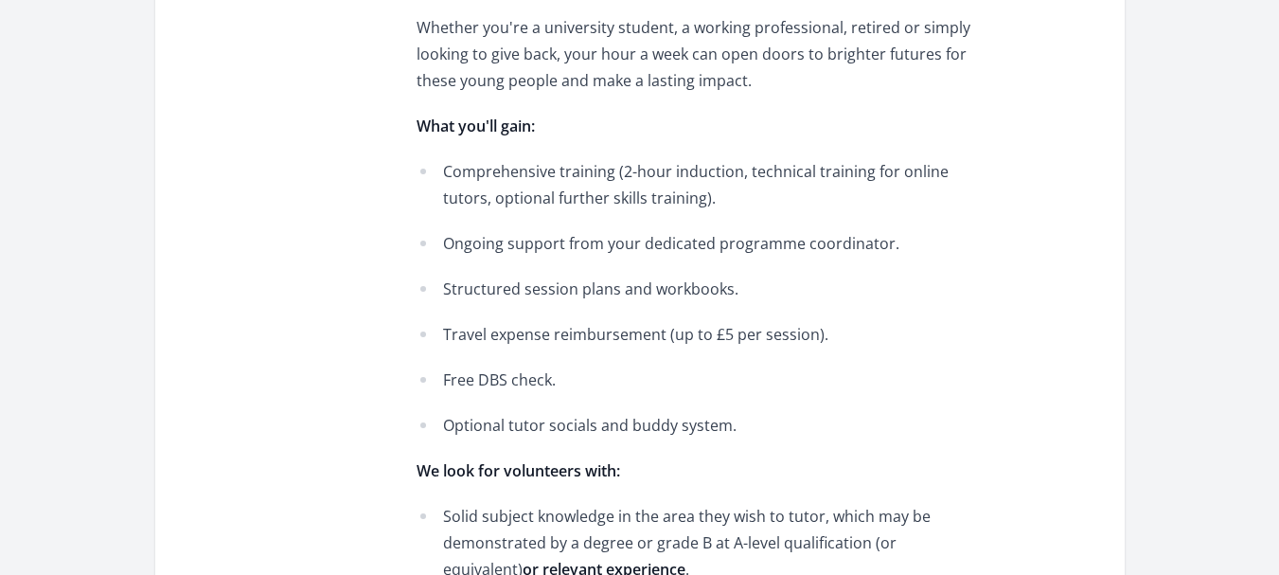
scroll to position [823, 0]
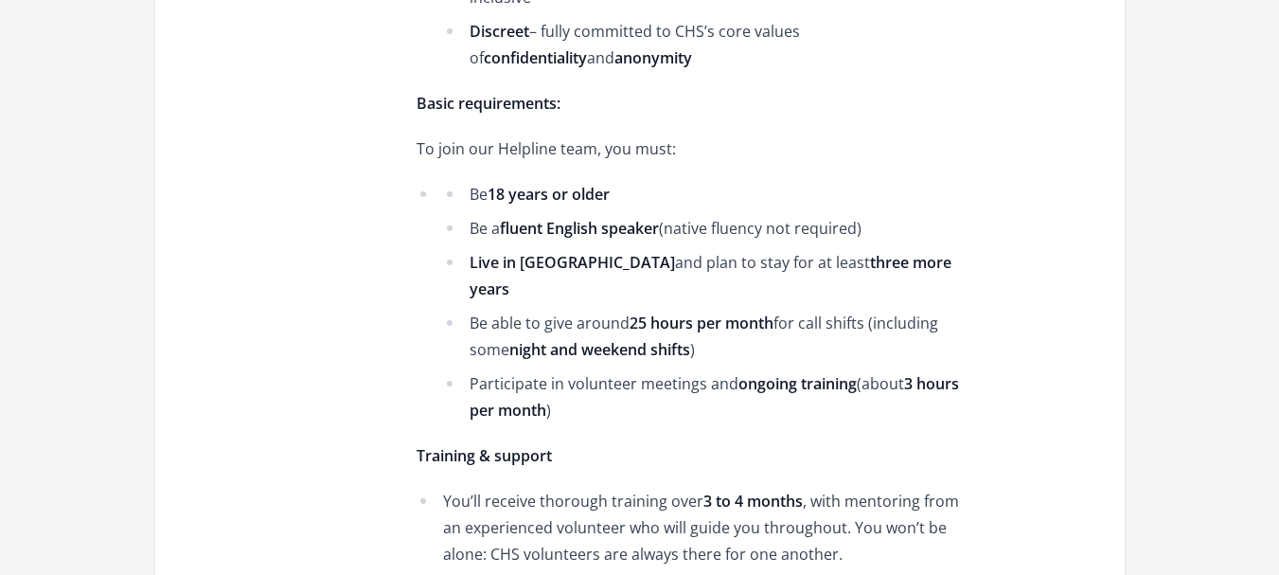
scroll to position [1261, 0]
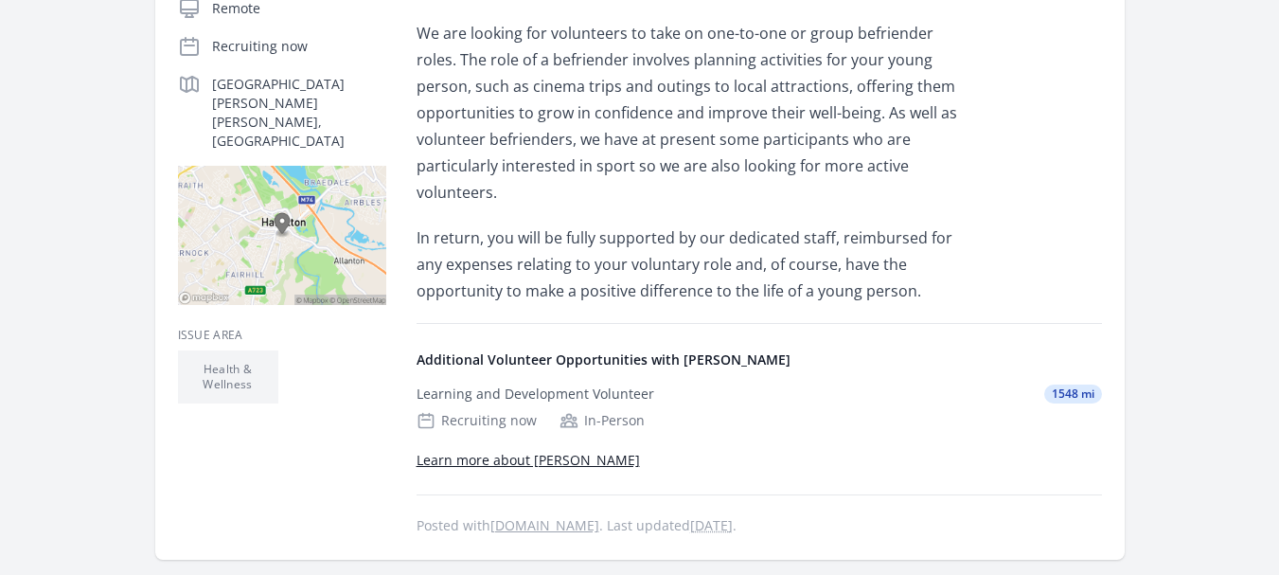
scroll to position [379, 0]
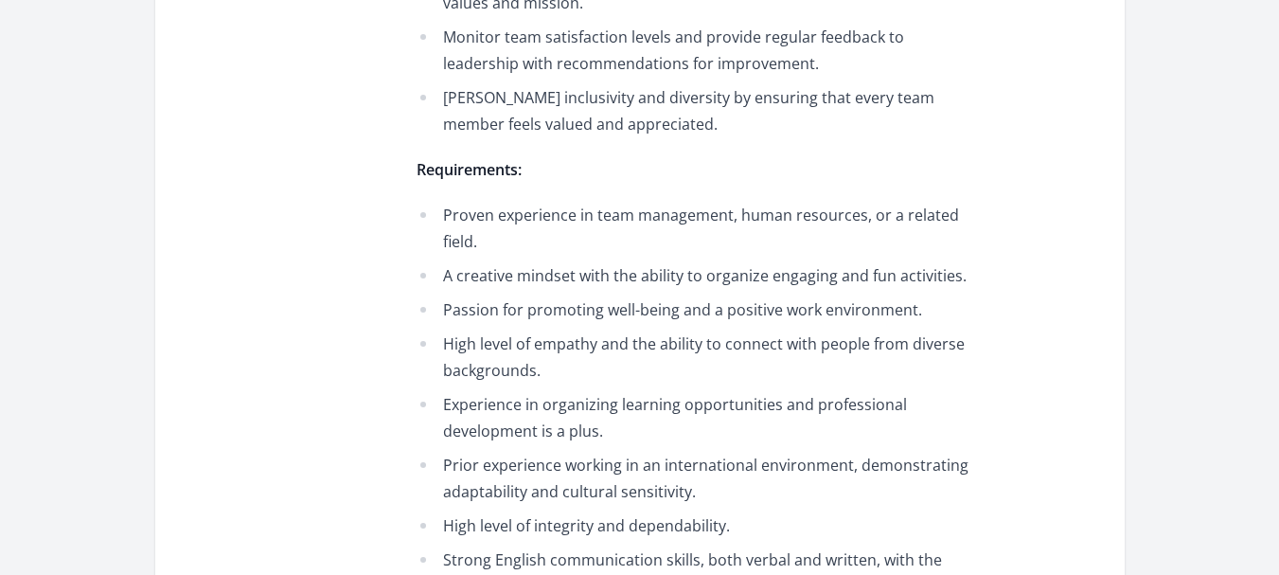
scroll to position [1451, 0]
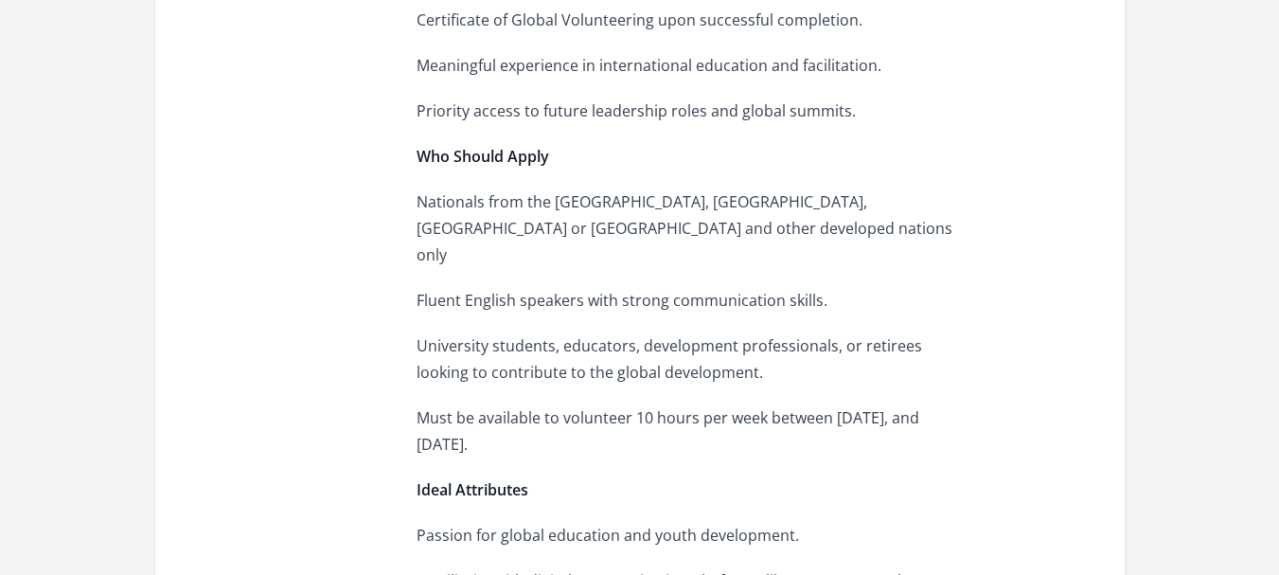
scroll to position [1200, 0]
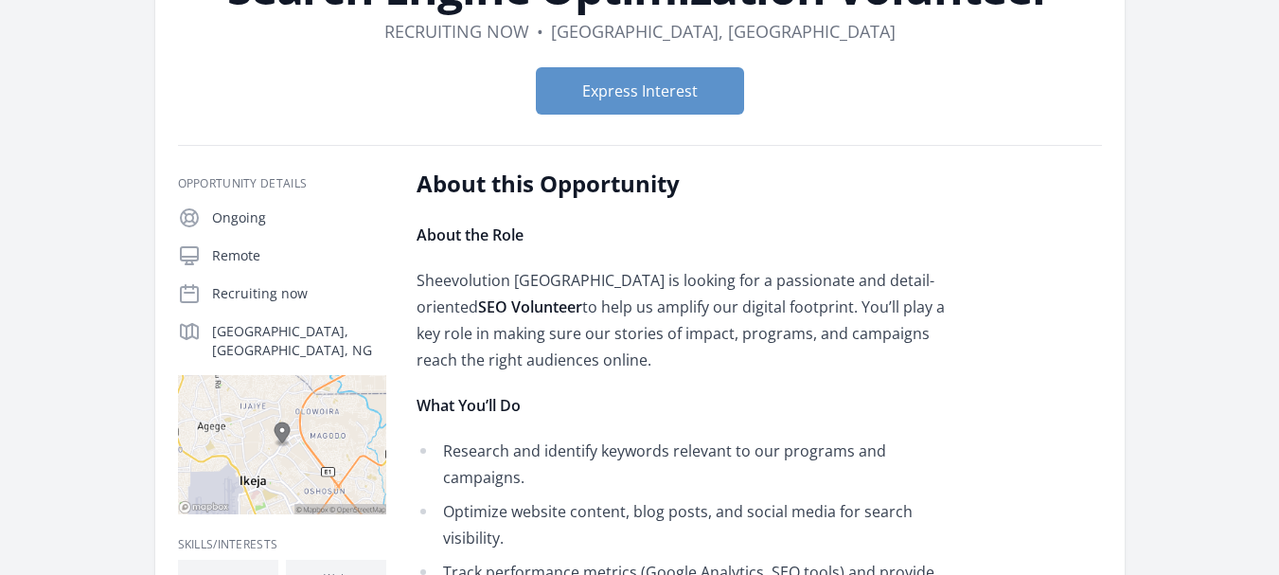
scroll to position [189, 0]
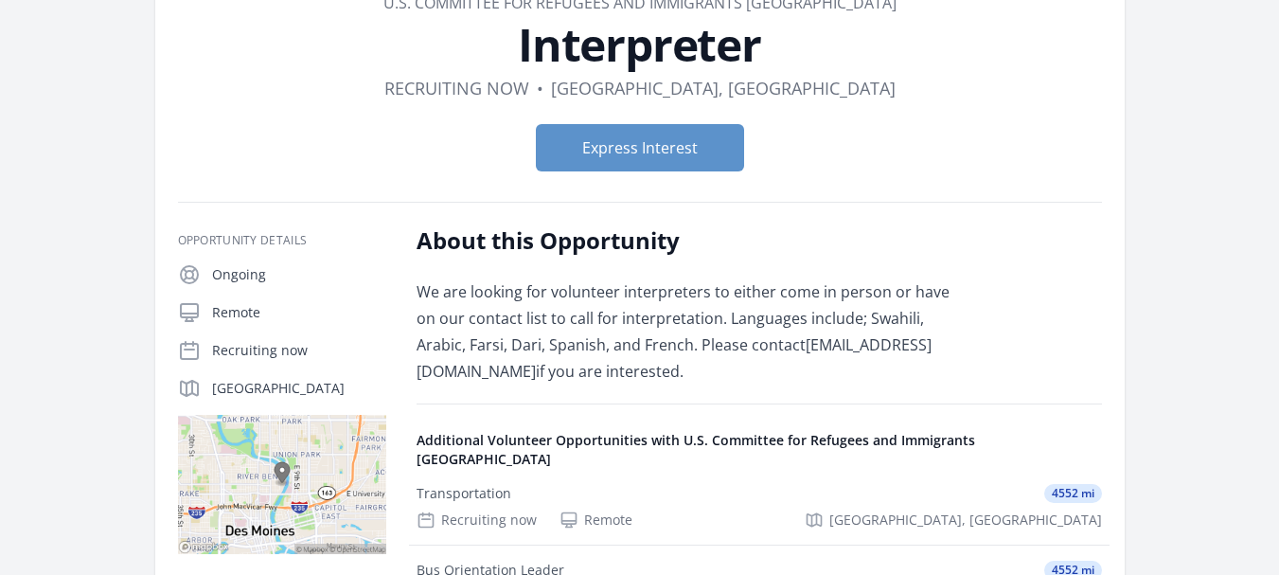
scroll to position [95, 0]
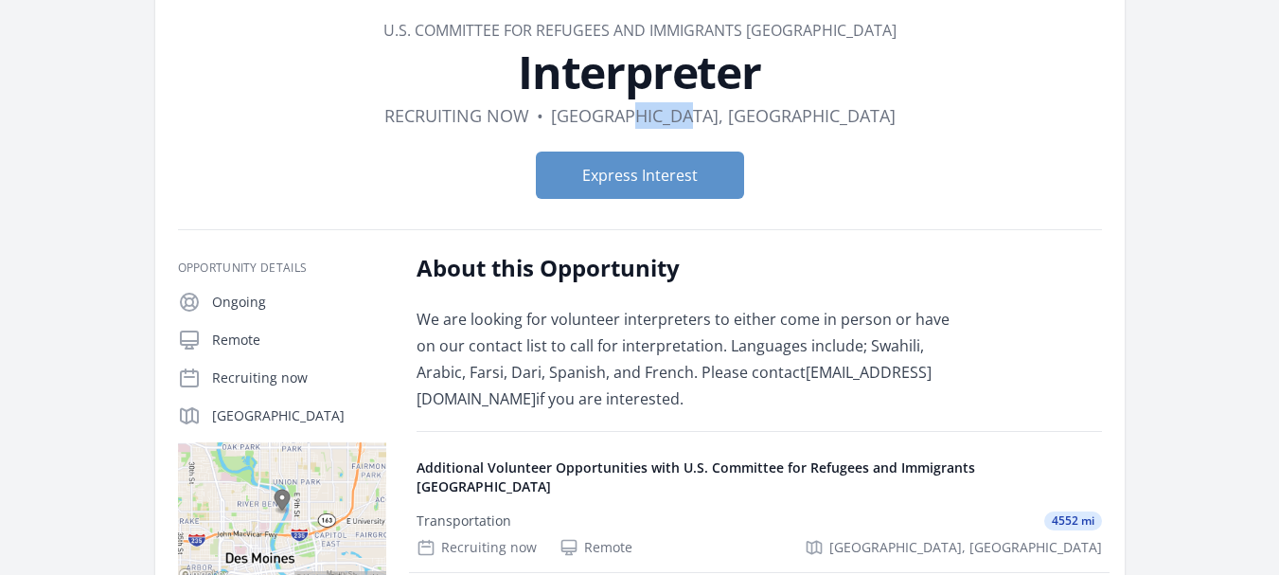
drag, startPoint x: 804, startPoint y: 116, endPoint x: 743, endPoint y: 123, distance: 61.0
click at [743, 123] on dl "Duration Recruiting now • Location Des Moines, IA" at bounding box center [640, 115] width 924 height 27
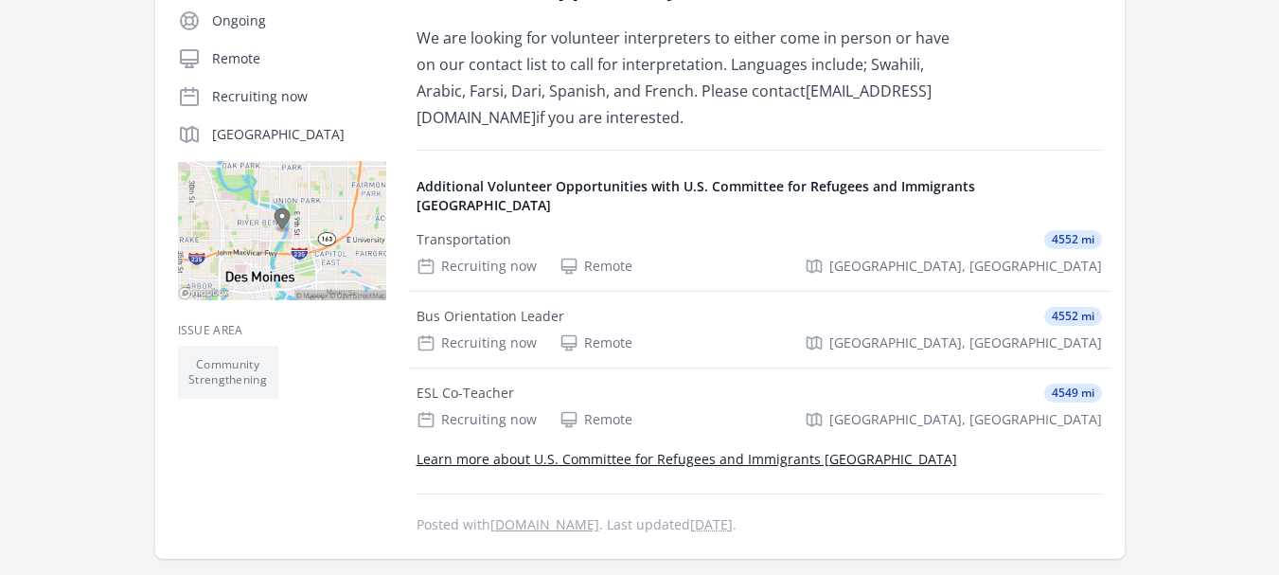
scroll to position [379, 0]
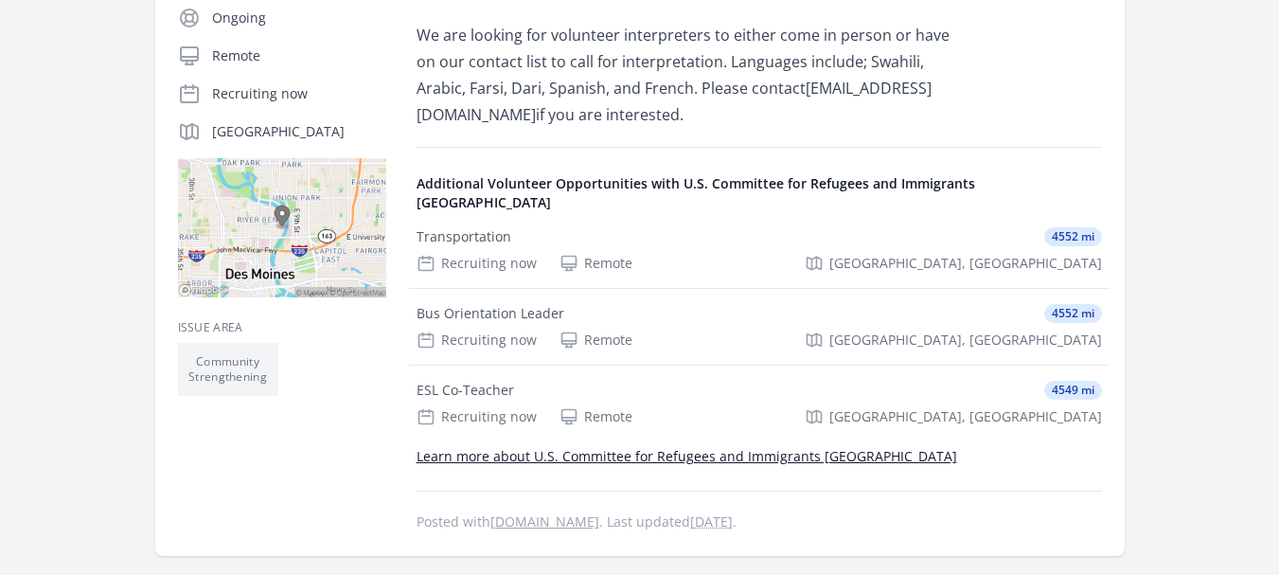
click at [289, 224] on img at bounding box center [282, 227] width 208 height 139
click at [287, 125] on p "Des Moines, IA 50314" at bounding box center [299, 131] width 174 height 19
click at [199, 137] on icon at bounding box center [189, 131] width 23 height 23
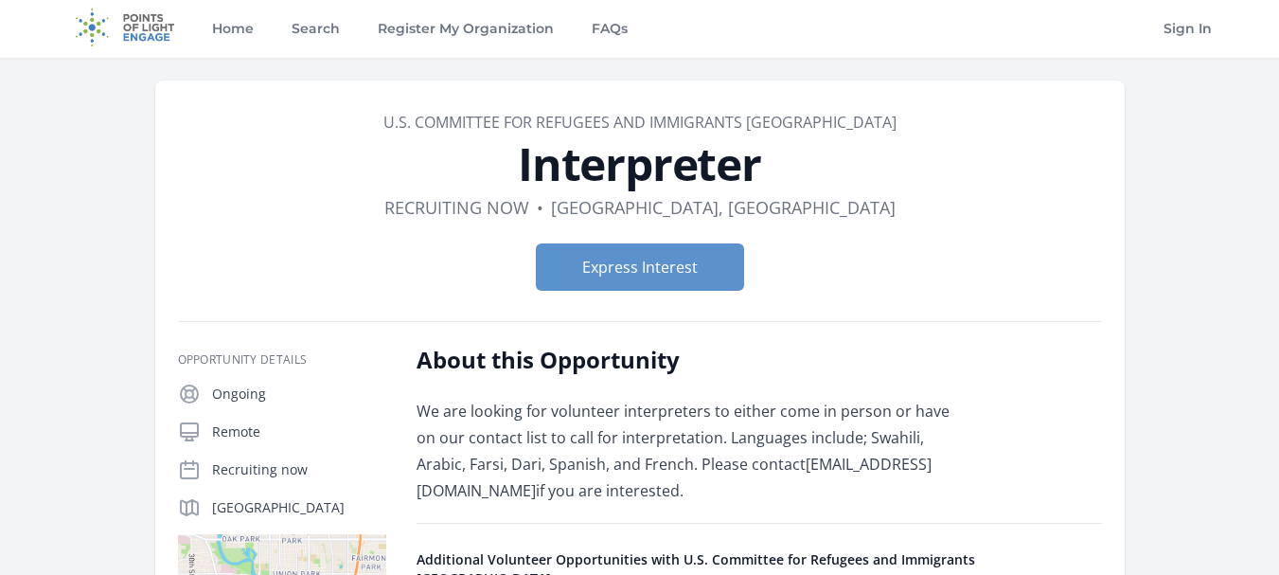
scroll to position [0, 0]
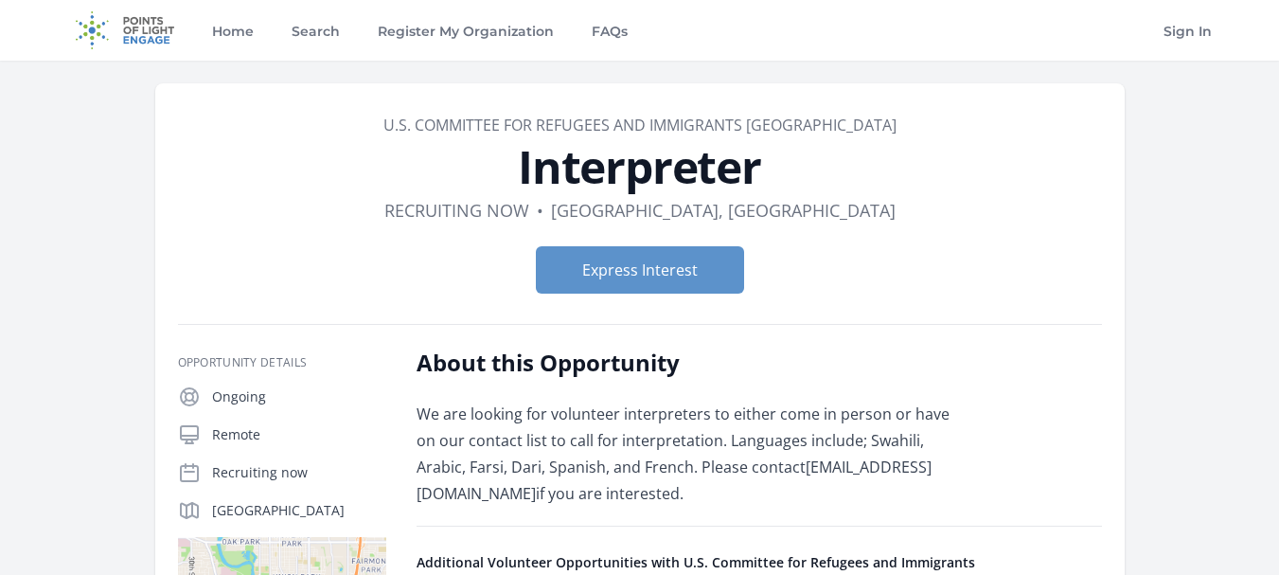
drag, startPoint x: 872, startPoint y: 121, endPoint x: 480, endPoint y: 120, distance: 392.0
click at [480, 120] on dd "U.S. Committee for Refugees and Immigrants Des Moines" at bounding box center [640, 125] width 924 height 23
drag, startPoint x: 787, startPoint y: 211, endPoint x: 664, endPoint y: 206, distance: 123.2
click at [664, 206] on dl "Duration Recruiting now • Location Des Moines, IA" at bounding box center [640, 210] width 924 height 27
copy dd "Des Moines, IA"
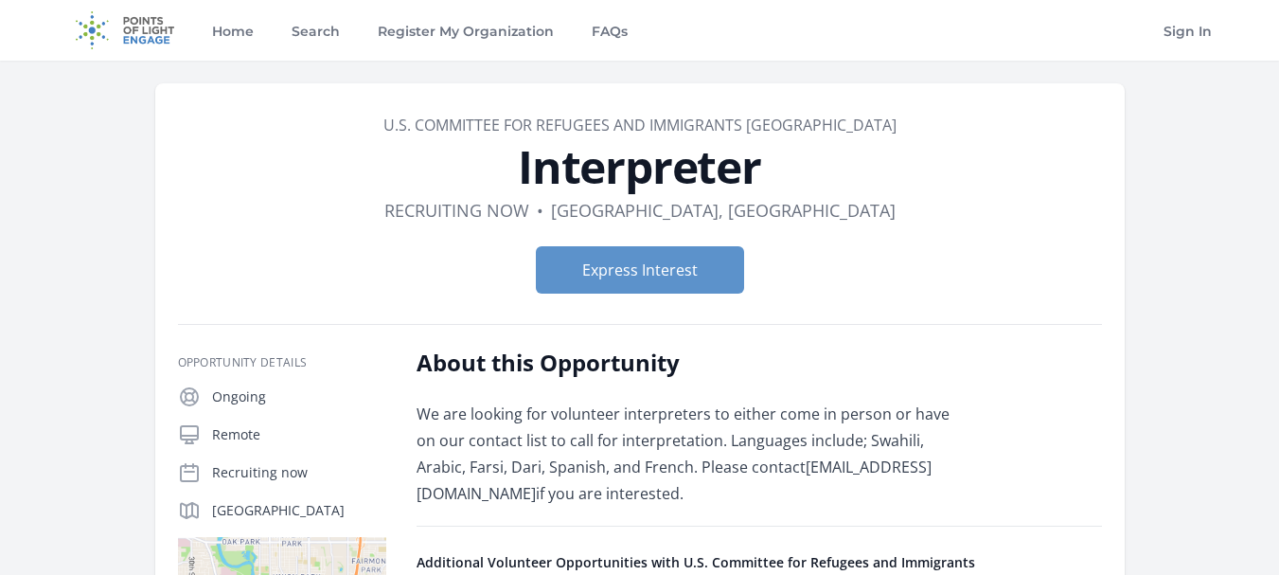
click at [984, 169] on h1 "Interpreter" at bounding box center [640, 166] width 924 height 45
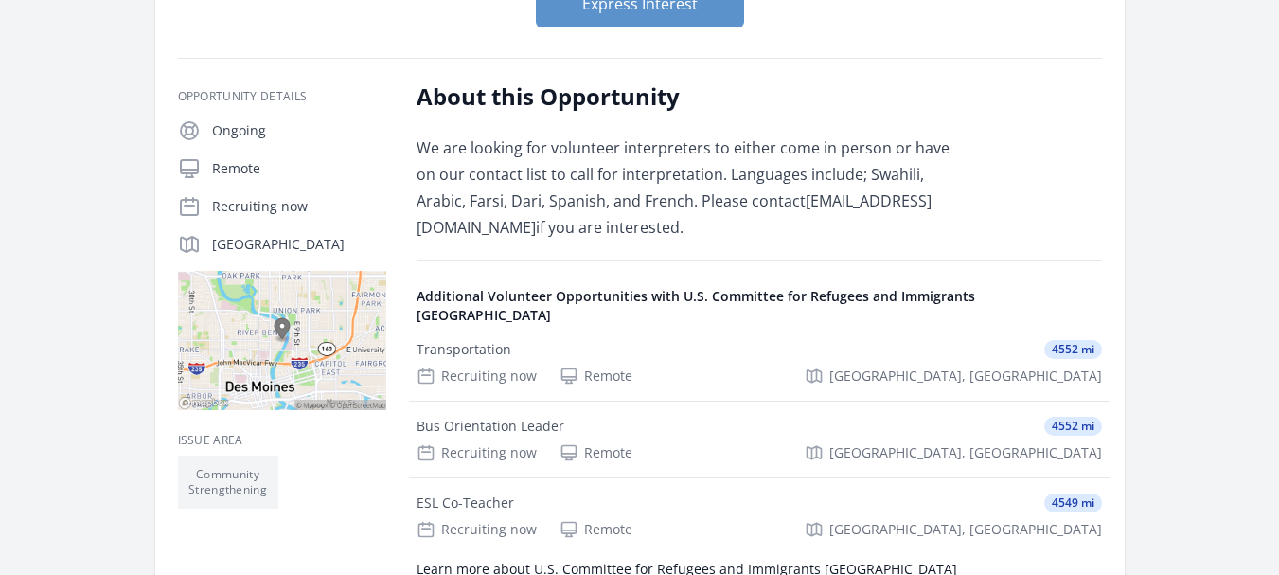
scroll to position [284, 0]
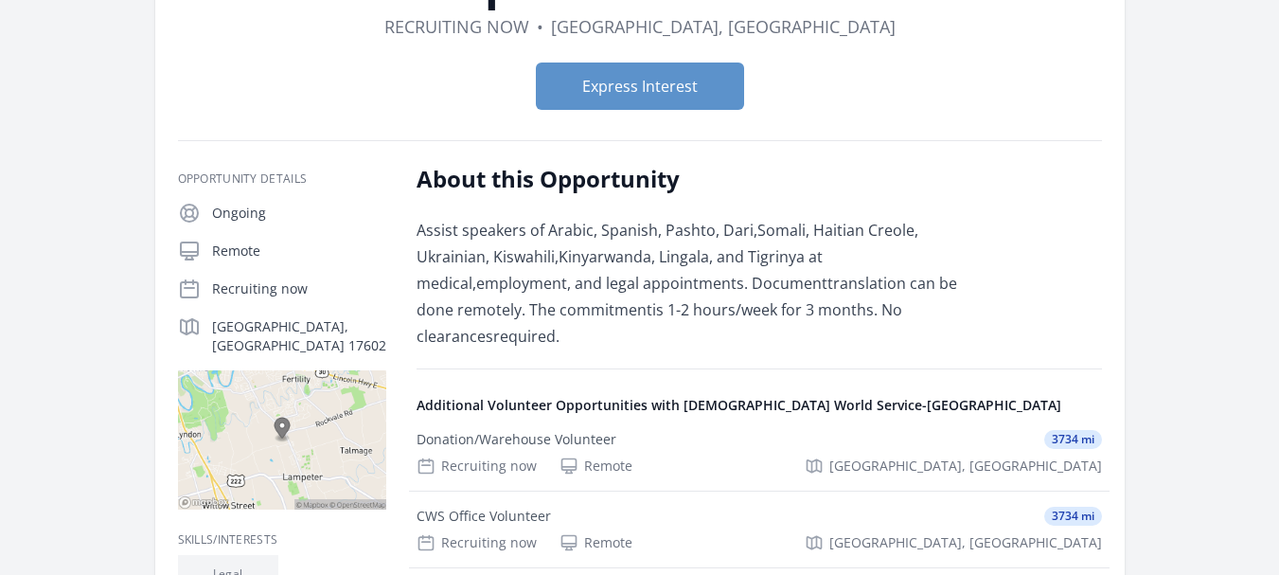
scroll to position [221, 0]
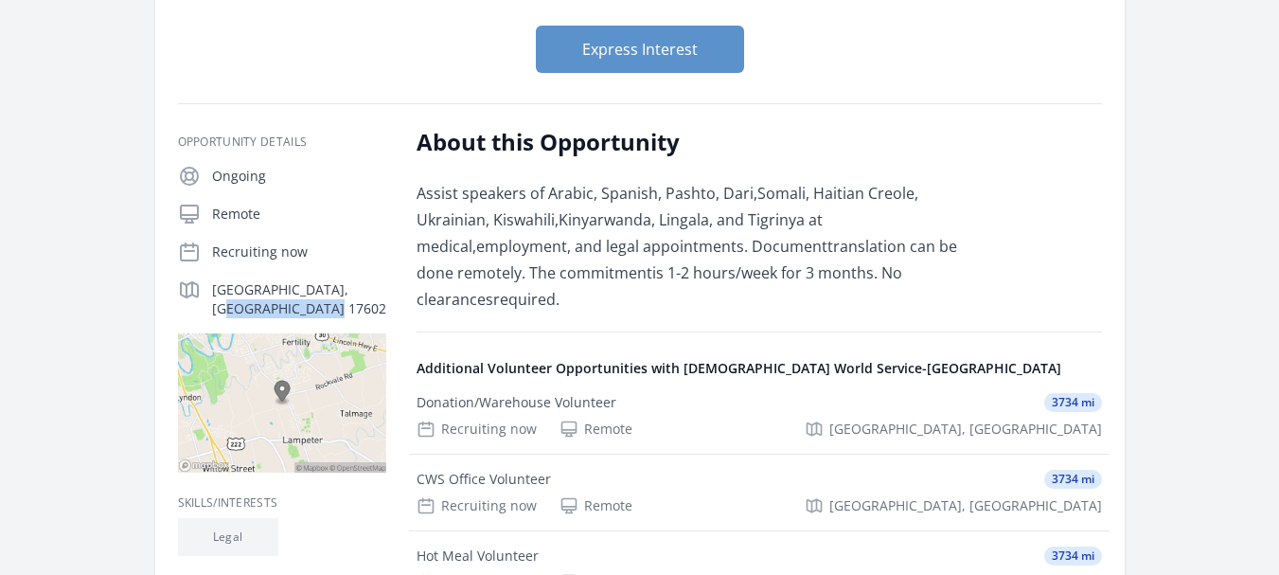
drag, startPoint x: 304, startPoint y: 293, endPoint x: 200, endPoint y: 296, distance: 104.2
click at [200, 296] on div "Lancaster, PA 17602" at bounding box center [282, 298] width 208 height 40
copy p "Lancaster, PA 1"
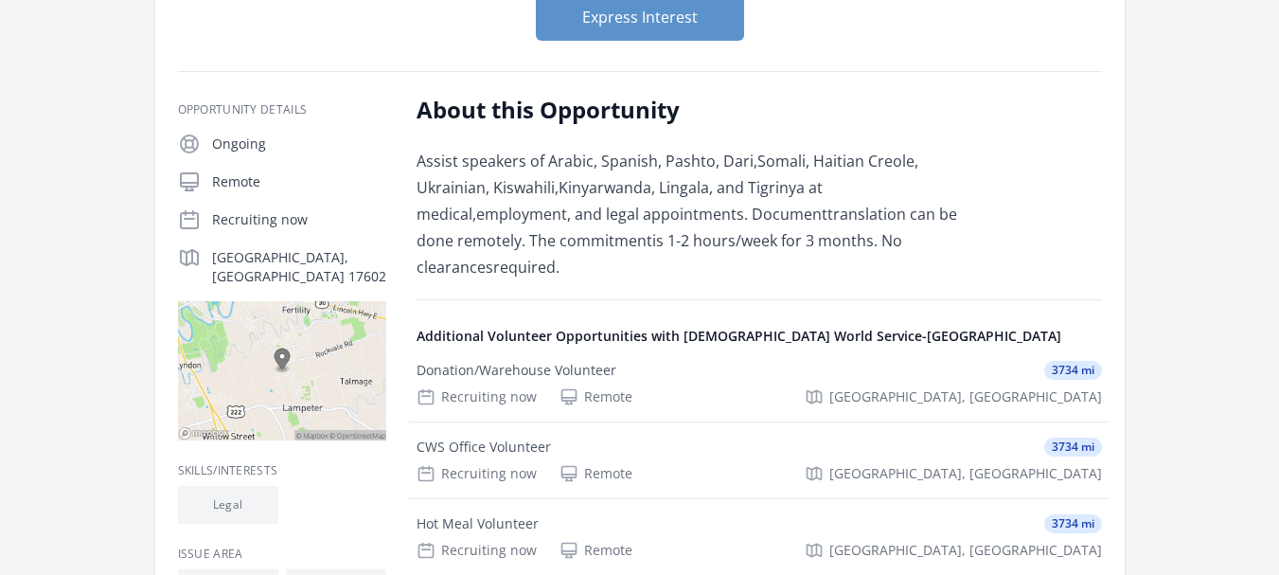
click at [1006, 173] on div "About this Opportunity Assist speakers of Arabic, Spanish, Pashto, Dari,Somali,…" at bounding box center [759, 469] width 685 height 748
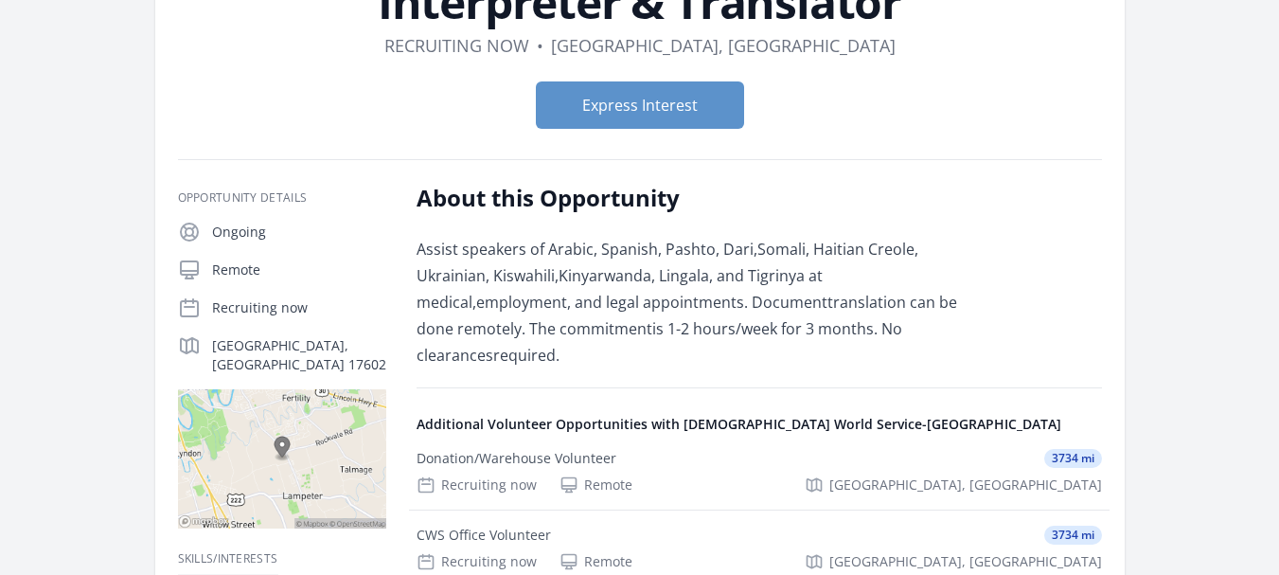
scroll to position [158, 0]
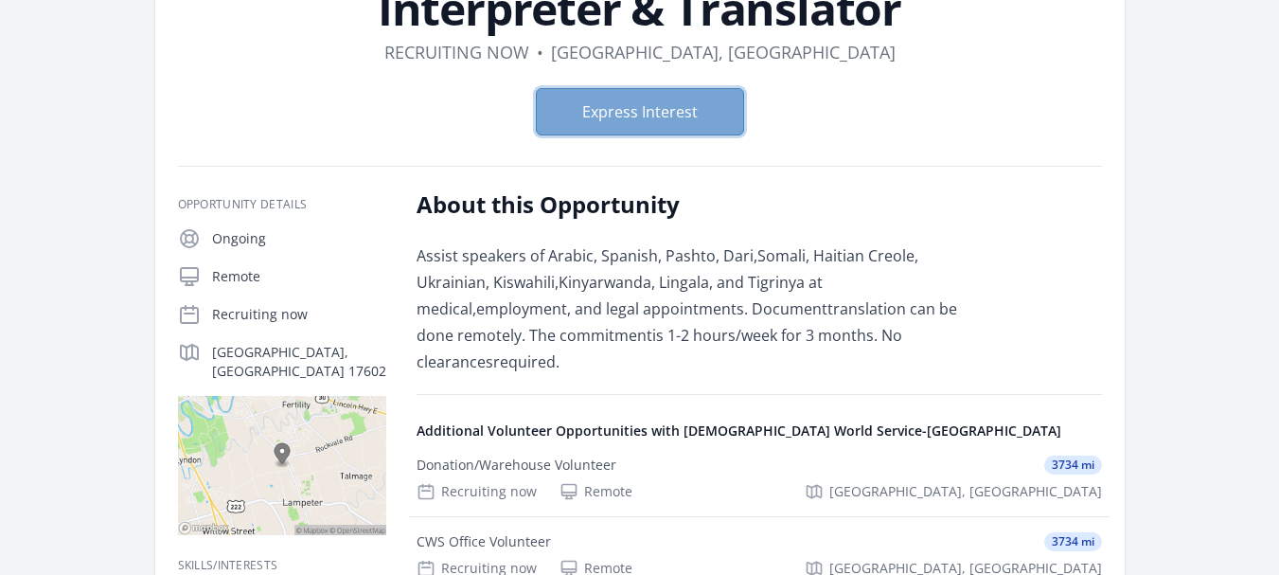
click at [661, 118] on button "Express Interest" at bounding box center [640, 111] width 208 height 47
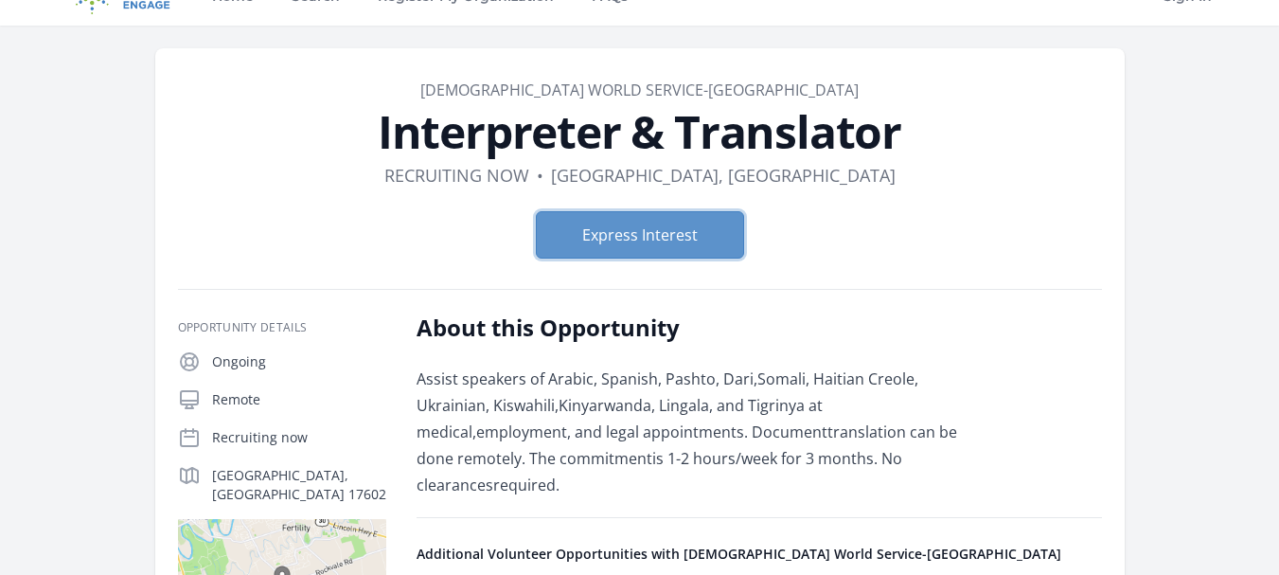
scroll to position [0, 0]
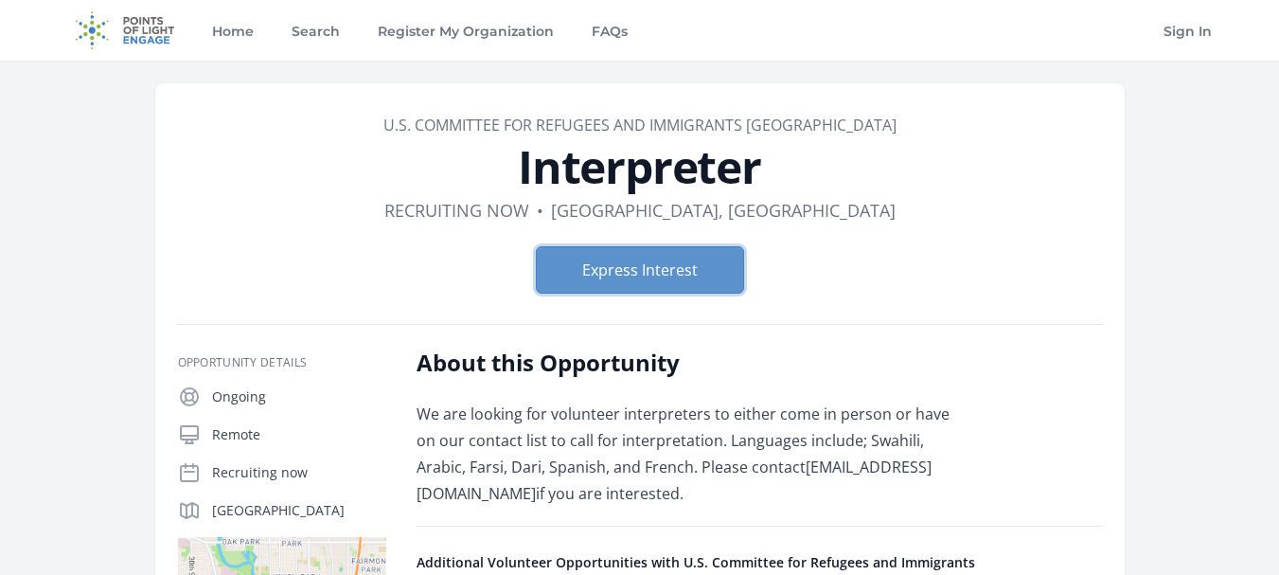
click at [666, 266] on button "Express Interest" at bounding box center [640, 269] width 208 height 47
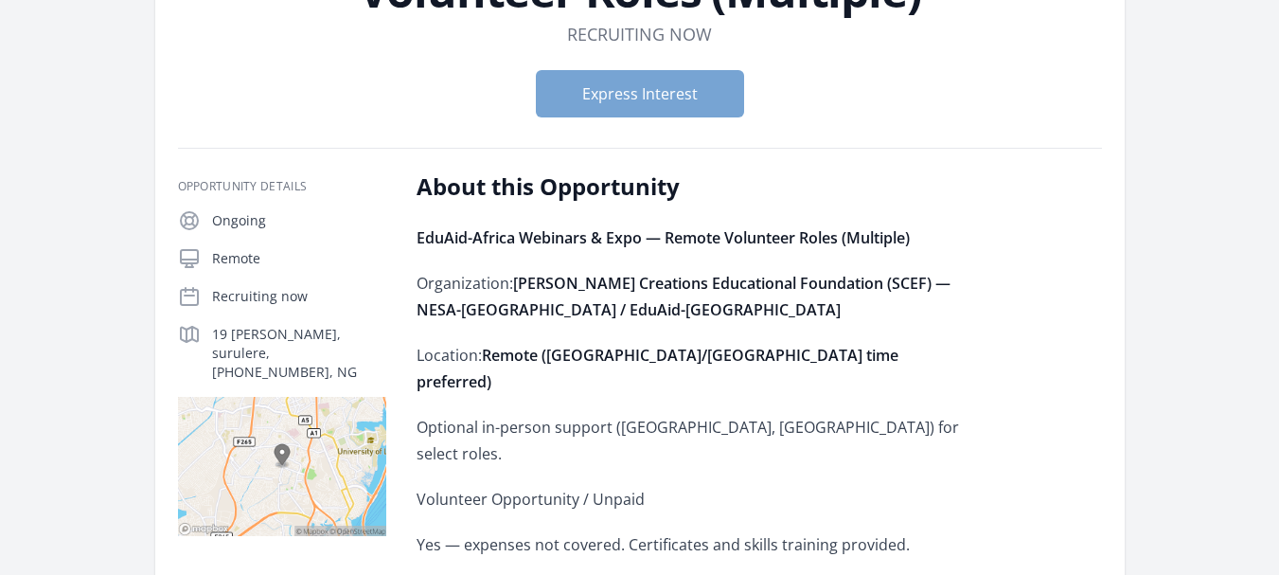
scroll to position [221, 0]
click at [629, 91] on button "Express Interest" at bounding box center [640, 94] width 208 height 47
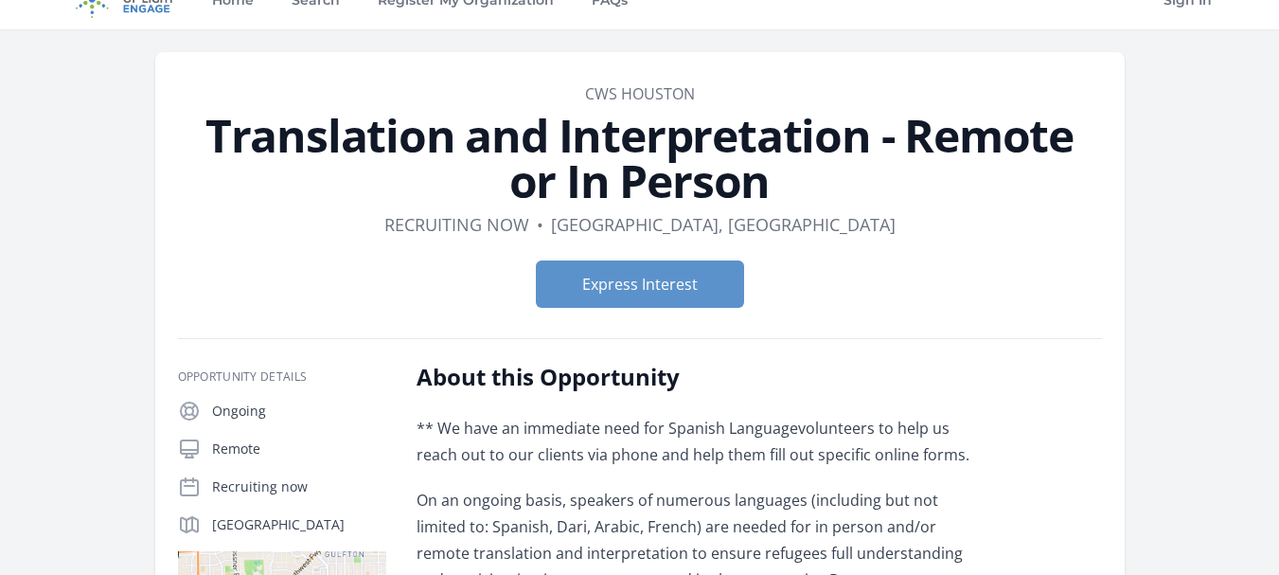
scroll to position [95, 0]
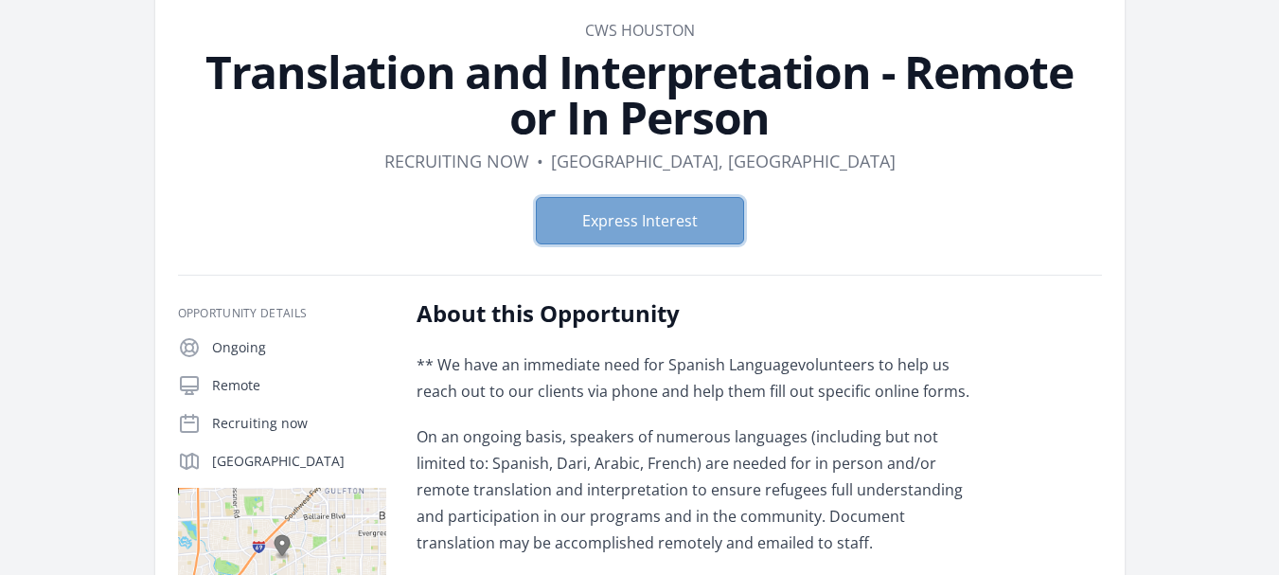
click at [715, 215] on button "Express Interest" at bounding box center [640, 220] width 208 height 47
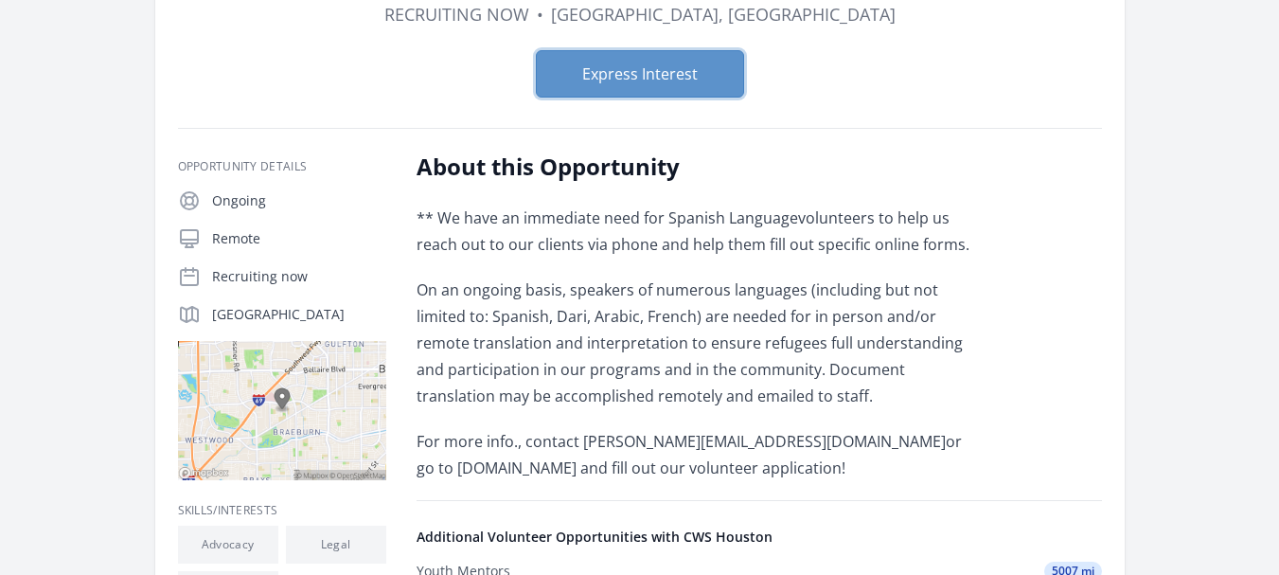
scroll to position [253, 0]
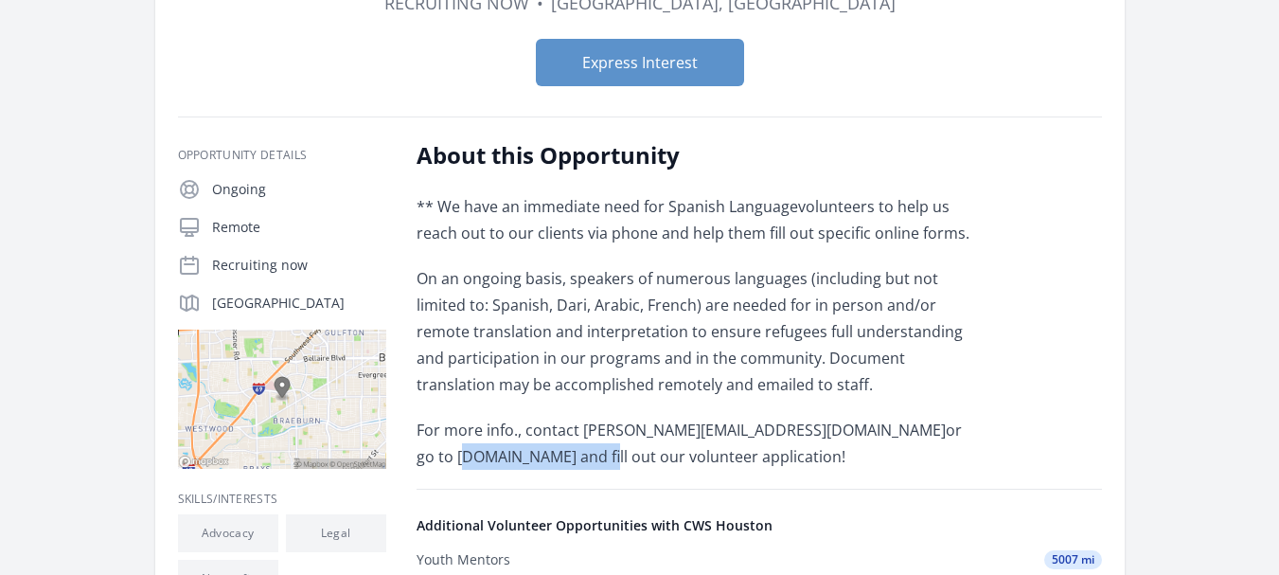
drag, startPoint x: 573, startPoint y: 454, endPoint x: 421, endPoint y: 460, distance: 151.6
click at [421, 460] on p "For more info., contact [PERSON_NAME] [EMAIL_ADDRESS][DOMAIN_NAME] or go to [DO…" at bounding box center [694, 443] width 554 height 53
copy p "[DOMAIN_NAME]"
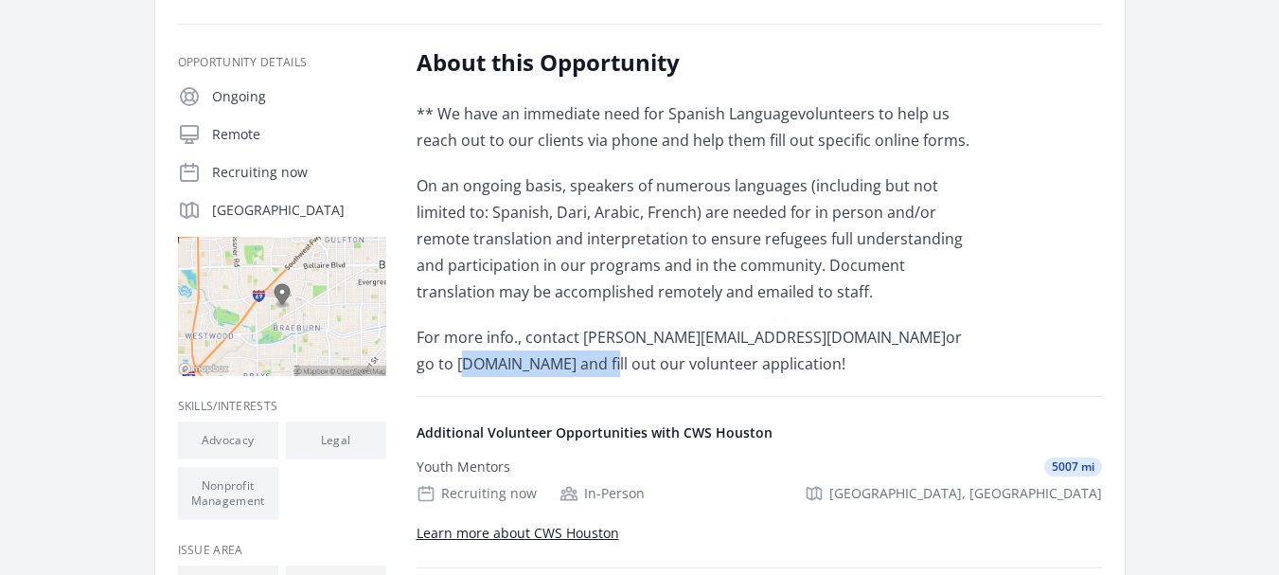
scroll to position [347, 0]
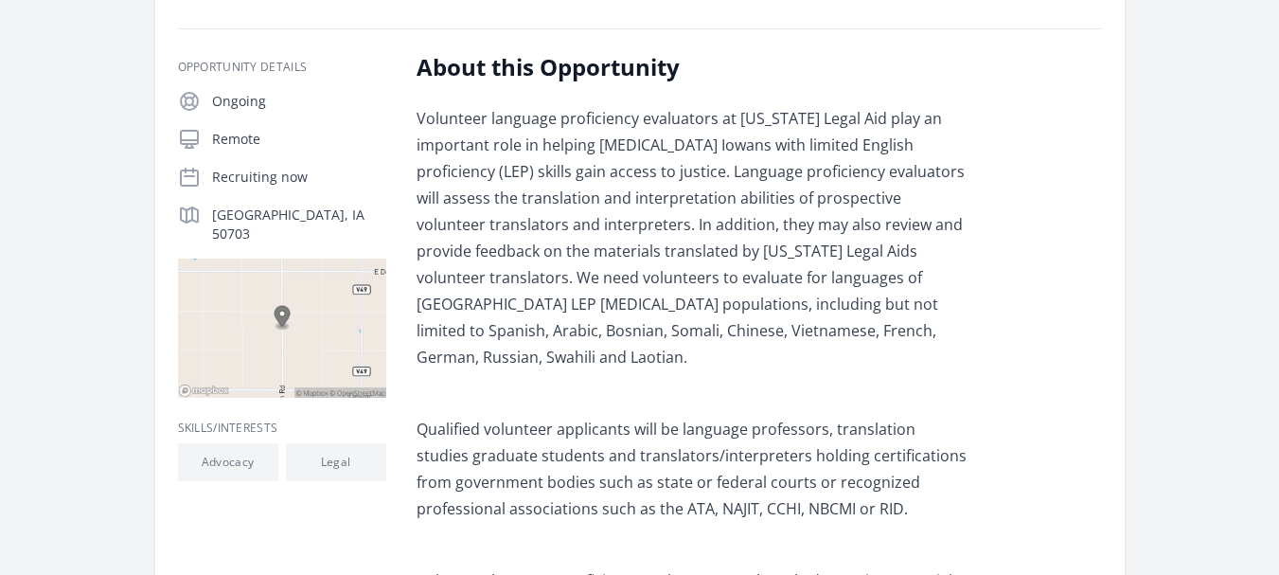
scroll to position [315, 0]
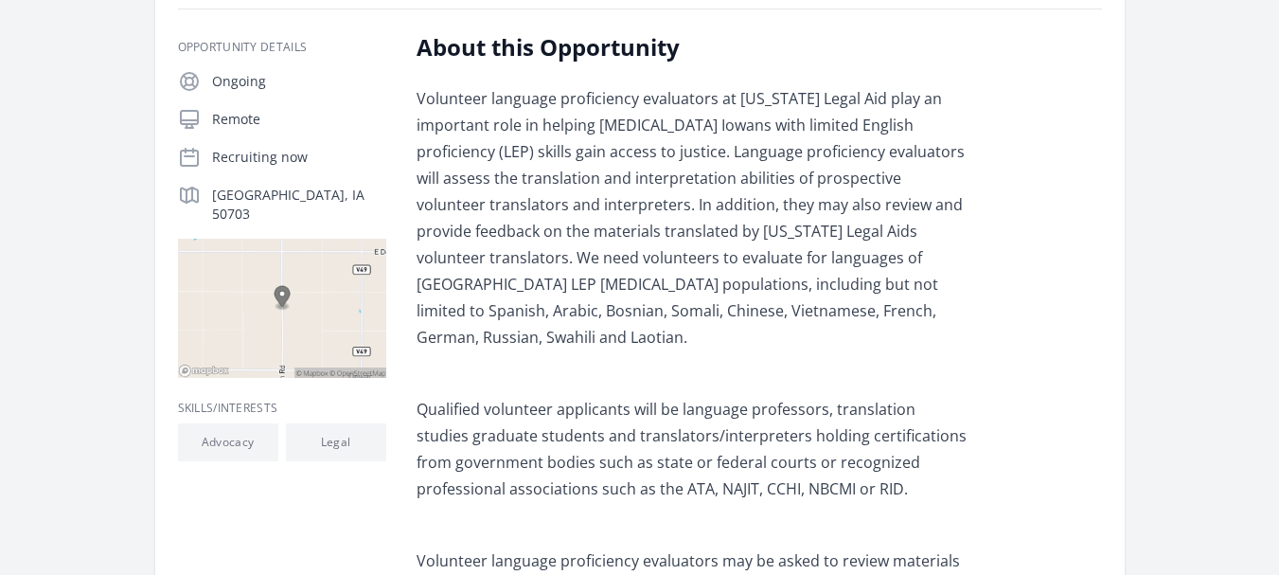
click at [306, 302] on img at bounding box center [282, 308] width 208 height 139
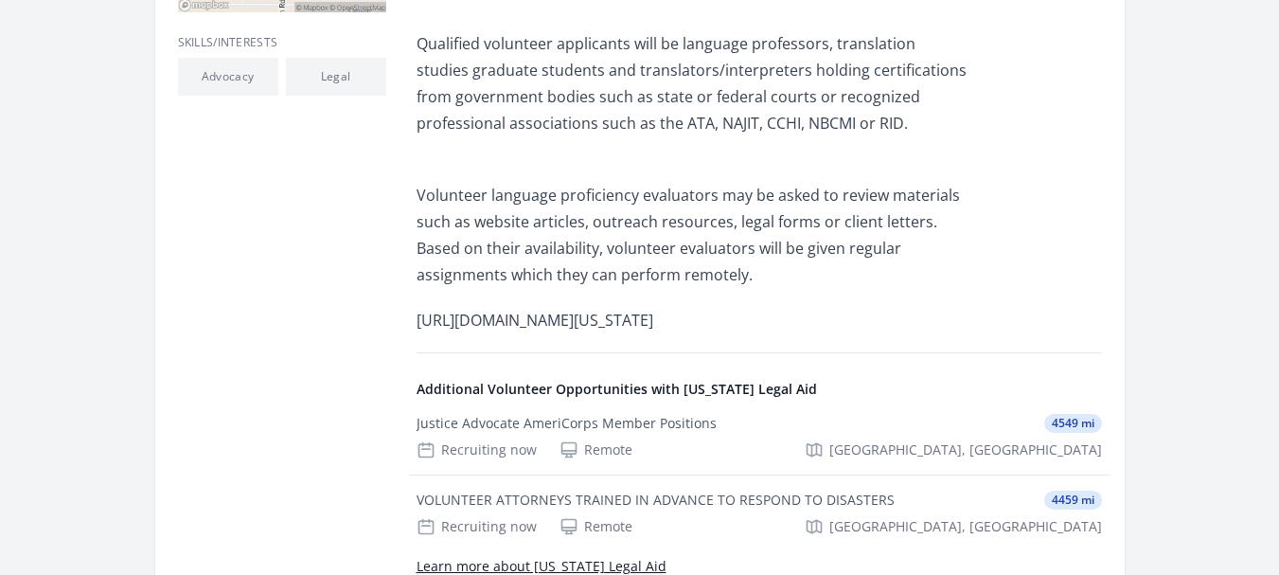
scroll to position [694, 0]
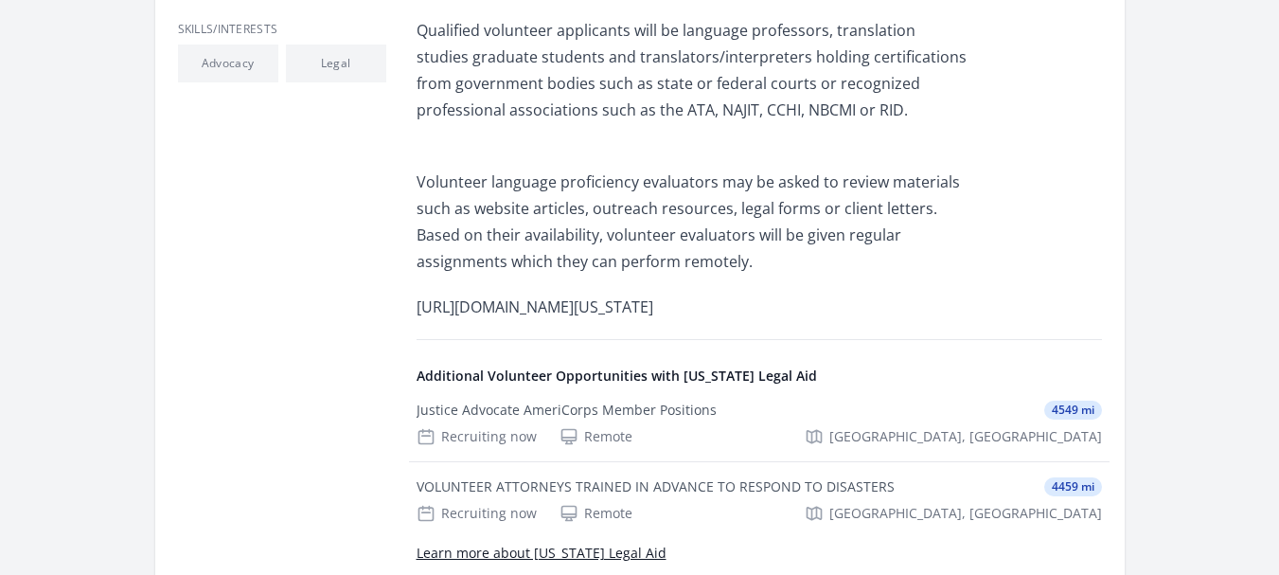
drag, startPoint x: 952, startPoint y: 276, endPoint x: 404, endPoint y: 265, distance: 548.3
click at [404, 265] on div "Opportunity Details Ongoing Remote Recruiting now Waterloo, IA 50703" at bounding box center [640, 141] width 924 height 976
copy p "http://www.iowalegalaid.org/resource/volunteers-wanted-at-iowa-legal-aid"
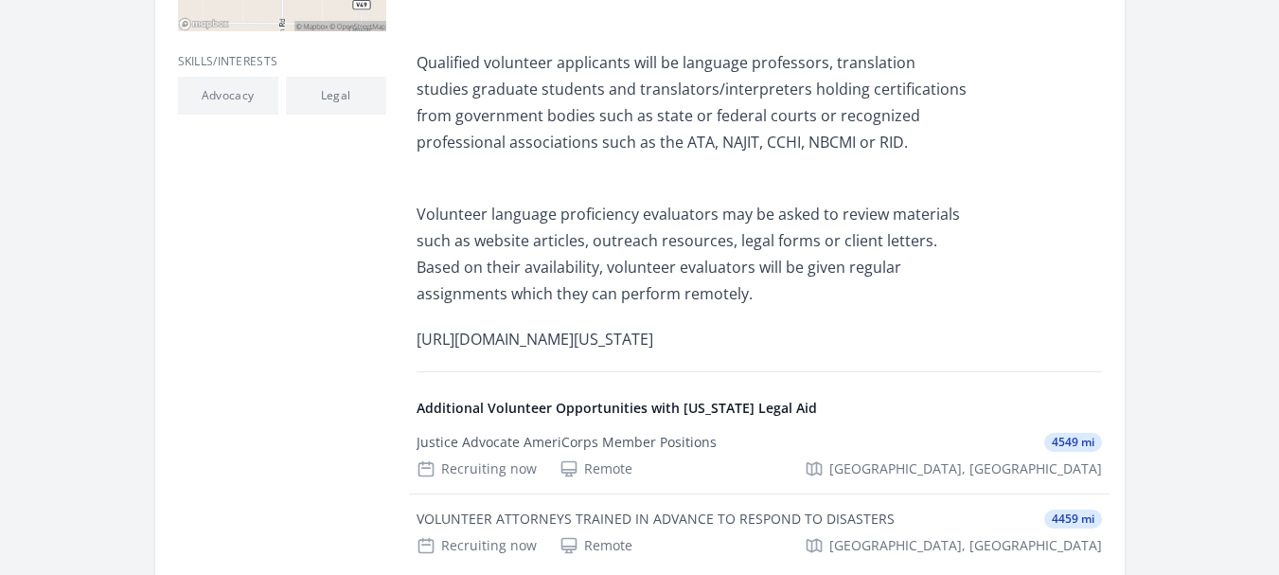
scroll to position [663, 0]
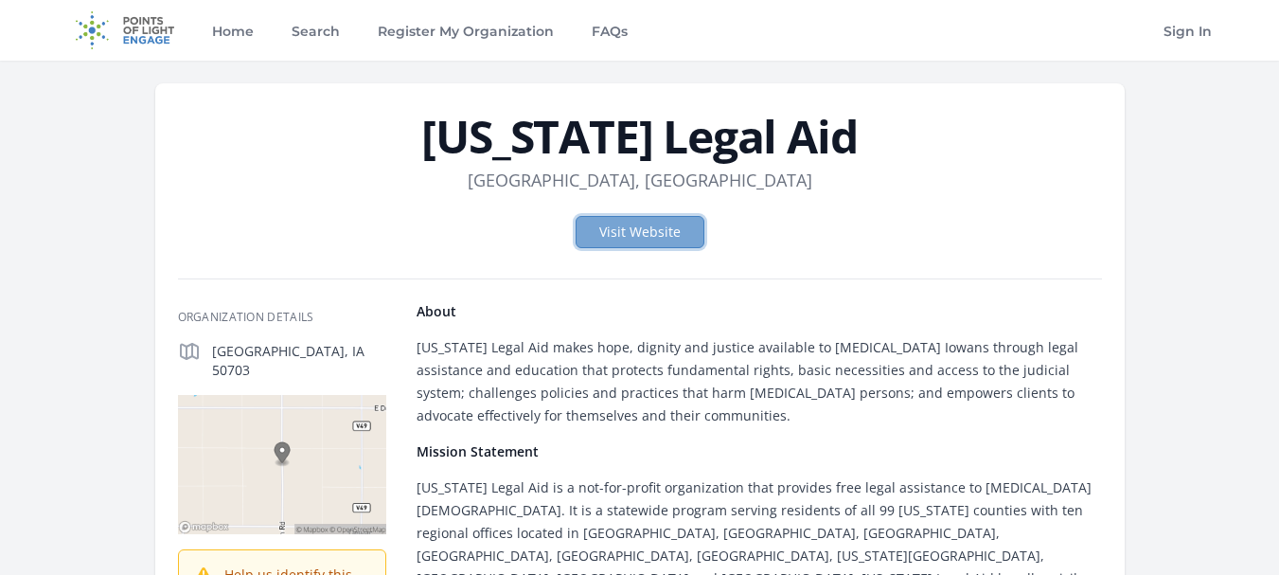
click at [662, 239] on link "Visit Website" at bounding box center [640, 232] width 129 height 32
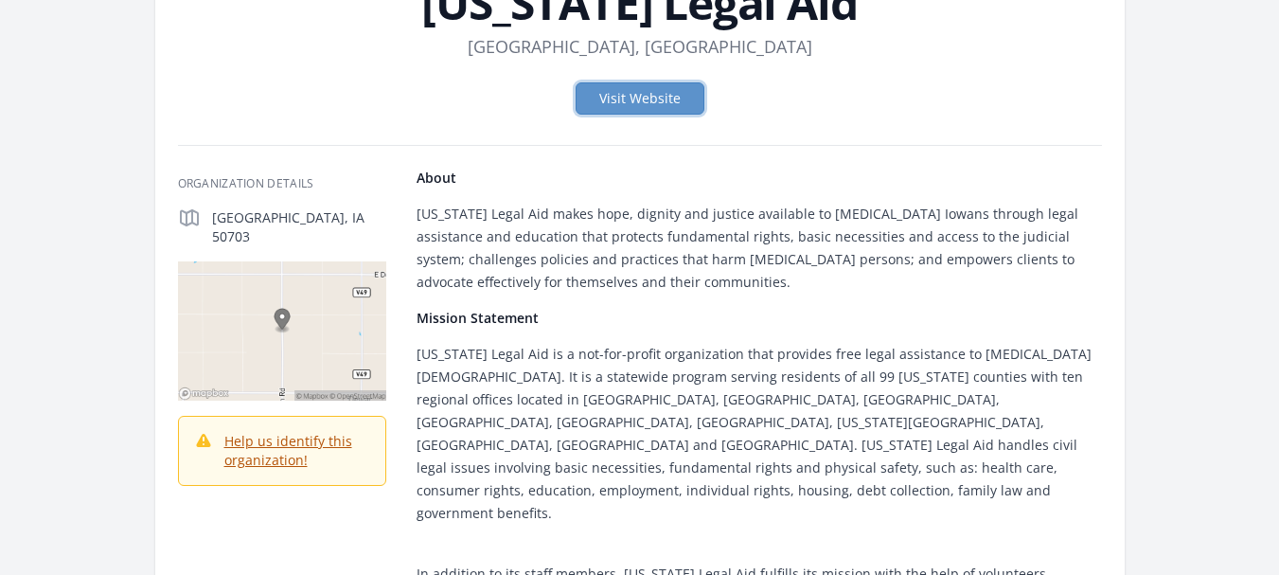
scroll to position [126, 0]
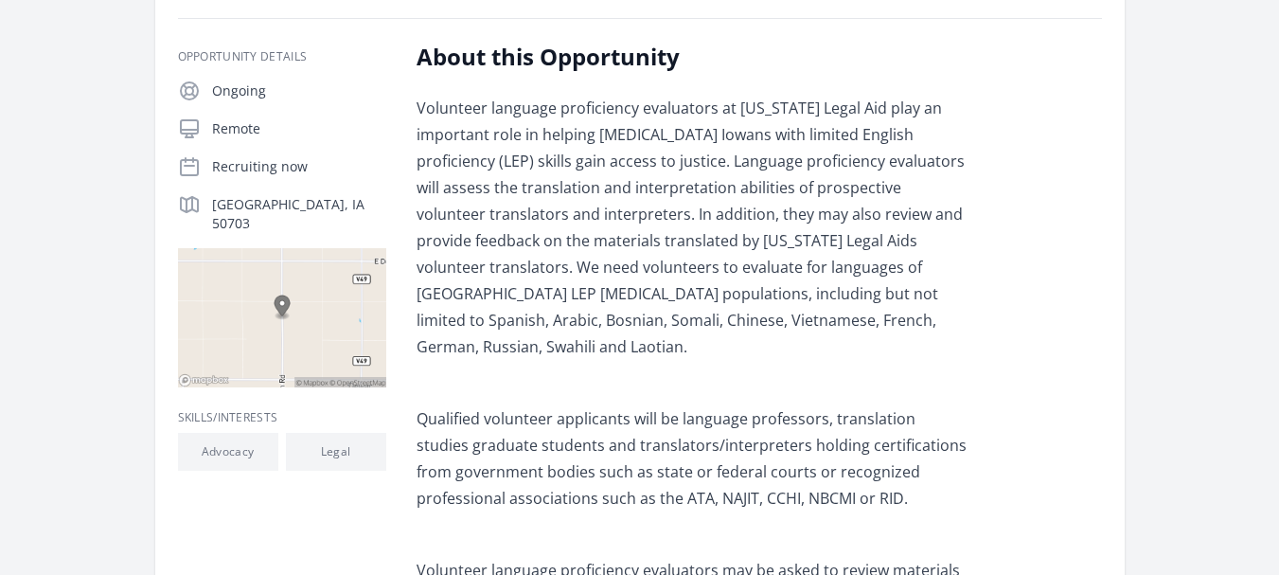
scroll to position [315, 0]
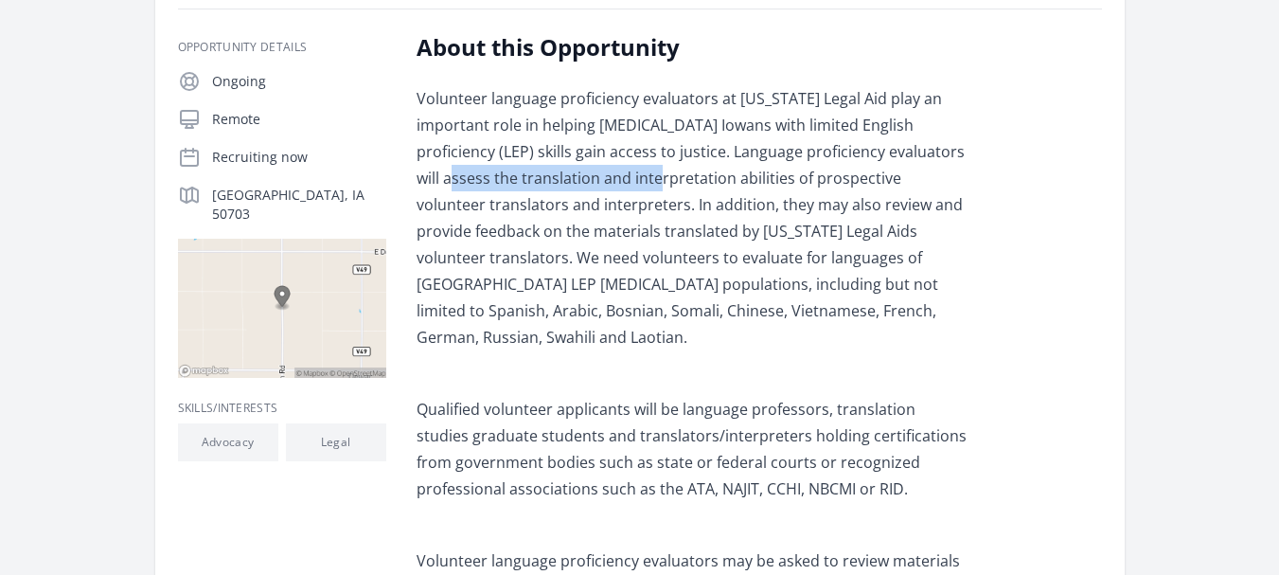
drag, startPoint x: 623, startPoint y: 179, endPoint x: 418, endPoint y: 180, distance: 205.4
click at [418, 180] on p "Volunteer language proficiency evaluators at [US_STATE] Legal Aid play an impor…" at bounding box center [694, 217] width 554 height 265
copy p "translation and interpretation"
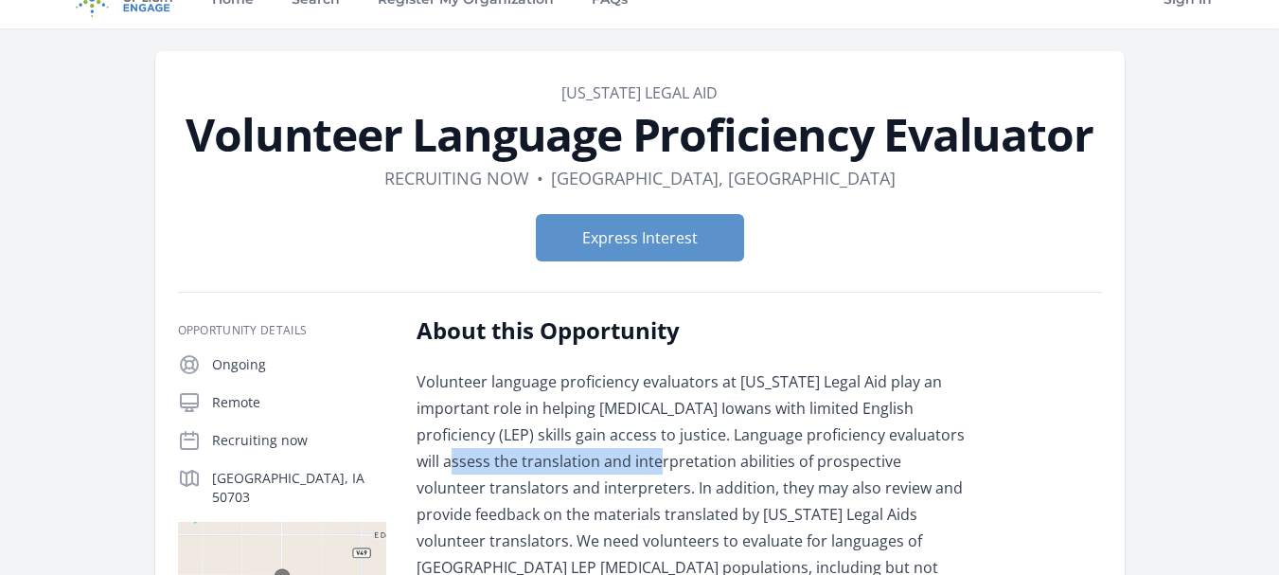
scroll to position [0, 0]
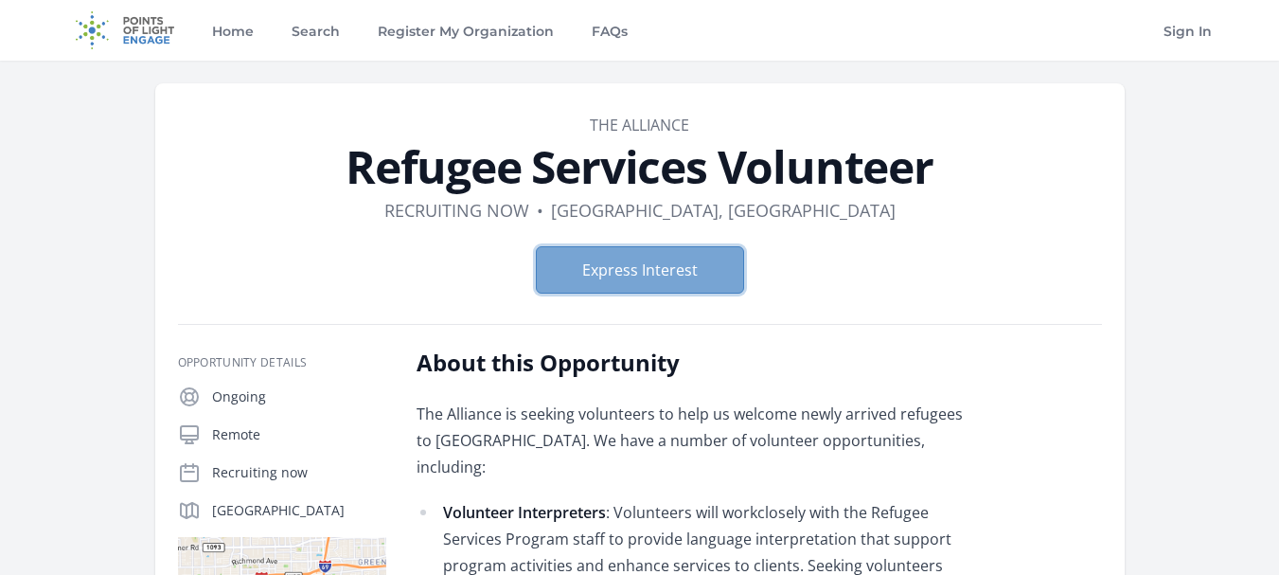
click at [702, 279] on button "Express Interest" at bounding box center [640, 269] width 208 height 47
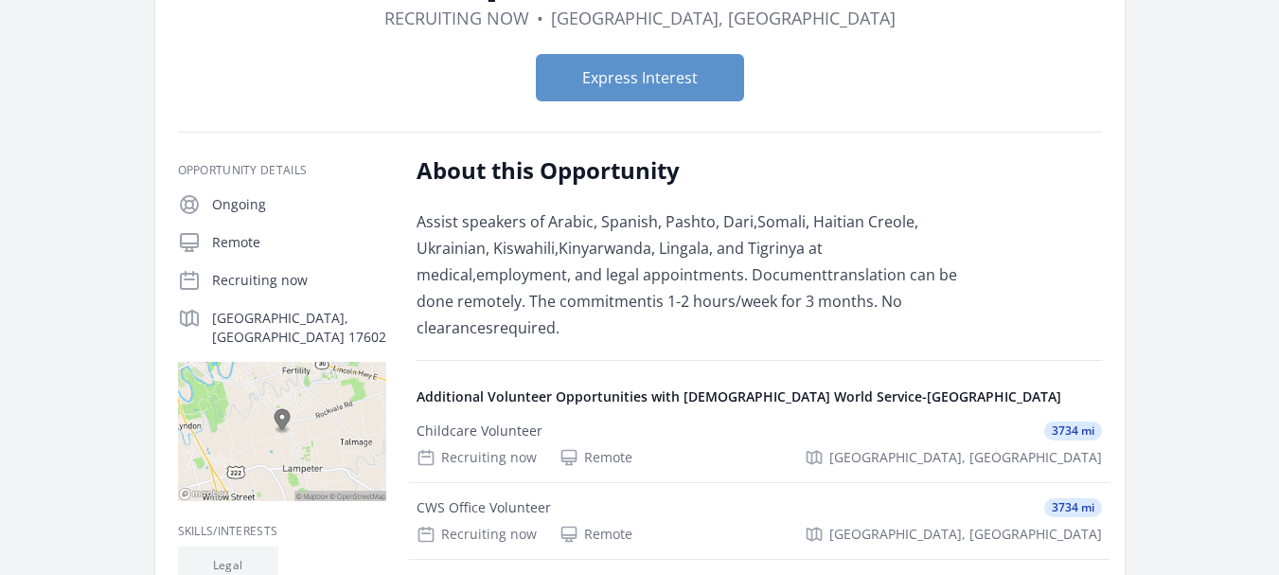
scroll to position [189, 0]
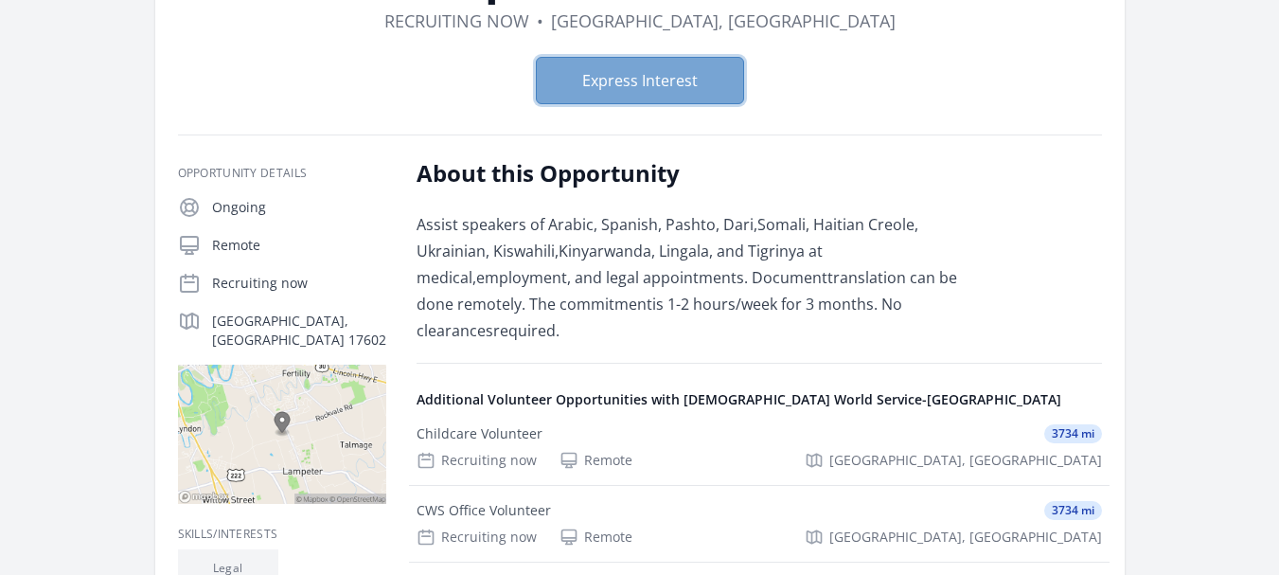
click at [655, 93] on button "Express Interest" at bounding box center [640, 80] width 208 height 47
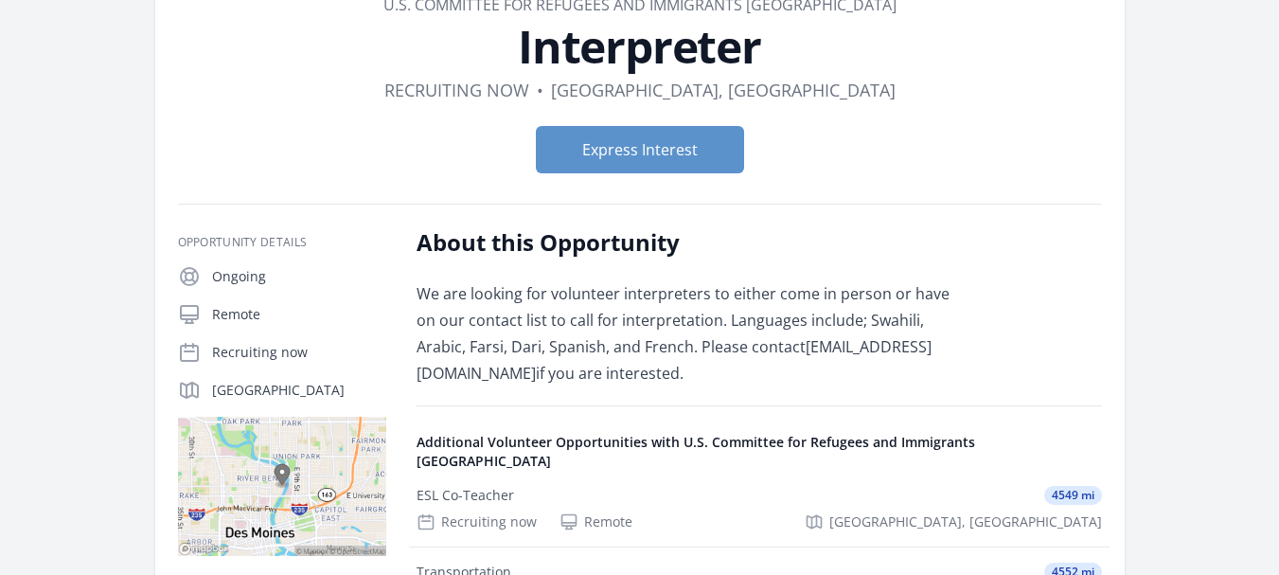
scroll to position [63, 0]
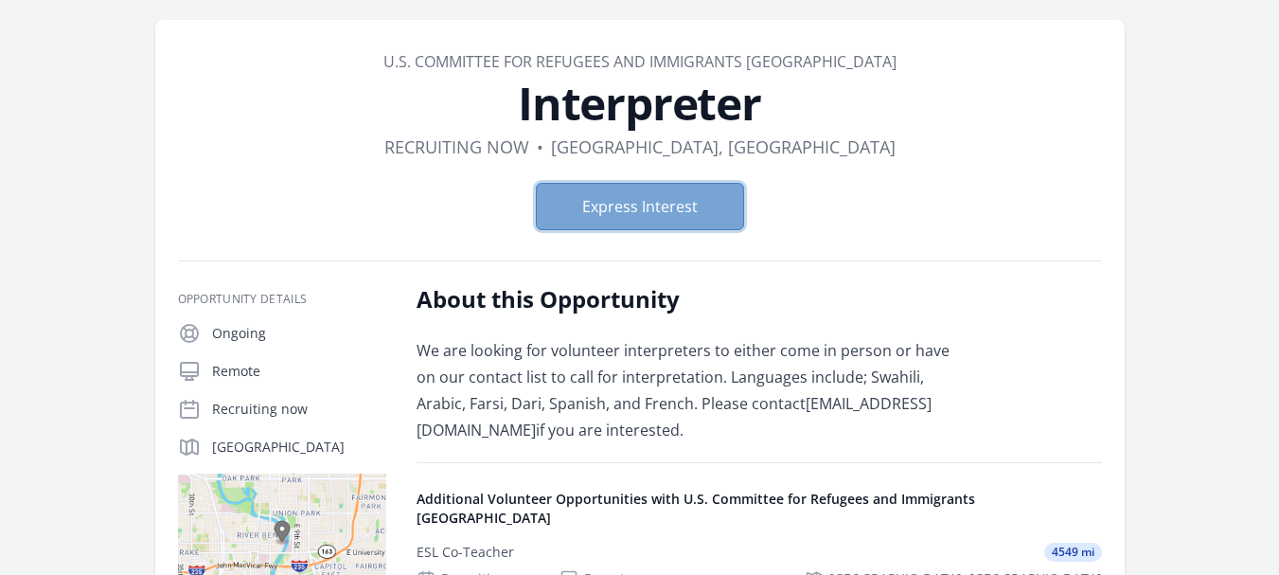
click at [691, 216] on button "Express Interest" at bounding box center [640, 206] width 208 height 47
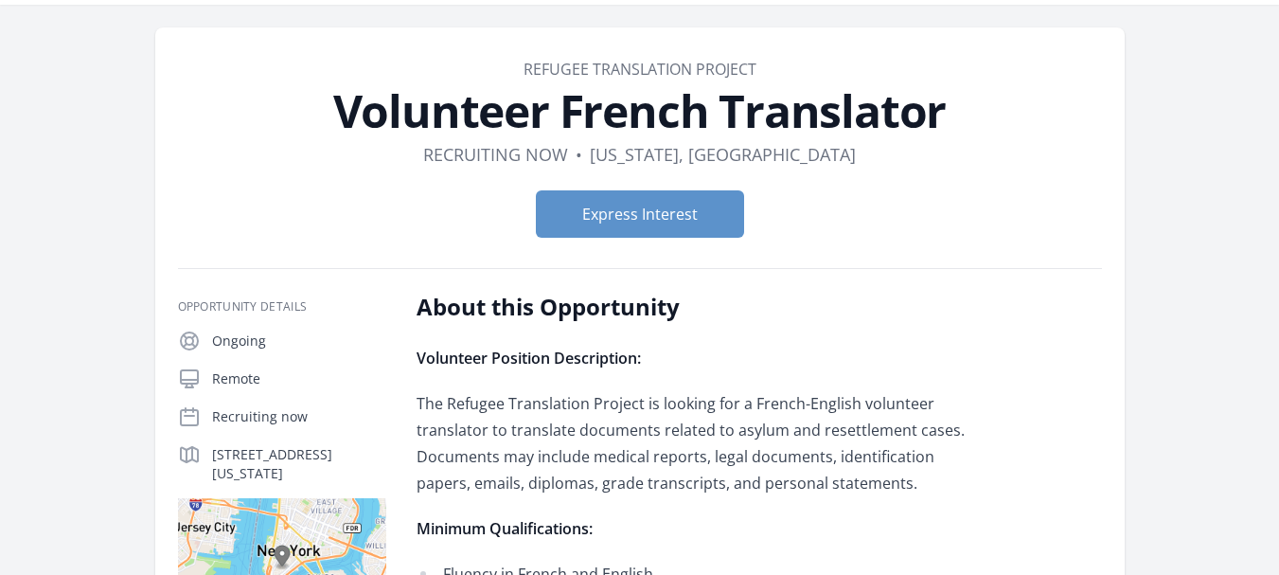
scroll to position [52, 0]
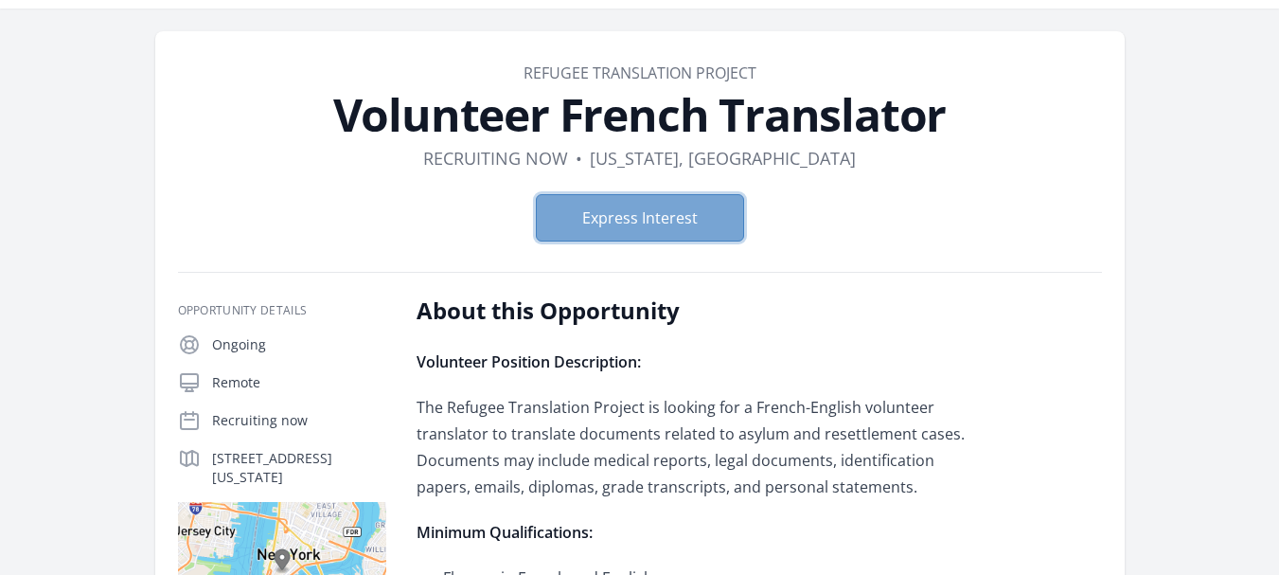
click at [714, 213] on button "Express Interest" at bounding box center [640, 217] width 208 height 47
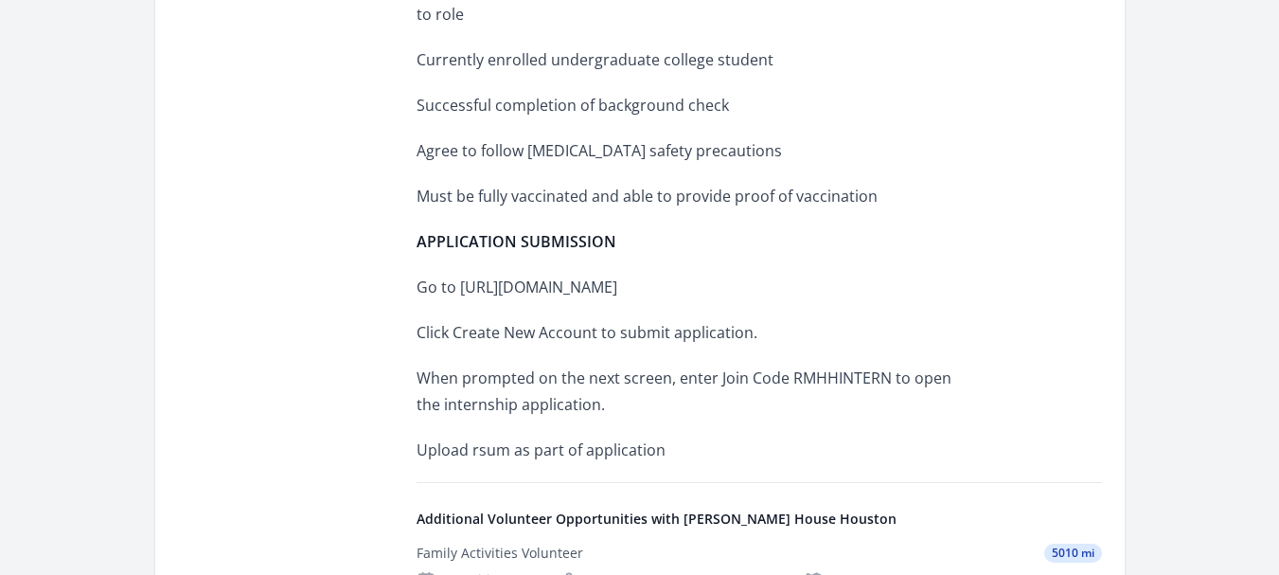
scroll to position [2493, 0]
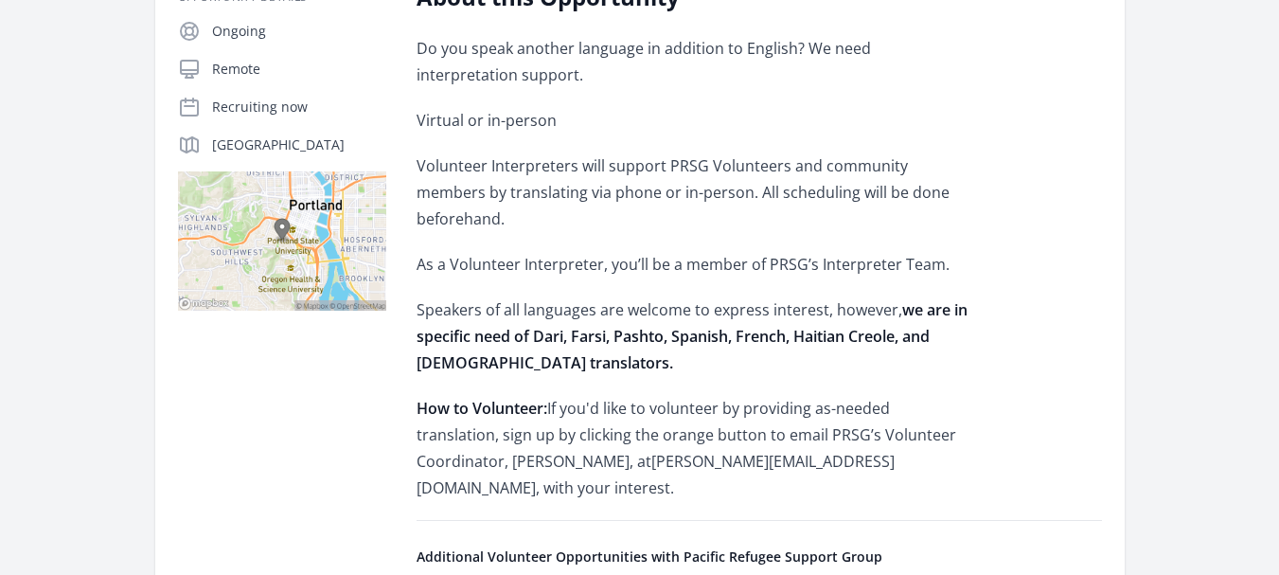
scroll to position [293, 0]
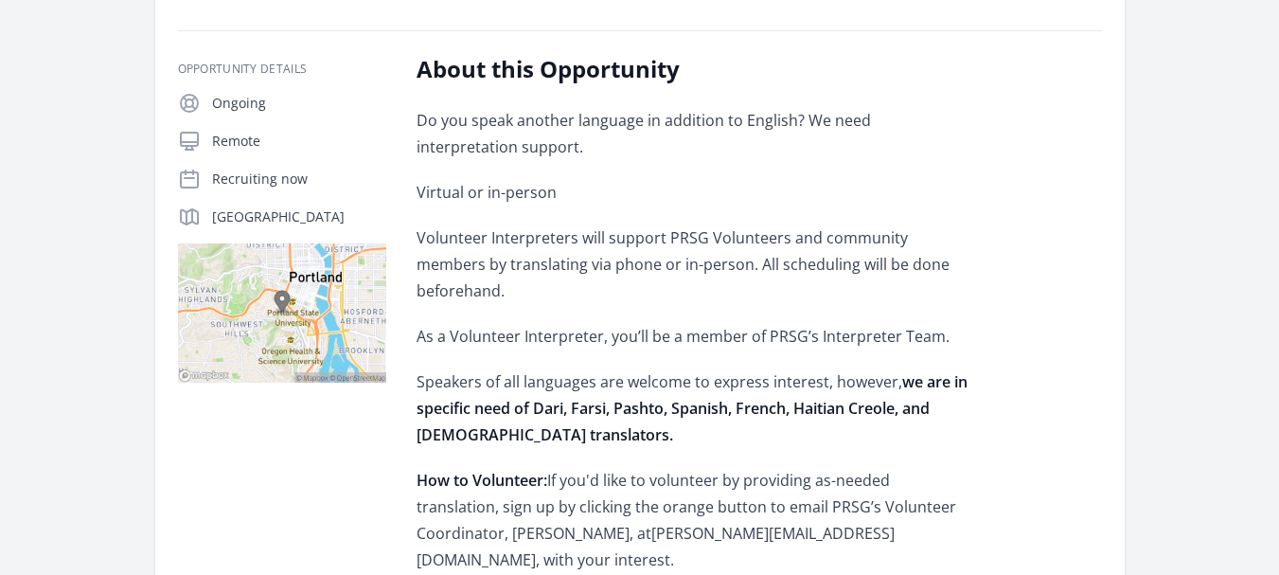
drag, startPoint x: 1136, startPoint y: 52, endPoint x: 1147, endPoint y: 37, distance: 18.9
click at [1136, 51] on div "Organization Pacific Refugee Support Group Volunteer Interpreter Duration Recru…" at bounding box center [639, 309] width 1151 height 1084
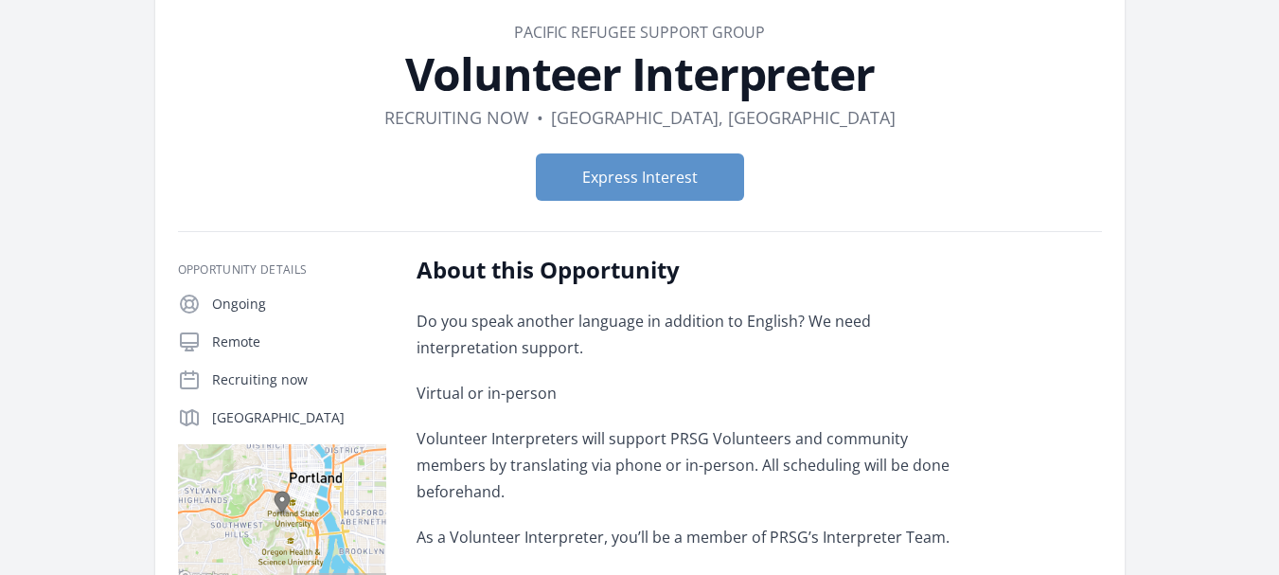
scroll to position [95, 0]
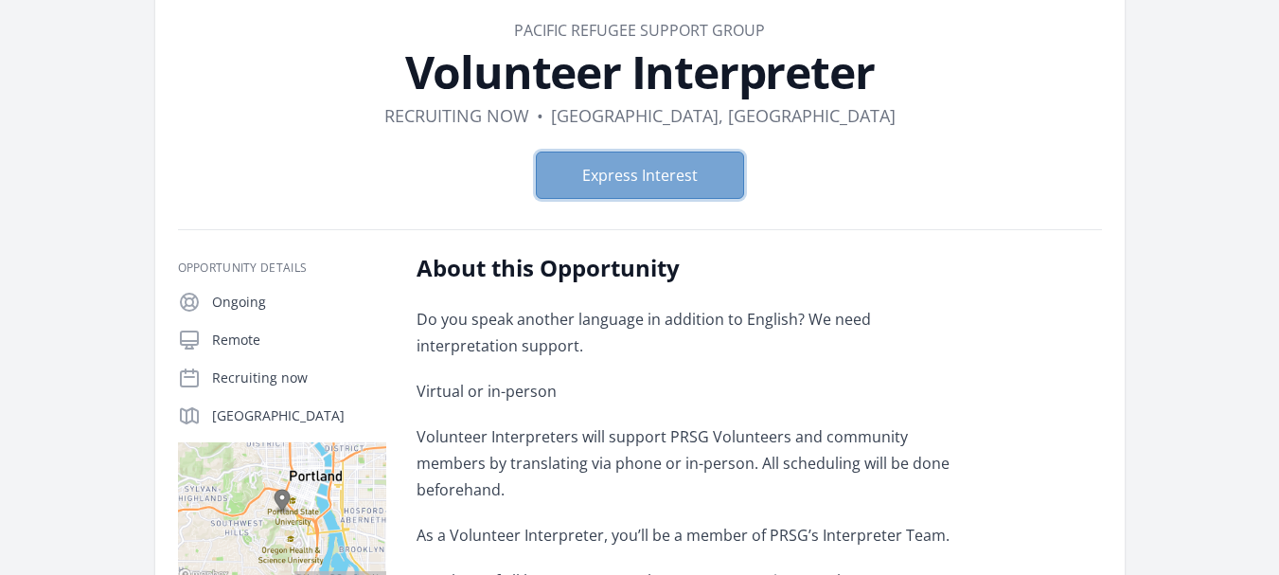
click at [691, 182] on button "Express Interest" at bounding box center [640, 174] width 208 height 47
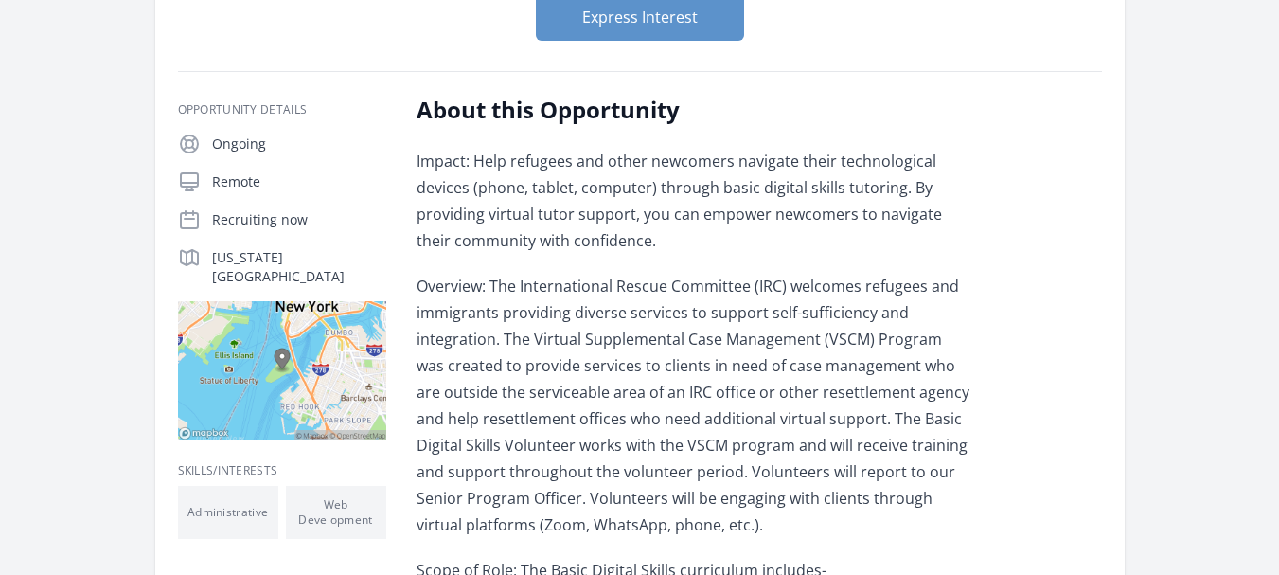
scroll to position [187, 0]
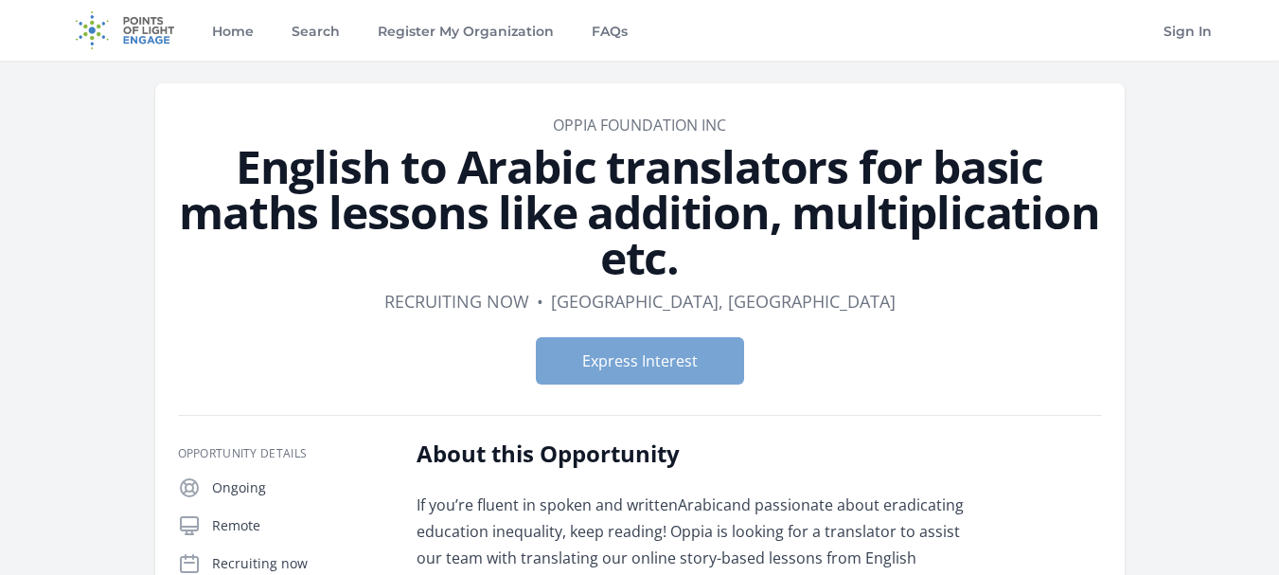
scroll to position [95, 0]
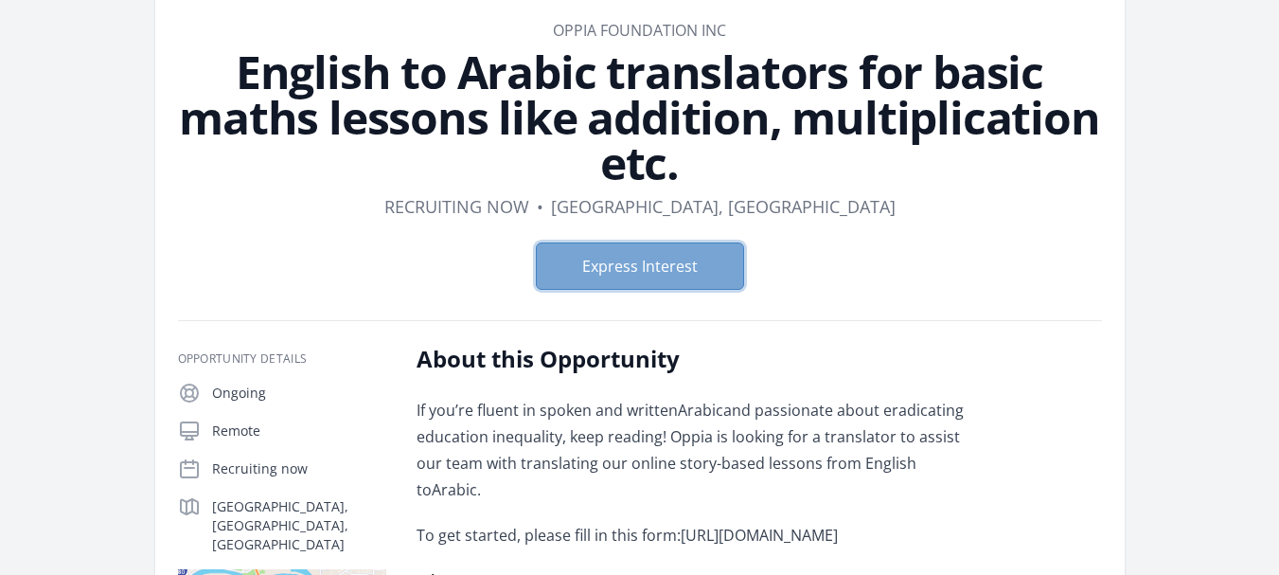
click at [719, 270] on button "Express Interest" at bounding box center [640, 265] width 208 height 47
